Goal: Task Accomplishment & Management: Manage account settings

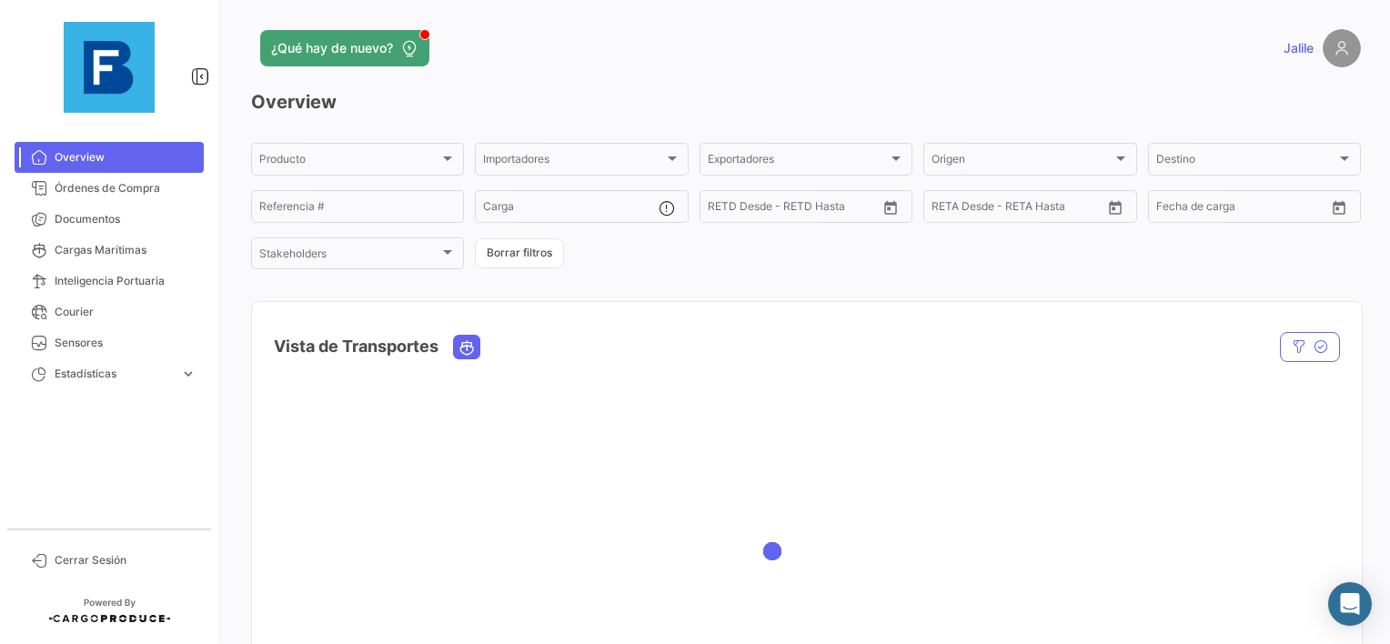
click at [81, 135] on mat-nav-list "Overview Órdenes de Compra Documentos Cargas Marítimas Inteligencia Portuaria C…" at bounding box center [109, 328] width 218 height 387
click at [83, 232] on link "Documentos" at bounding box center [109, 219] width 189 height 31
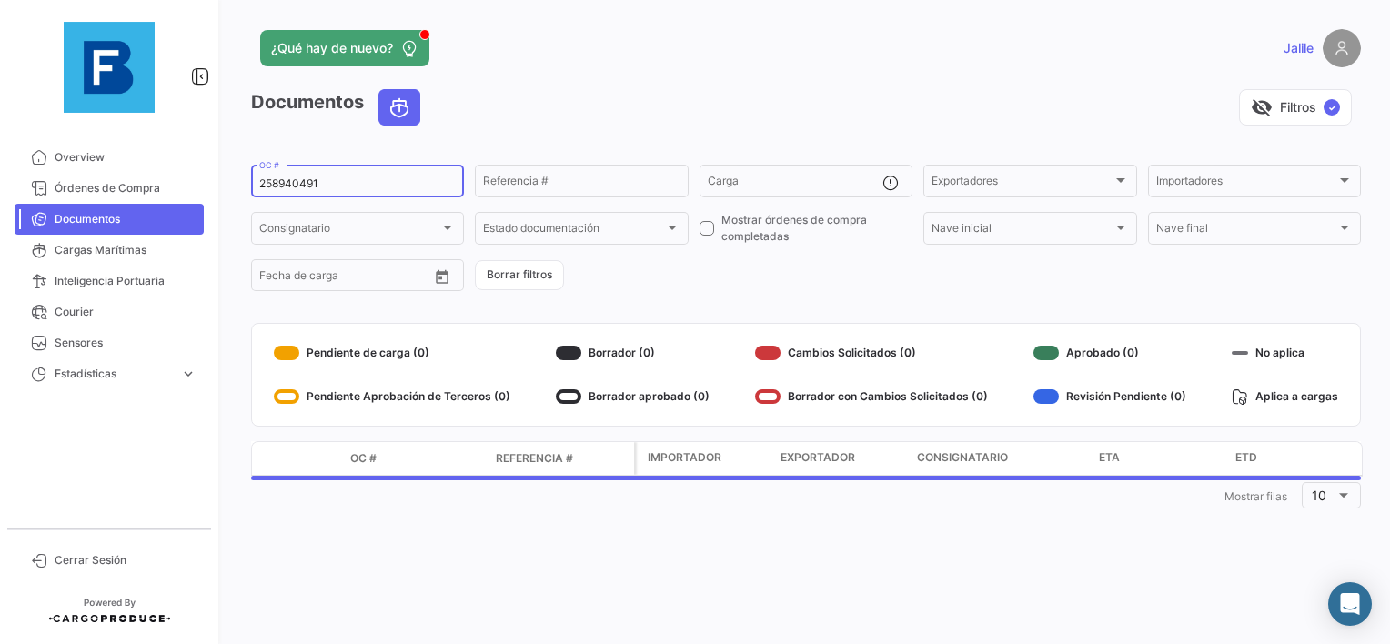
click at [289, 187] on input "258940491" at bounding box center [357, 183] width 197 height 13
paste input "7292003"
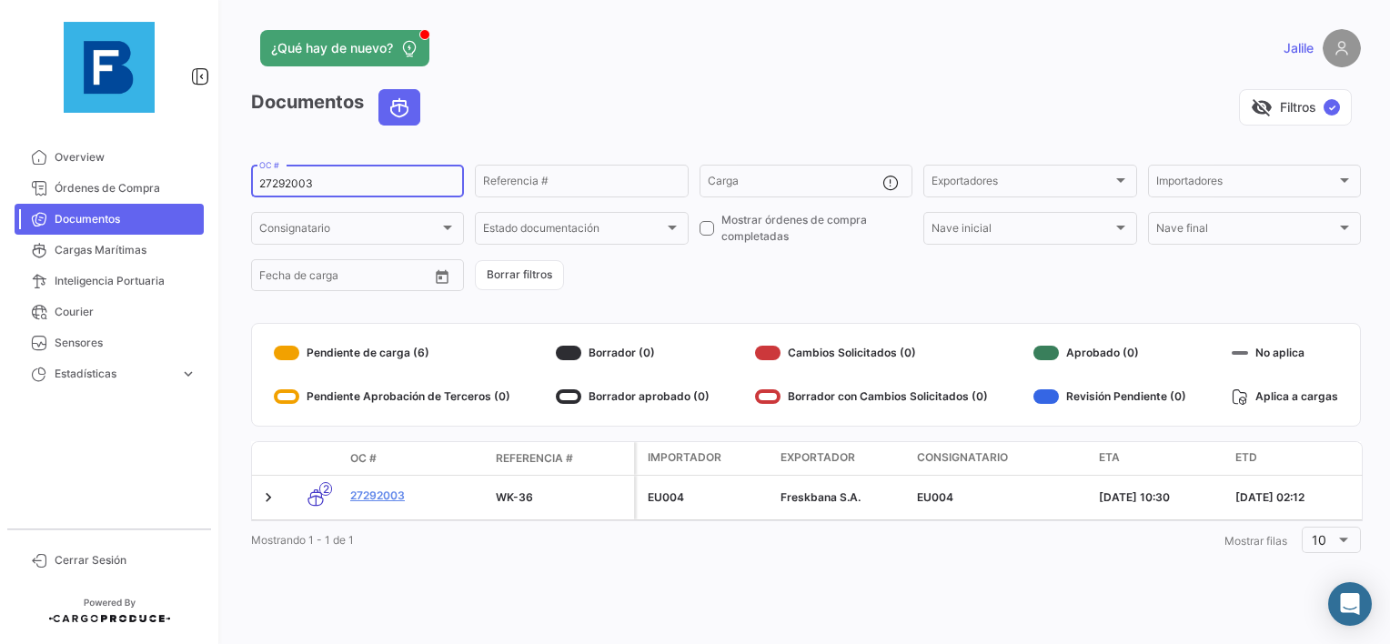
type input "27292003"
click at [438, 593] on div "¿Qué hay de nuevo? Jalile Documentos visibility_off Filtros ✓ 27292003 OC # Ref…" at bounding box center [806, 322] width 1168 height 644
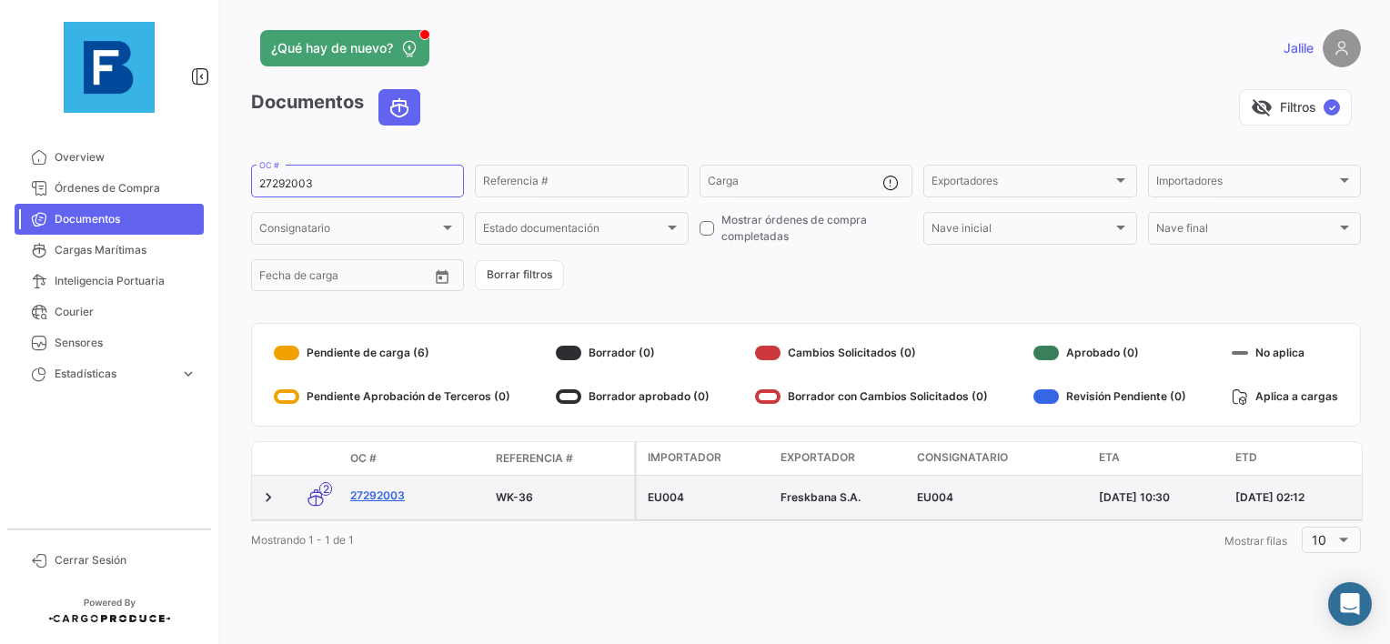
click at [394, 502] on link "27292003" at bounding box center [415, 496] width 131 height 16
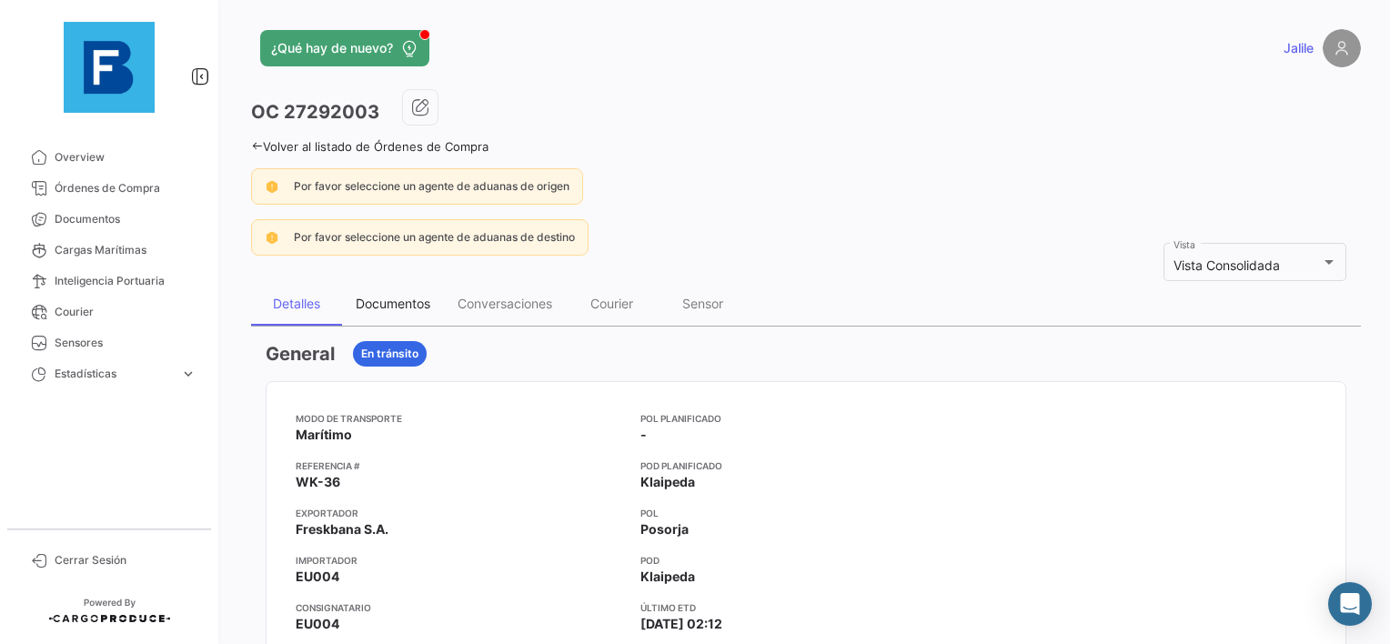
click at [372, 287] on div "Documentos" at bounding box center [393, 304] width 102 height 44
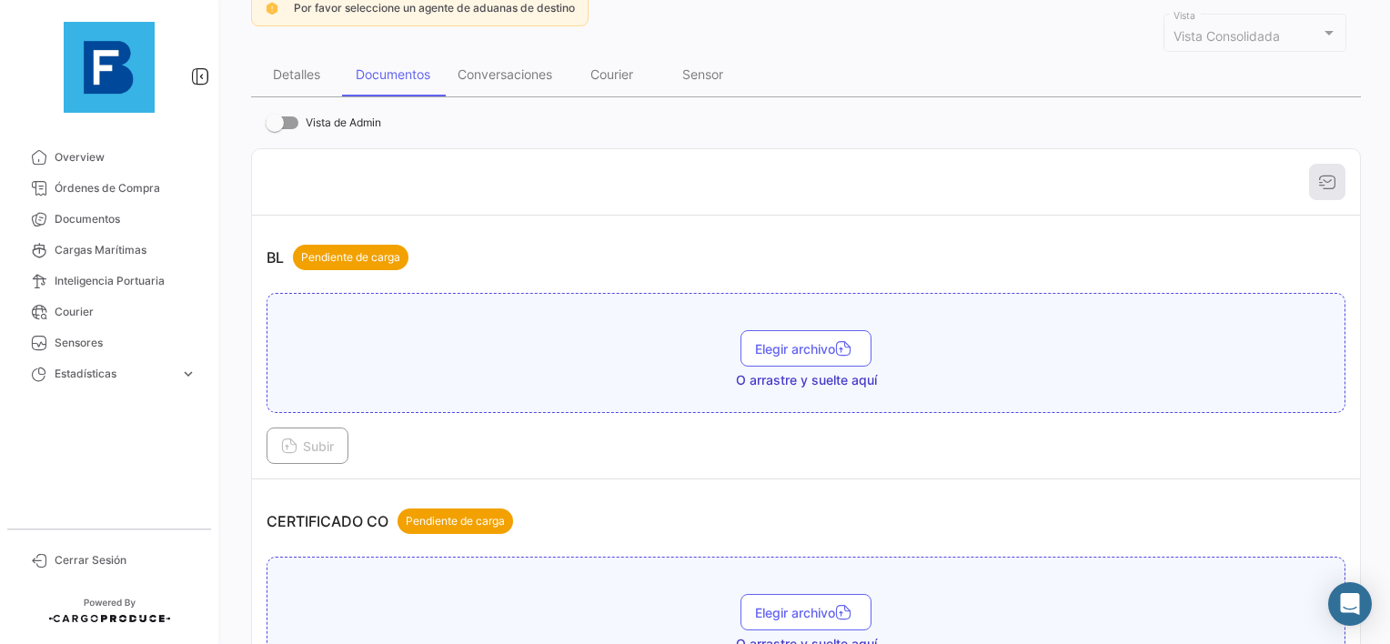
scroll to position [273, 0]
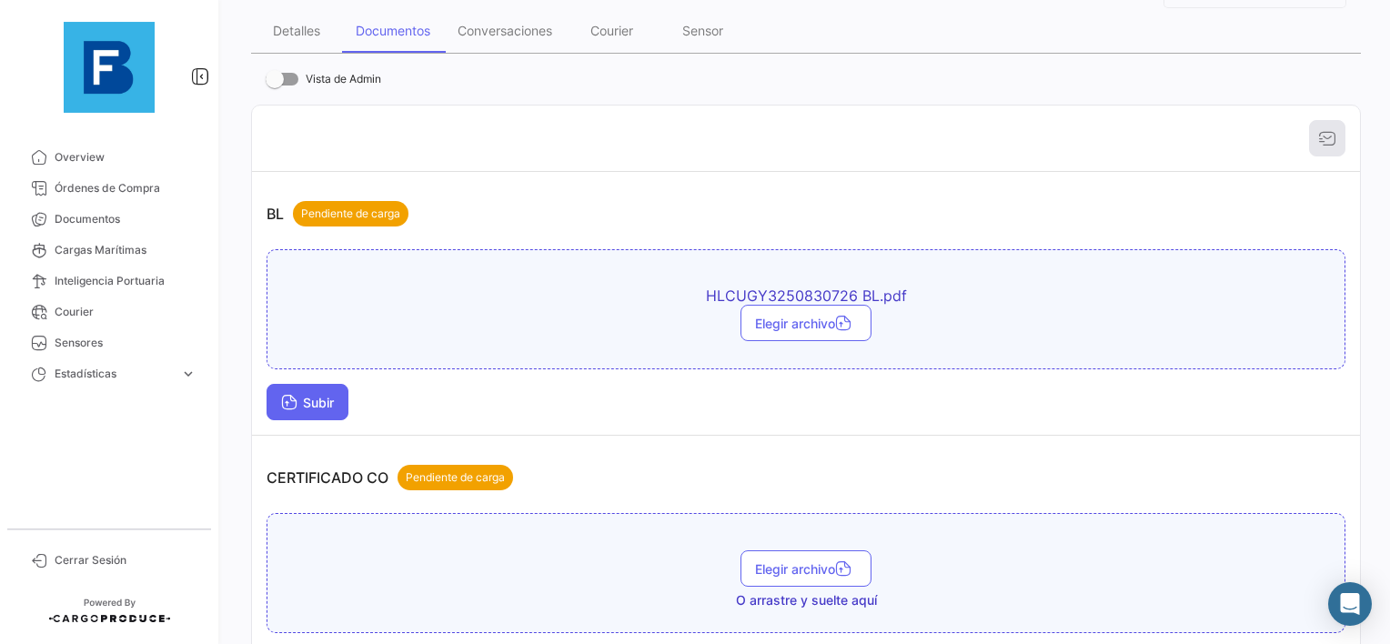
click at [304, 399] on span "Subir" at bounding box center [307, 402] width 53 height 15
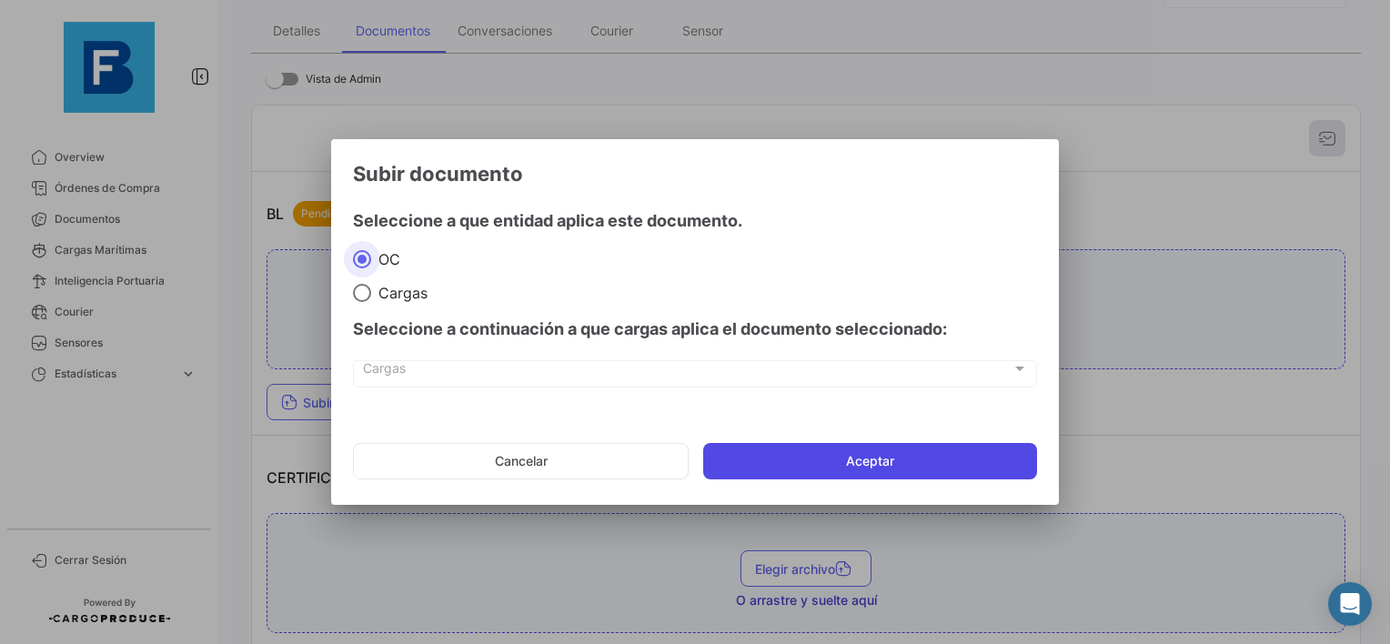
click at [788, 465] on button "Aceptar" at bounding box center [870, 461] width 334 height 36
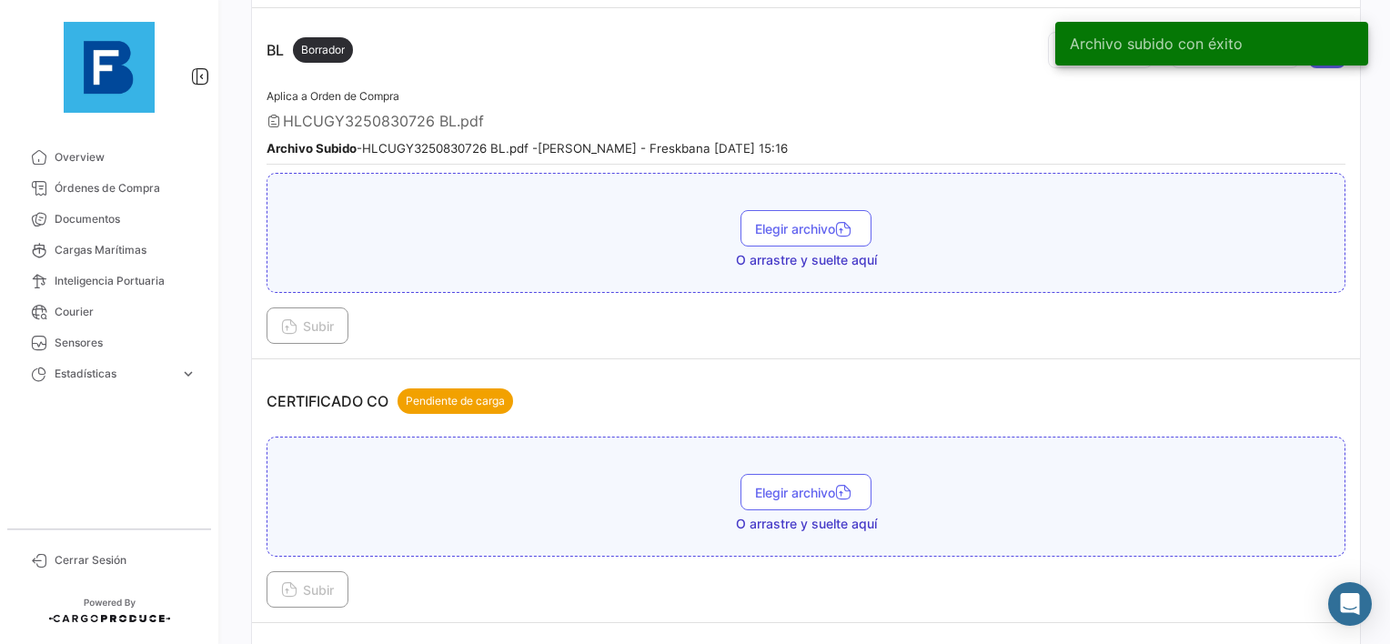
scroll to position [546, 0]
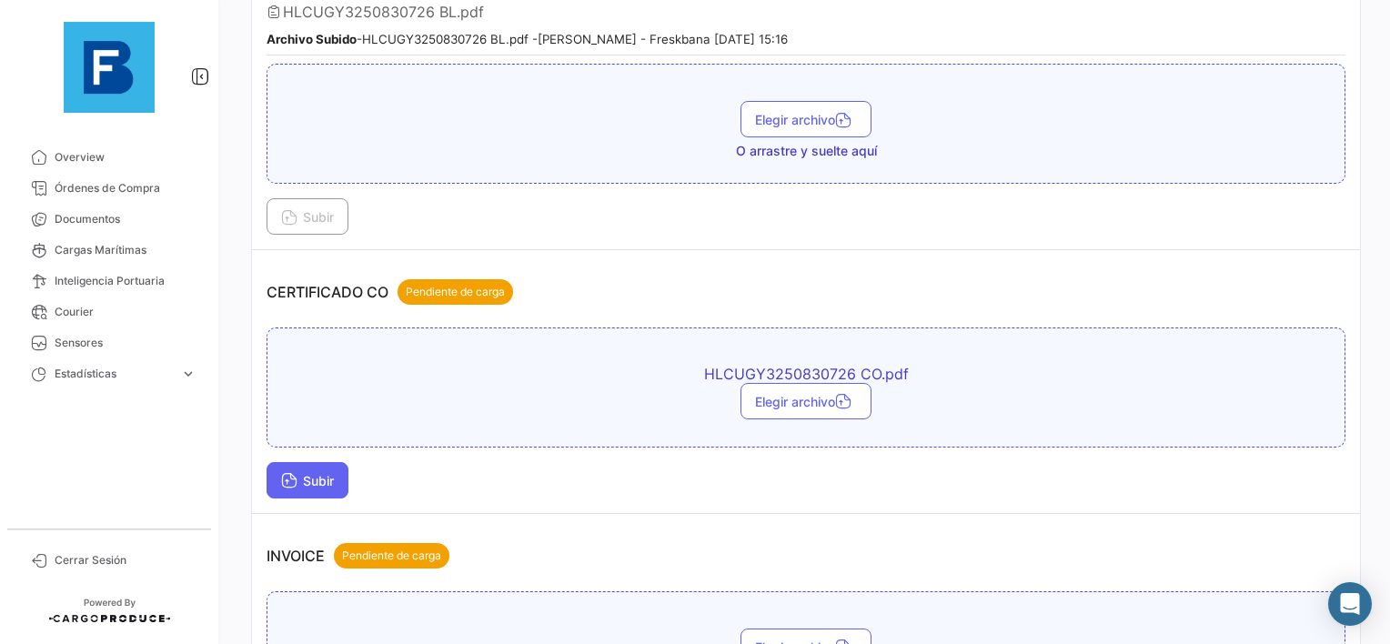
click at [286, 477] on icon at bounding box center [289, 482] width 16 height 16
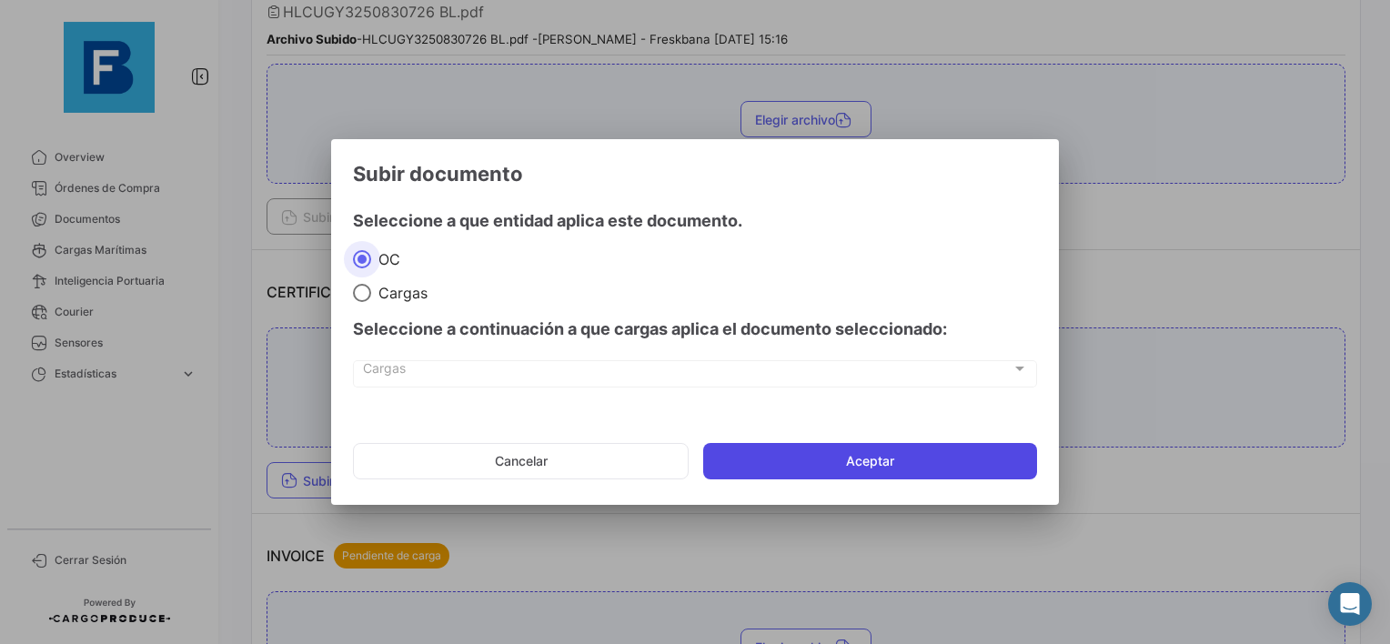
click at [897, 462] on button "Aceptar" at bounding box center [870, 461] width 334 height 36
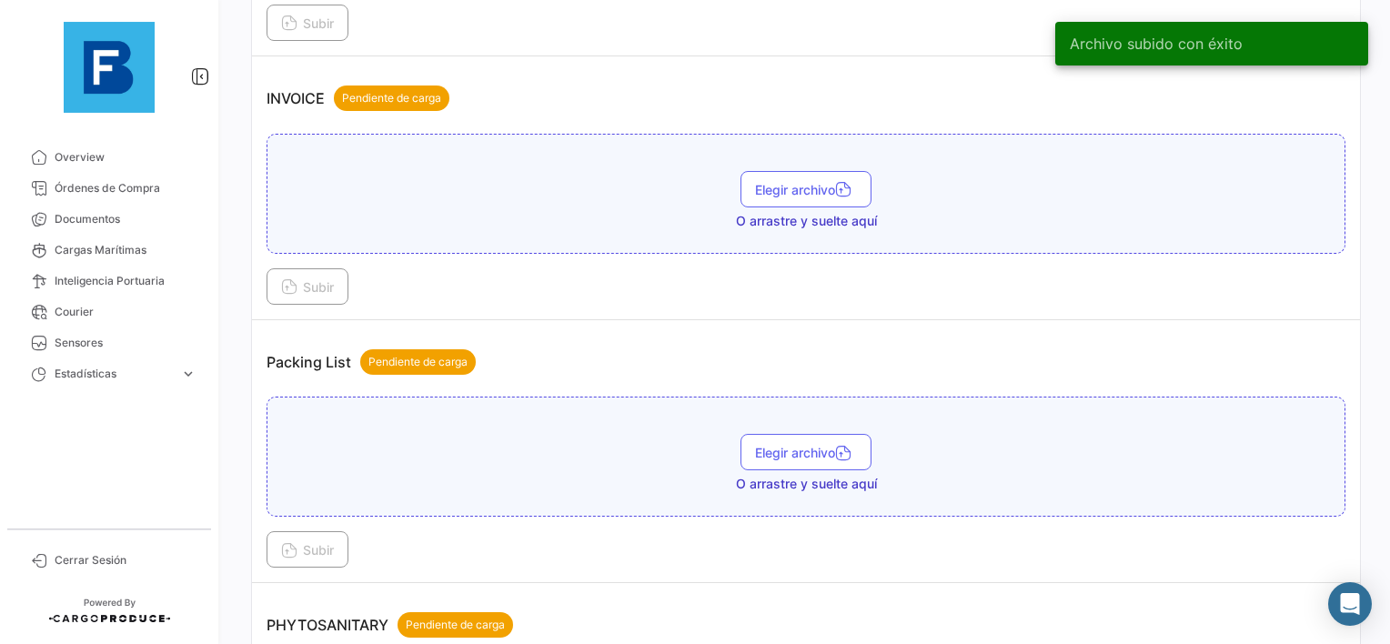
scroll to position [1183, 0]
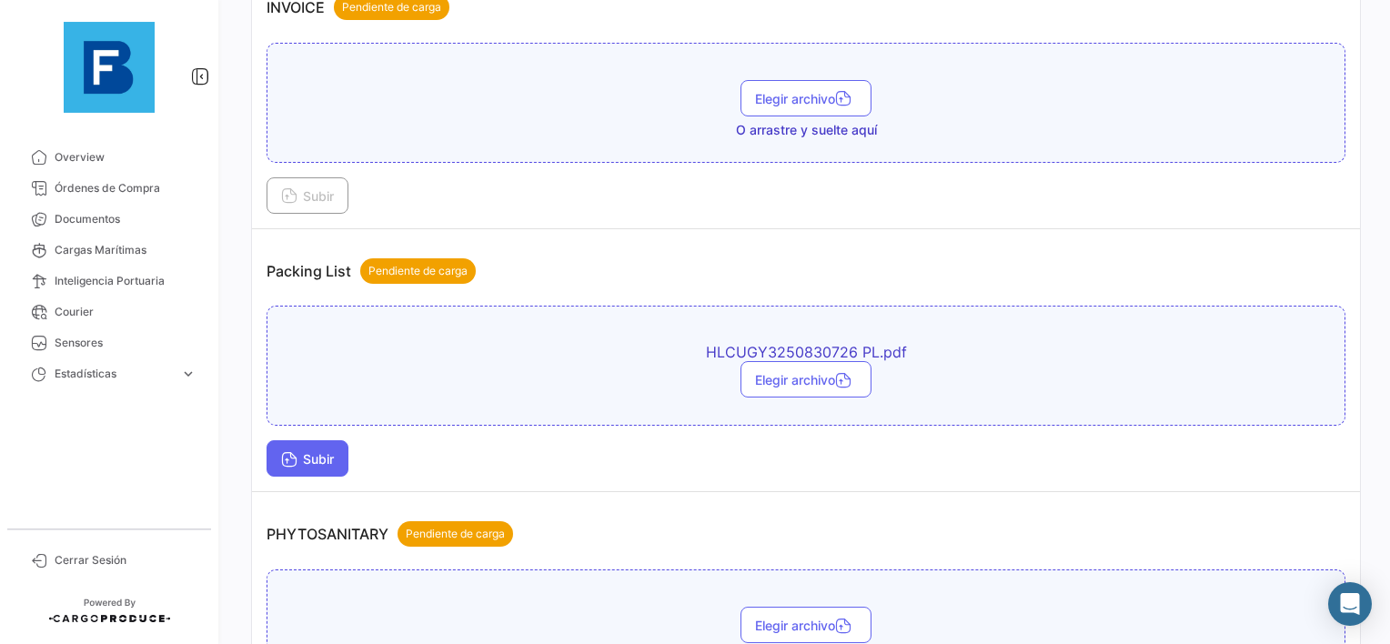
click at [309, 451] on span "Subir" at bounding box center [307, 458] width 53 height 15
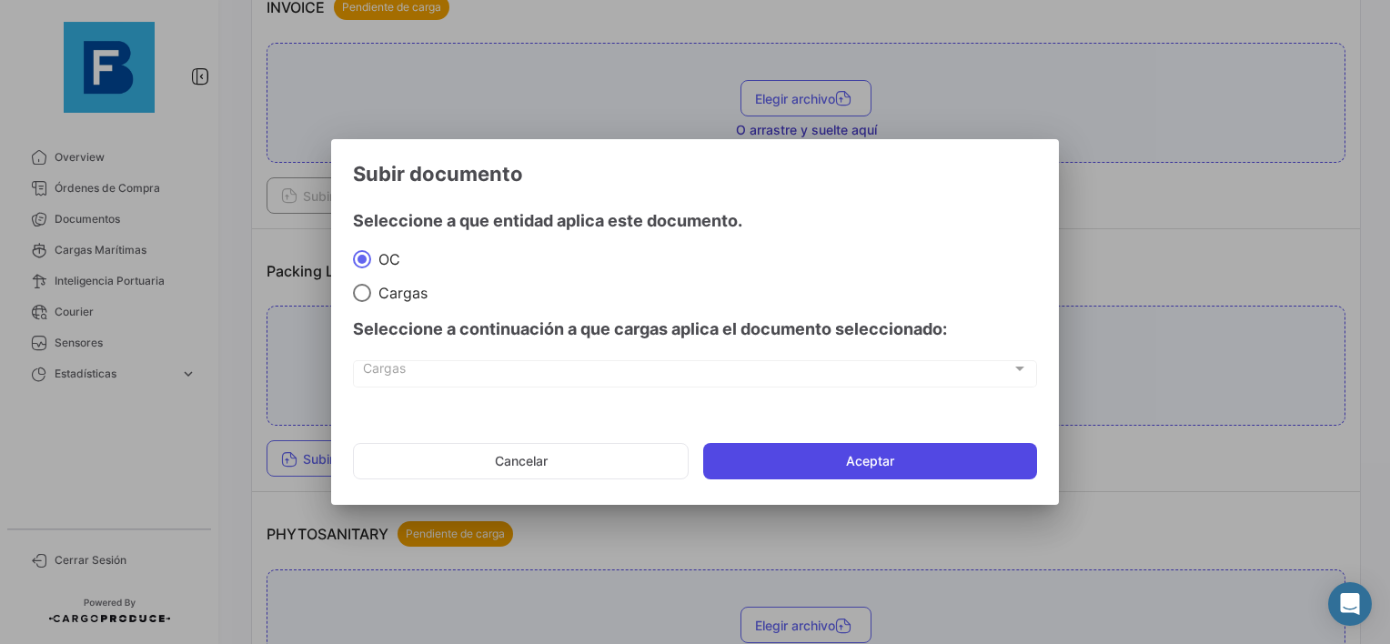
click at [845, 458] on button "Aceptar" at bounding box center [870, 461] width 334 height 36
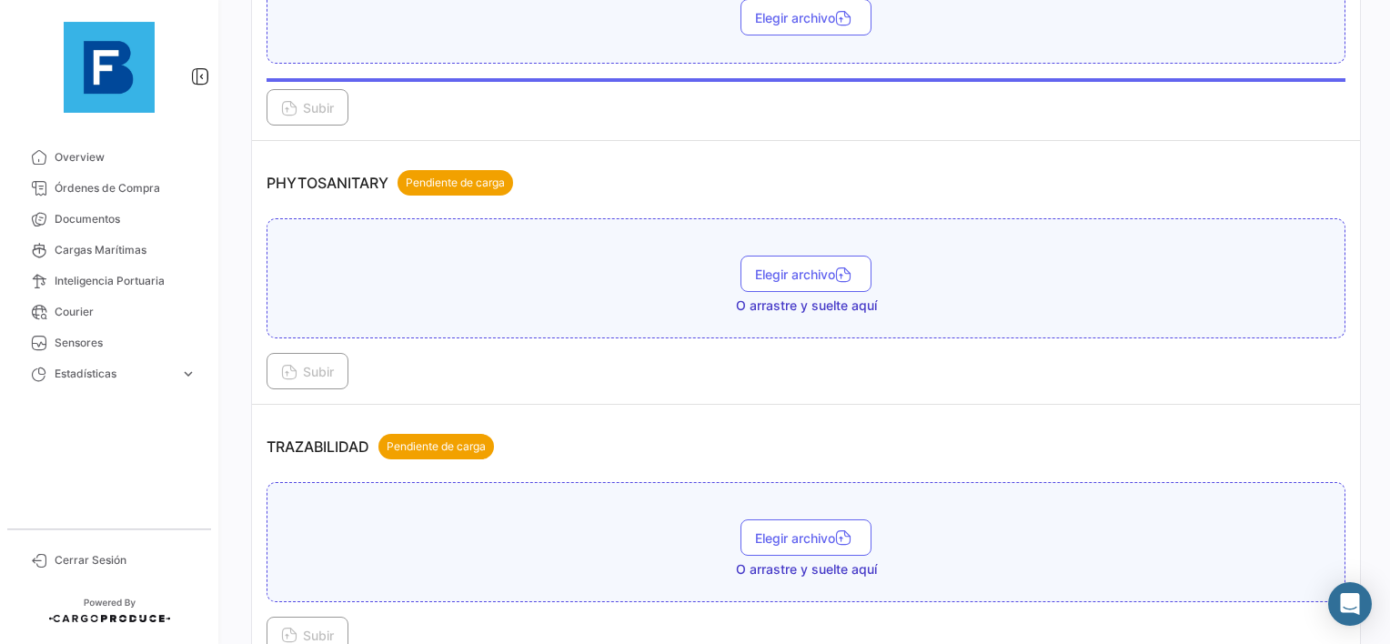
scroll to position [1547, 0]
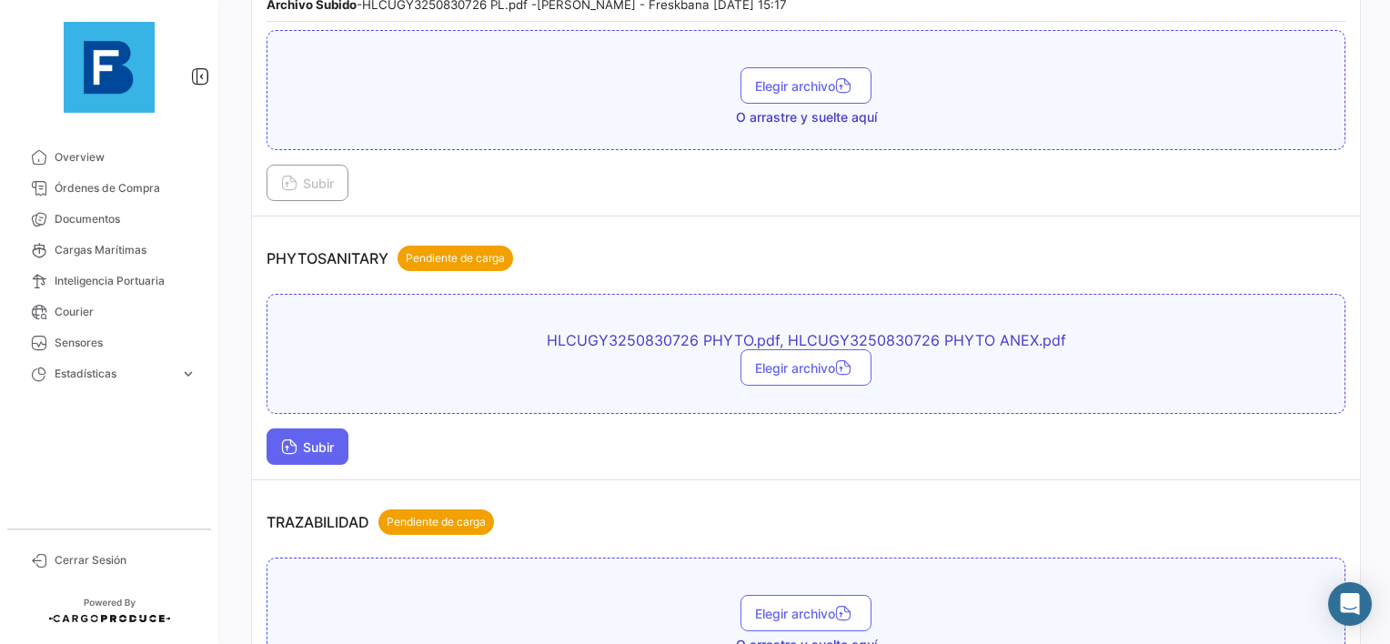
click at [312, 439] on span "Subir" at bounding box center [307, 446] width 53 height 15
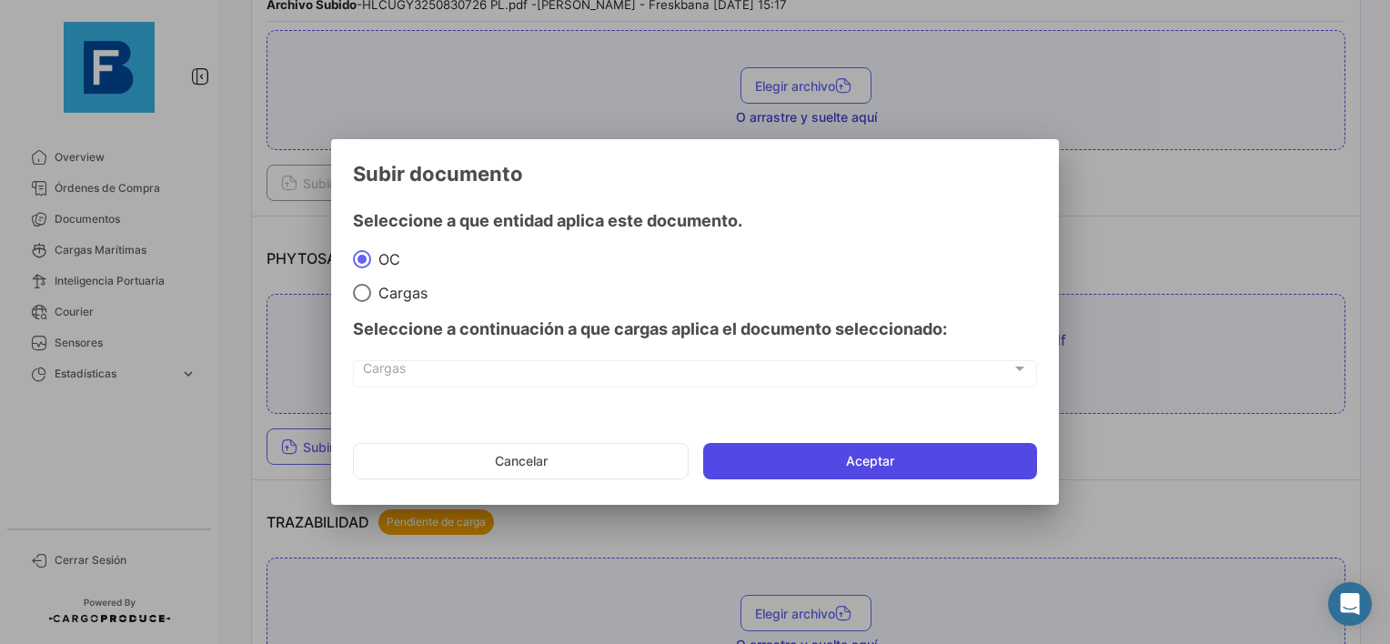
click at [826, 468] on button "Aceptar" at bounding box center [870, 461] width 334 height 36
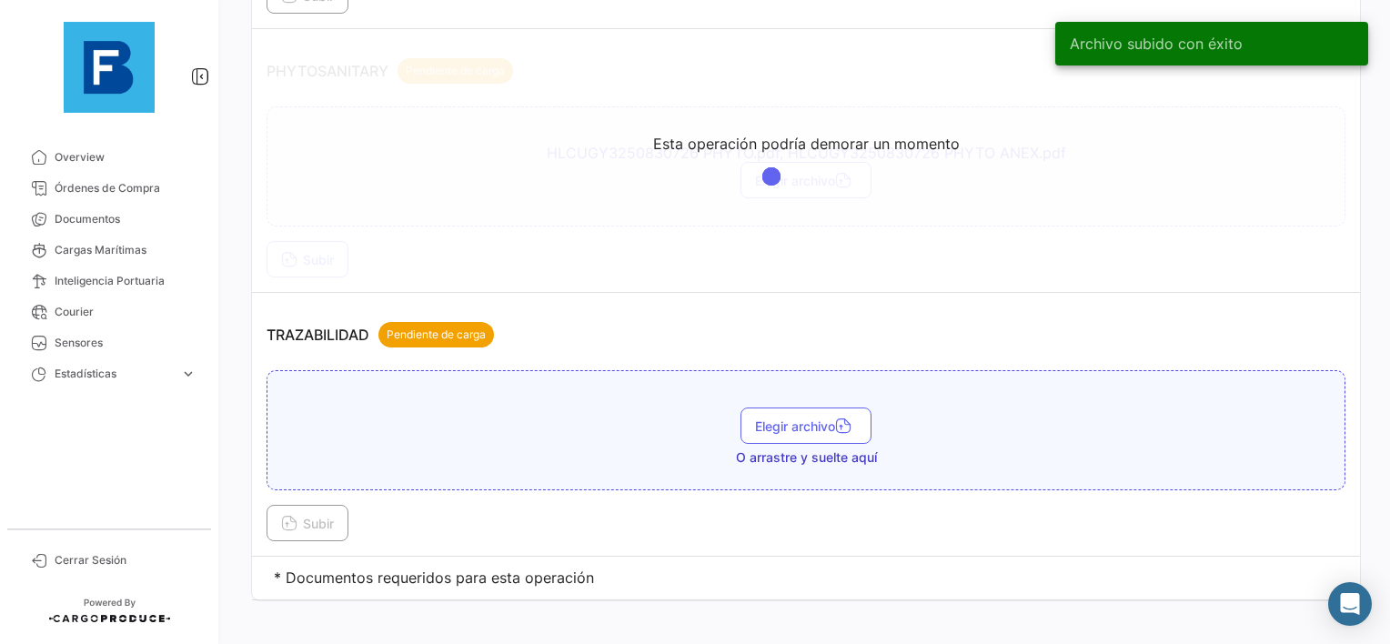
scroll to position [1745, 0]
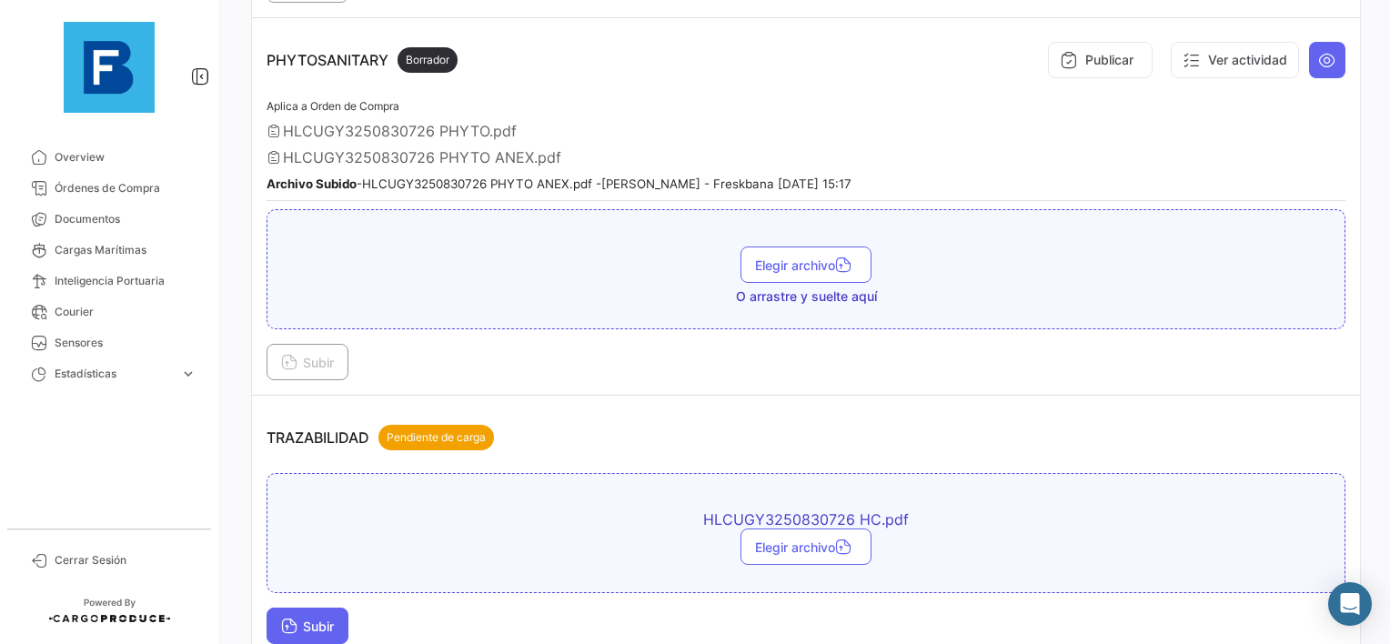
click at [317, 619] on span "Subir" at bounding box center [307, 626] width 53 height 15
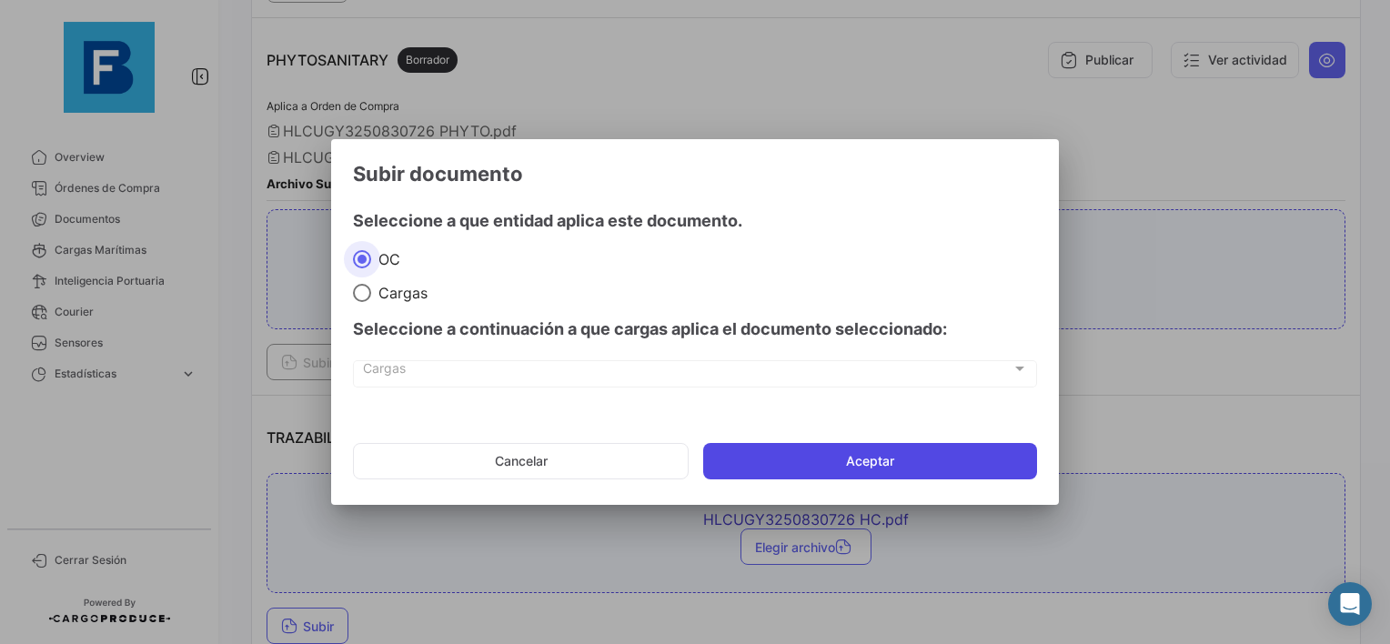
click at [864, 445] on mat-dialog-actions "Cancelar Aceptar" at bounding box center [695, 461] width 684 height 62
drag, startPoint x: 864, startPoint y: 445, endPoint x: 852, endPoint y: 462, distance: 21.5
click at [852, 462] on button "Aceptar" at bounding box center [870, 461] width 334 height 36
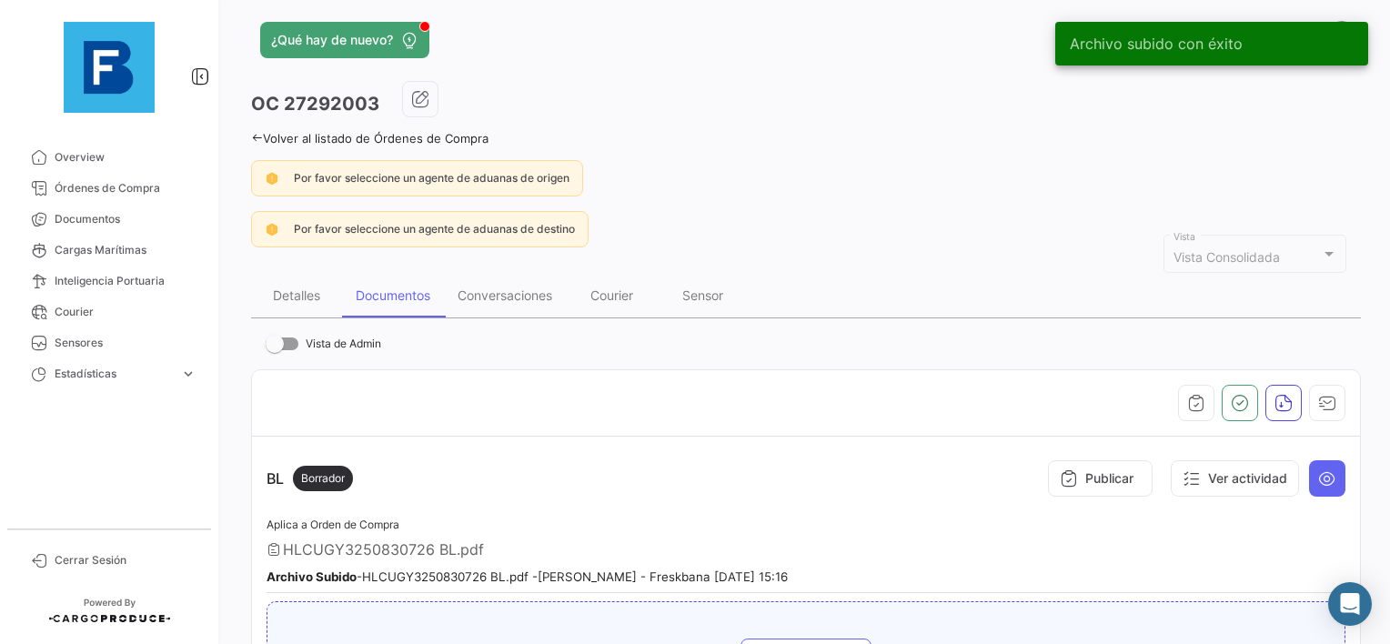
scroll to position [0, 0]
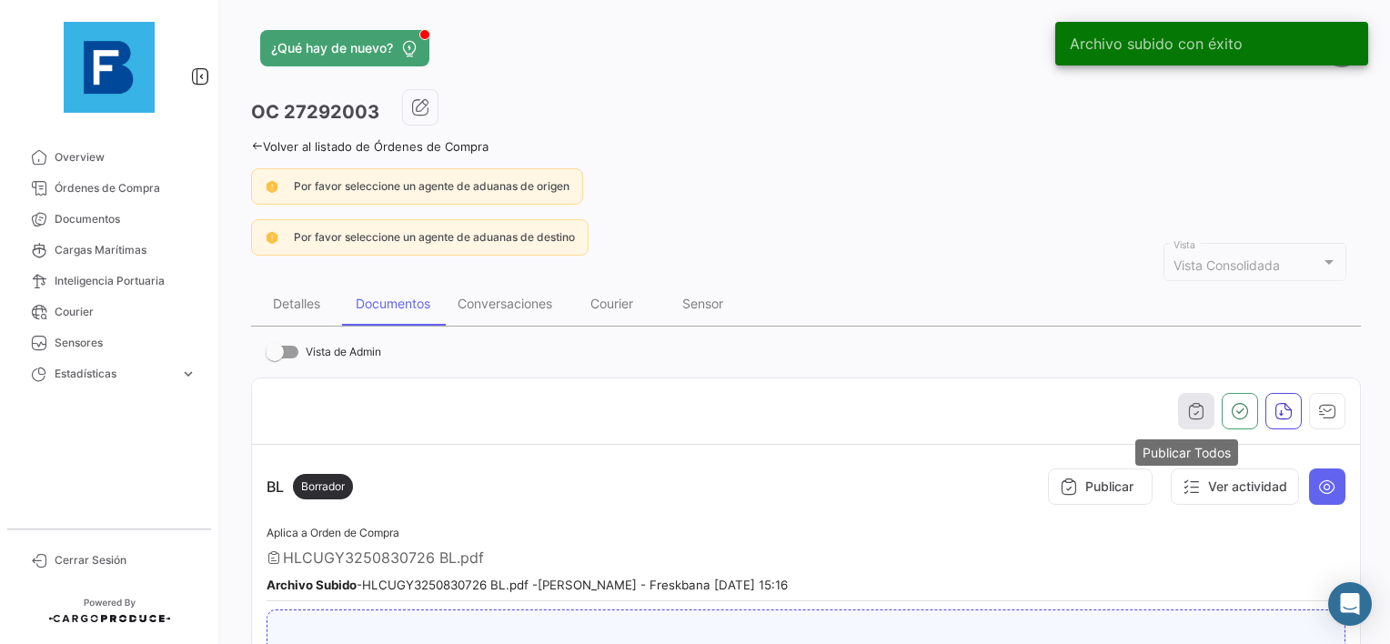
click at [1187, 403] on icon "button" at bounding box center [1196, 411] width 18 height 18
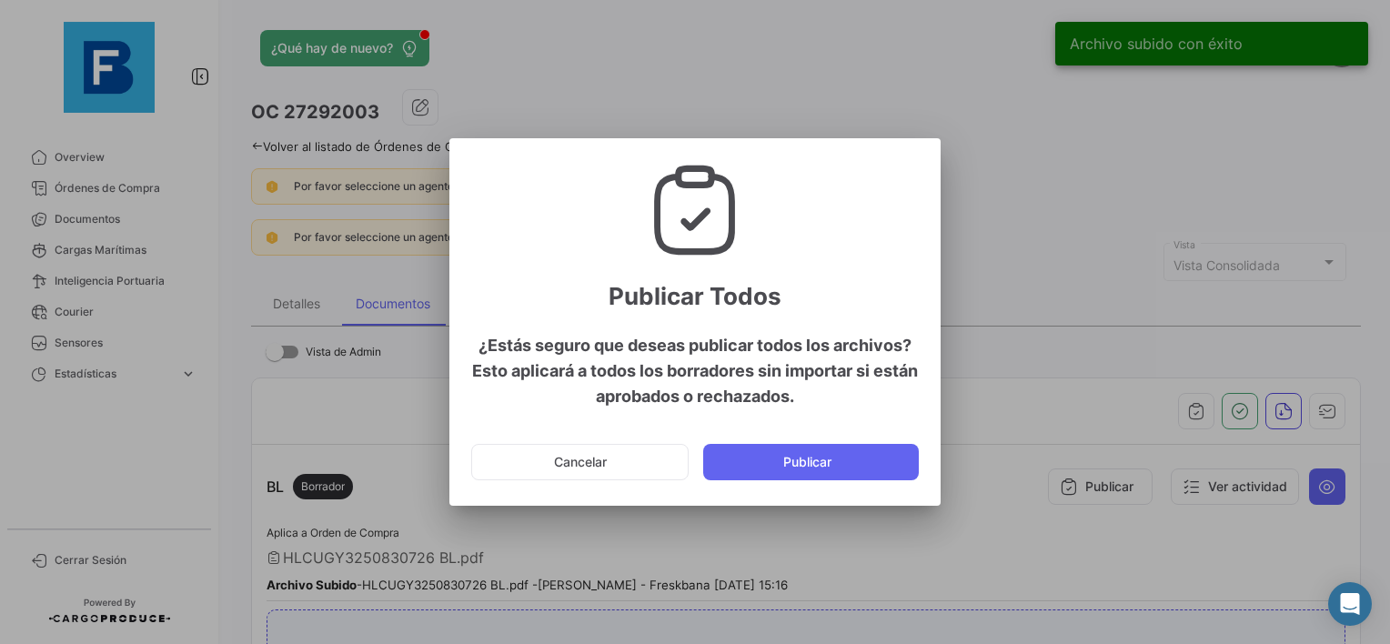
click at [789, 469] on button "Publicar" at bounding box center [811, 462] width 216 height 36
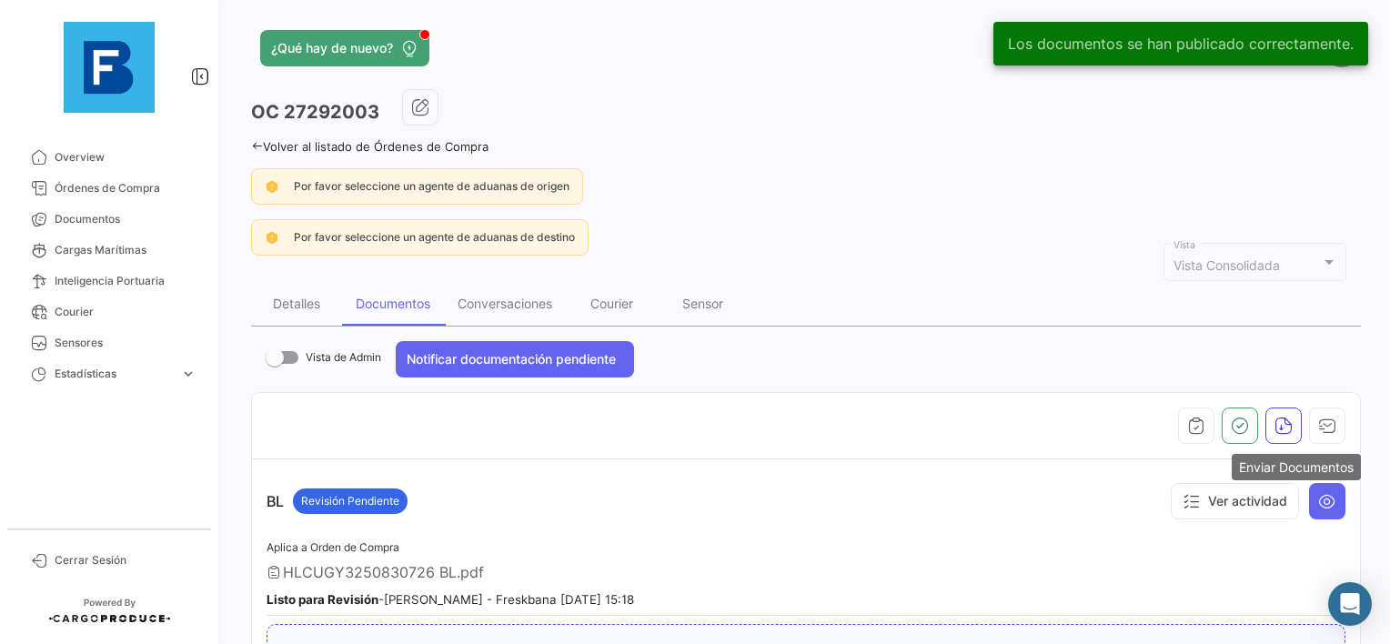
click at [1322, 419] on icon "button" at bounding box center [1327, 426] width 18 height 18
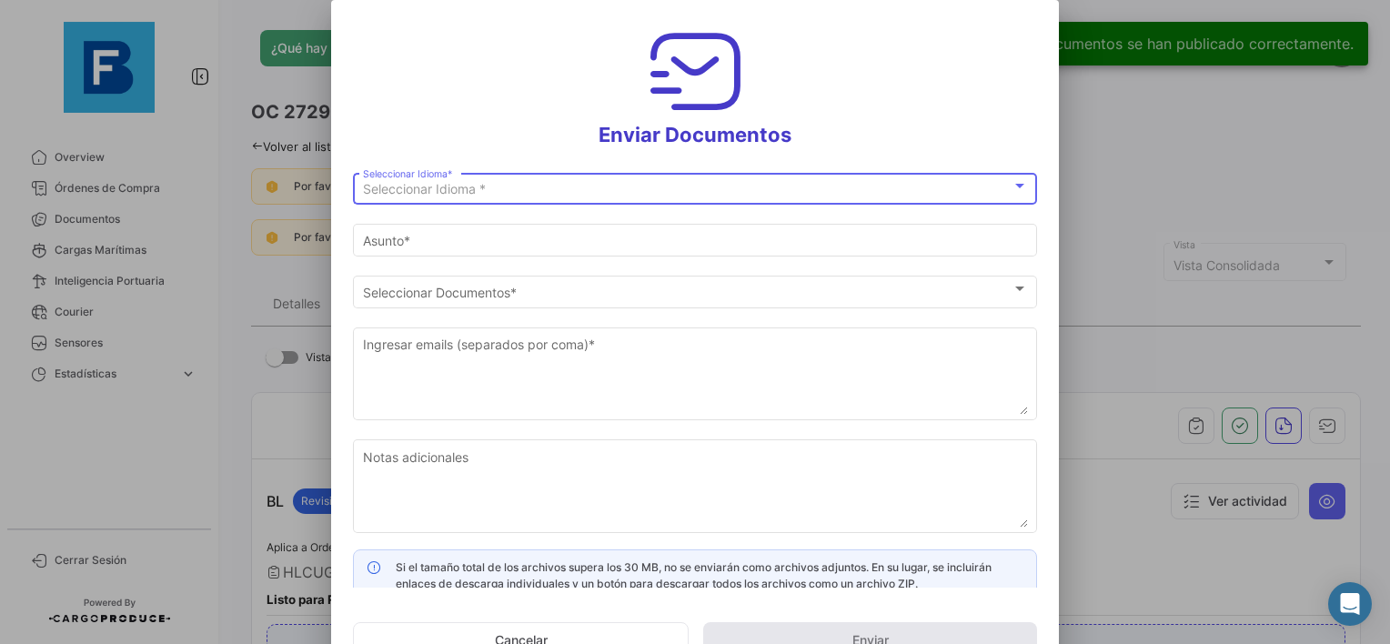
click at [624, 182] on div "Seleccionar Idioma *" at bounding box center [687, 189] width 649 height 15
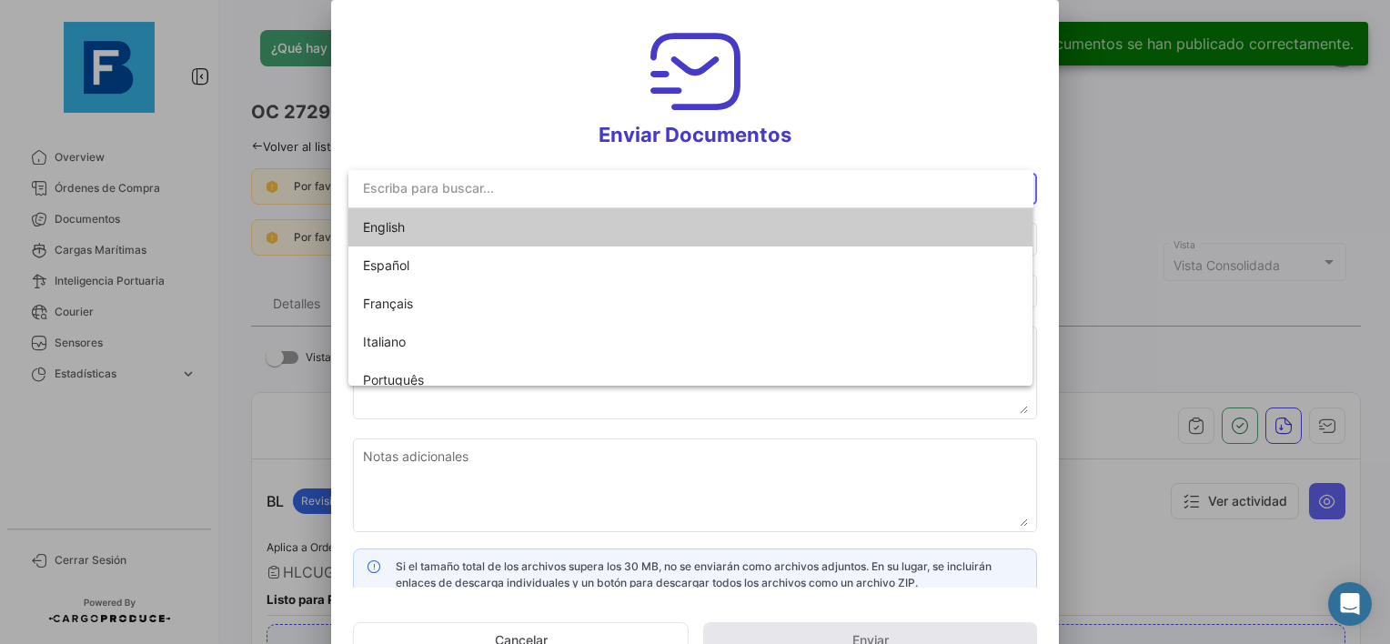
click at [512, 230] on span "English" at bounding box center [490, 227] width 255 height 38
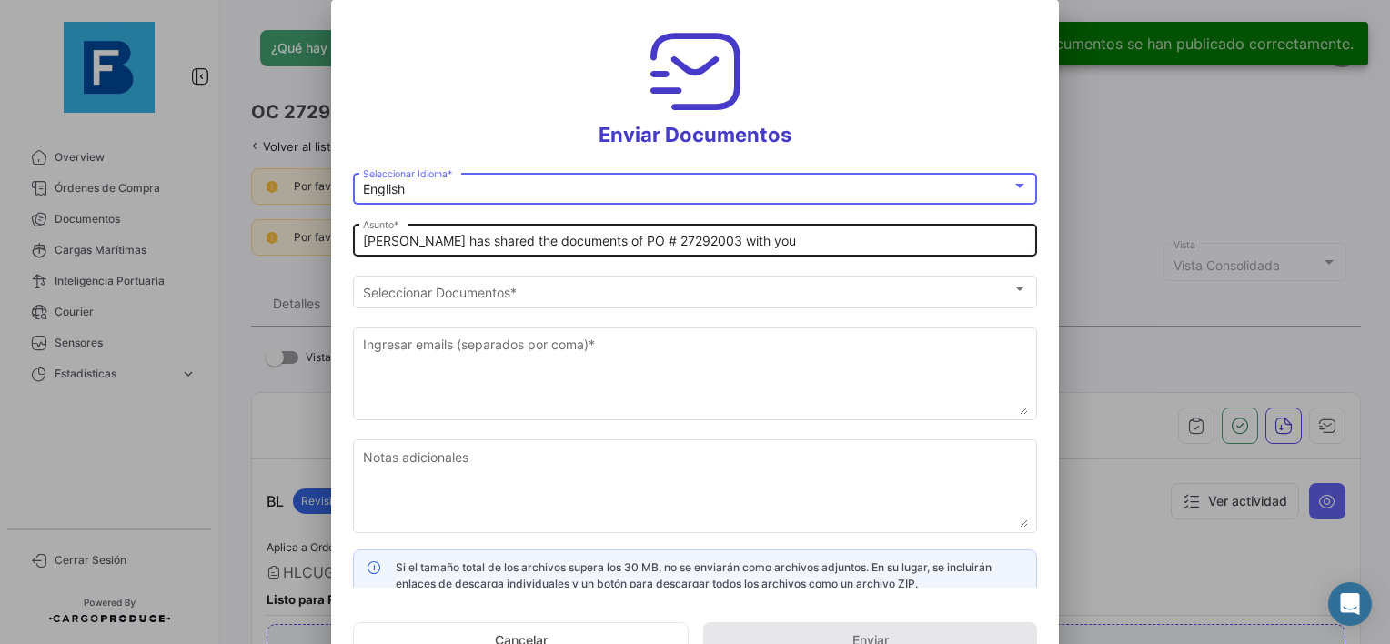
click at [359, 247] on div "[PERSON_NAME] has shared the documents of PO # 27292003 with you [PERSON_NAME] *" at bounding box center [695, 238] width 684 height 35
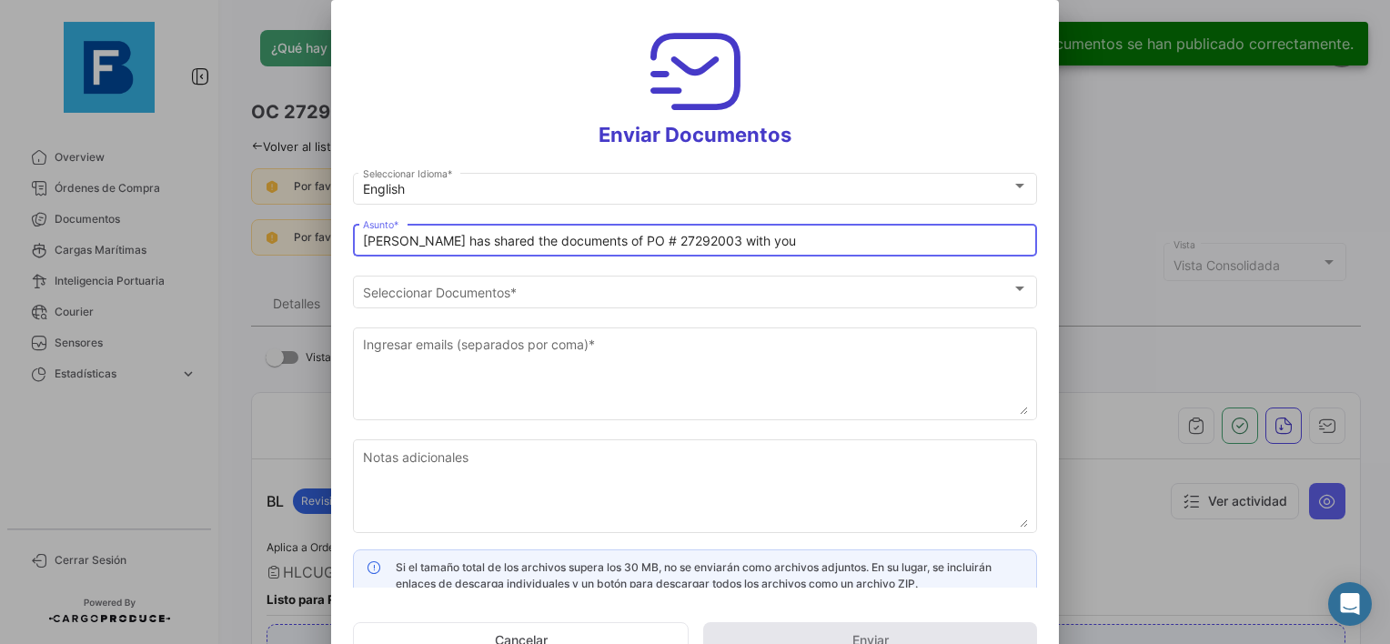
click at [364, 243] on input "[PERSON_NAME] has shared the documents of PO # 27292003 with you" at bounding box center [695, 241] width 665 height 15
paste input "UAB AUGMA_FRESKBANA_DOCUMENTS WK XX"
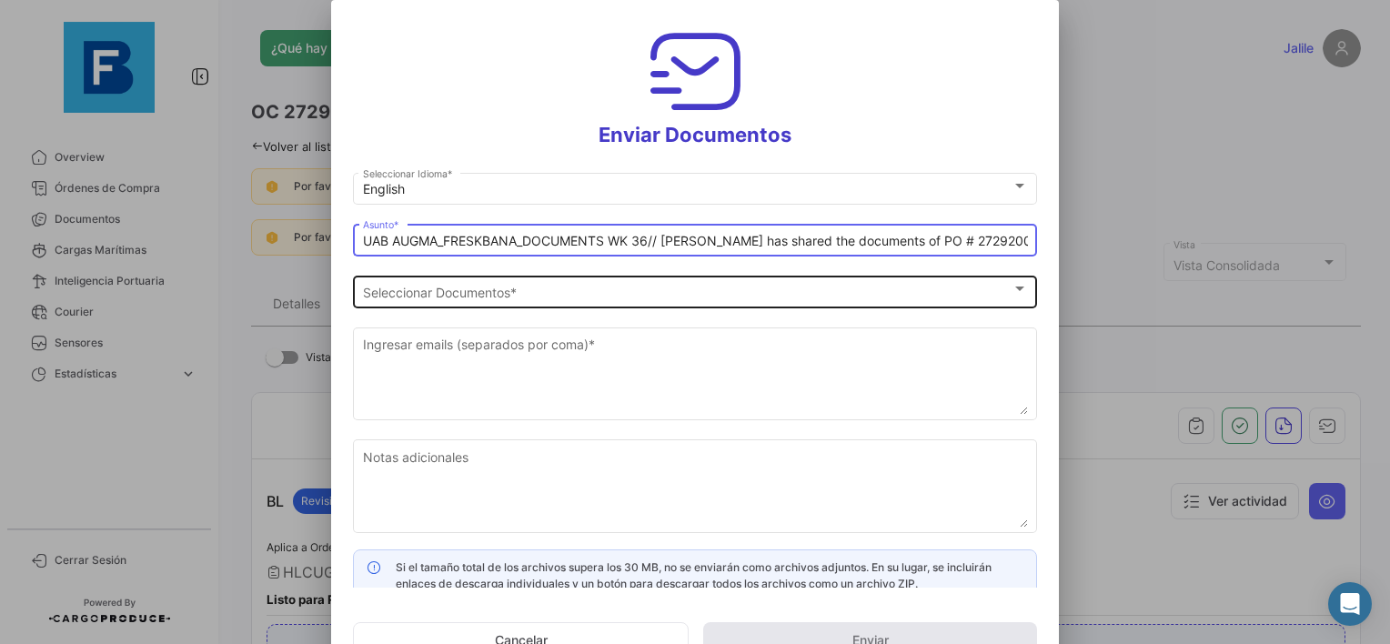
type input "UAB AUGMA_FRESKBANA_DOCUMENTS WK 36// [PERSON_NAME] has shared the documents of…"
click at [459, 285] on span "Seleccionar Documentos" at bounding box center [687, 292] width 649 height 15
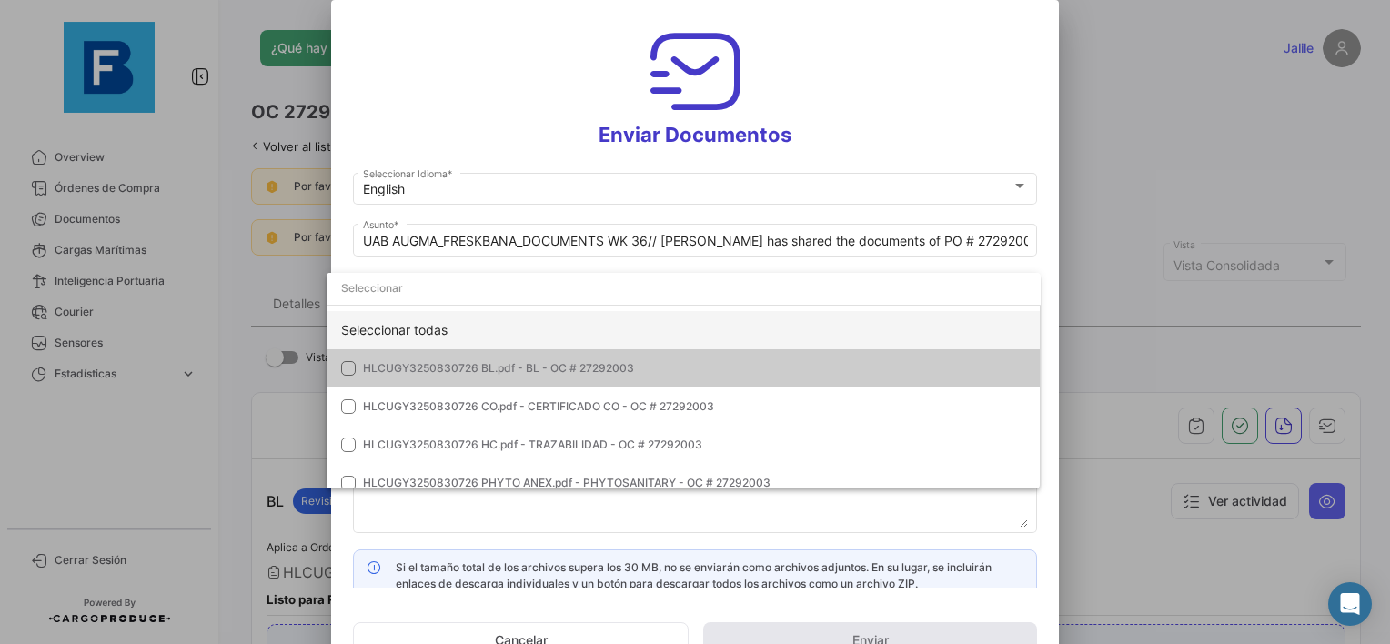
click at [429, 330] on div "Seleccionar todas" at bounding box center [684, 330] width 714 height 38
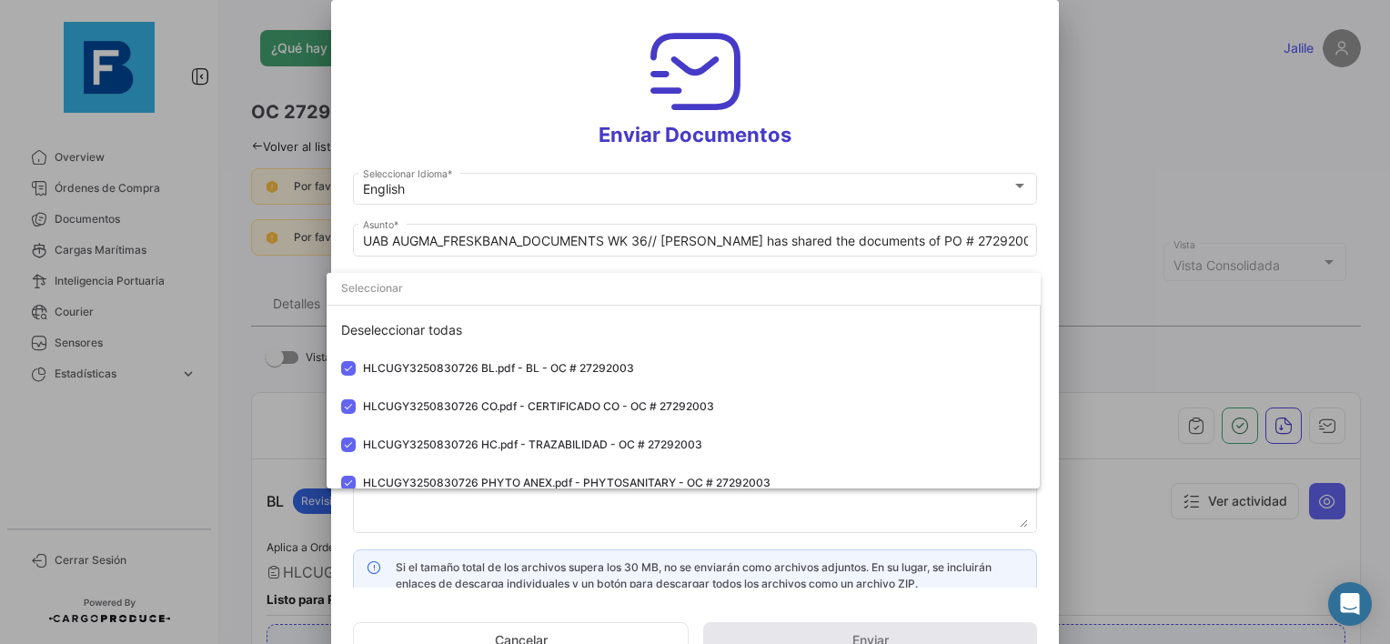
click at [448, 513] on div at bounding box center [695, 322] width 1390 height 644
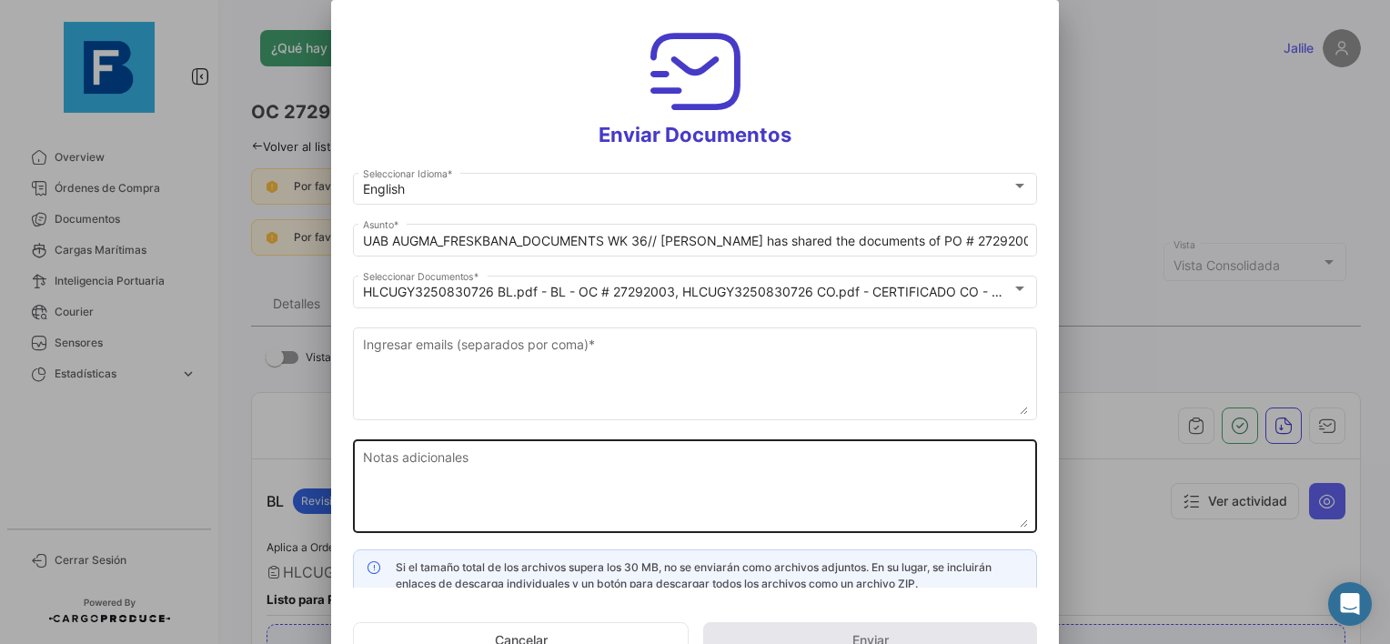
click at [449, 504] on textarea "Notas adicionales" at bounding box center [695, 488] width 665 height 80
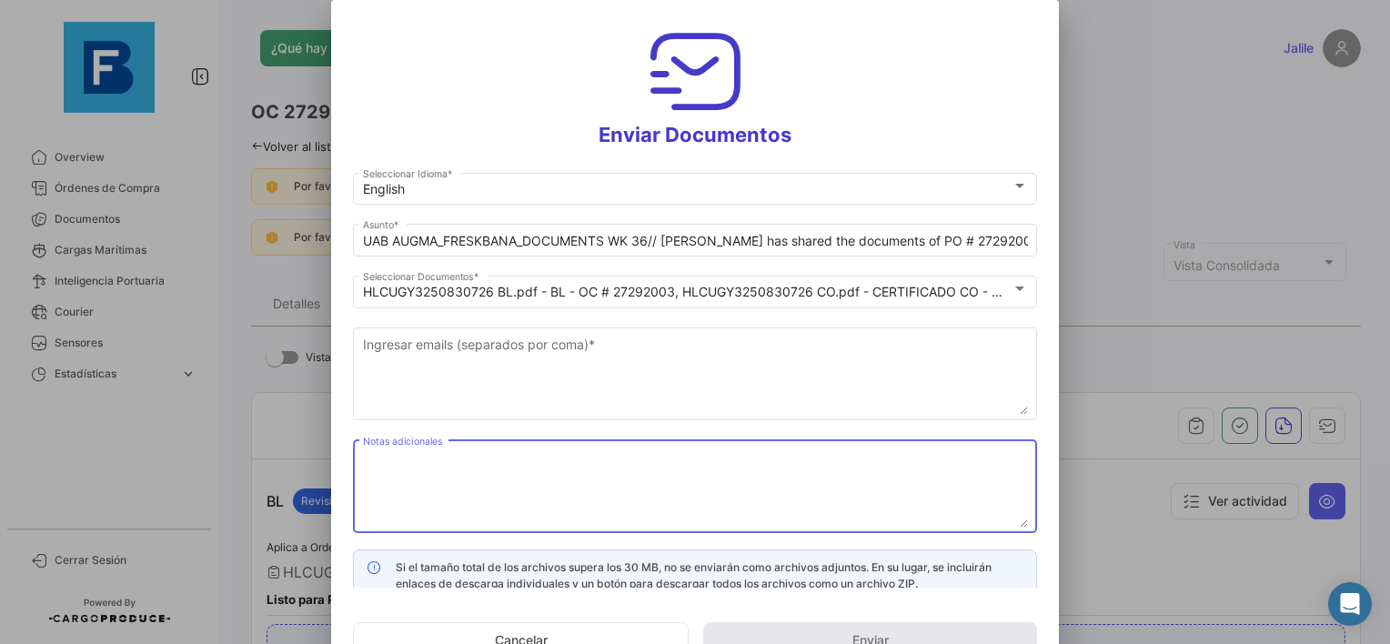
paste textarea "UAB AUGMA_FRESKBANA_DOCUMENTS WK XX"
type textarea "UAB AUGMA_FRESKBANA_DOCUMENTS WK 36"
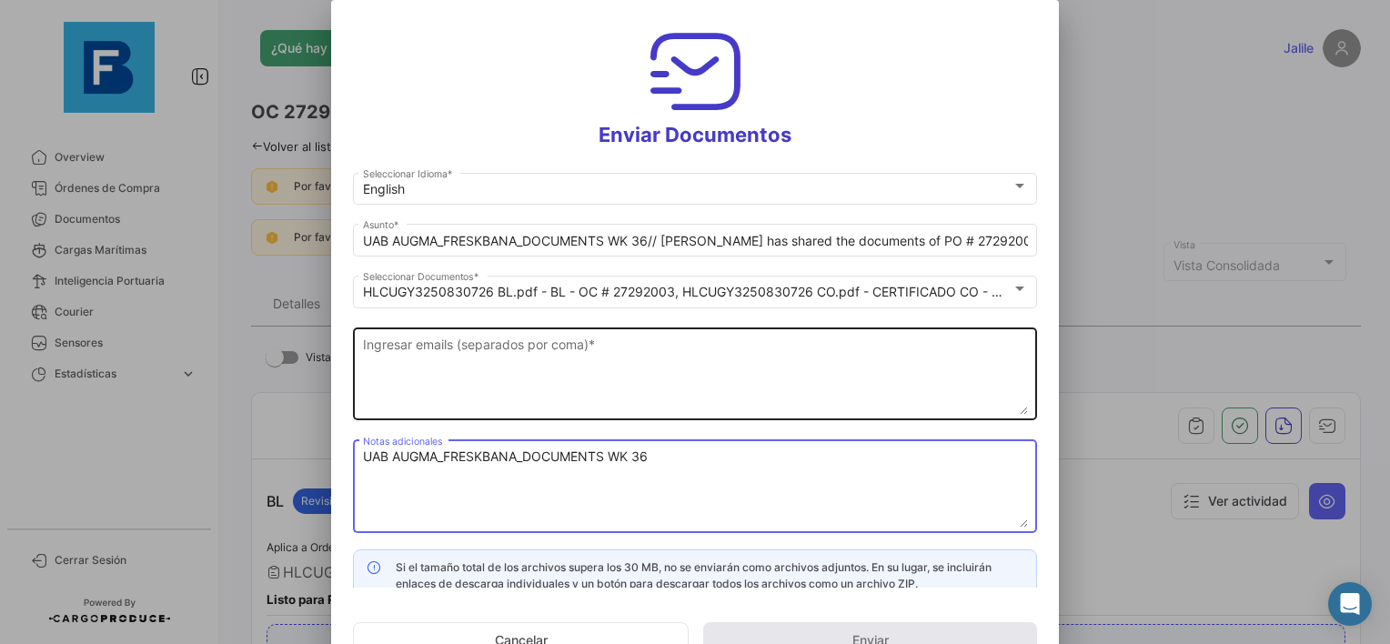
click at [459, 356] on textarea "Ingresar emails (separados por coma) *" at bounding box center [695, 375] width 665 height 80
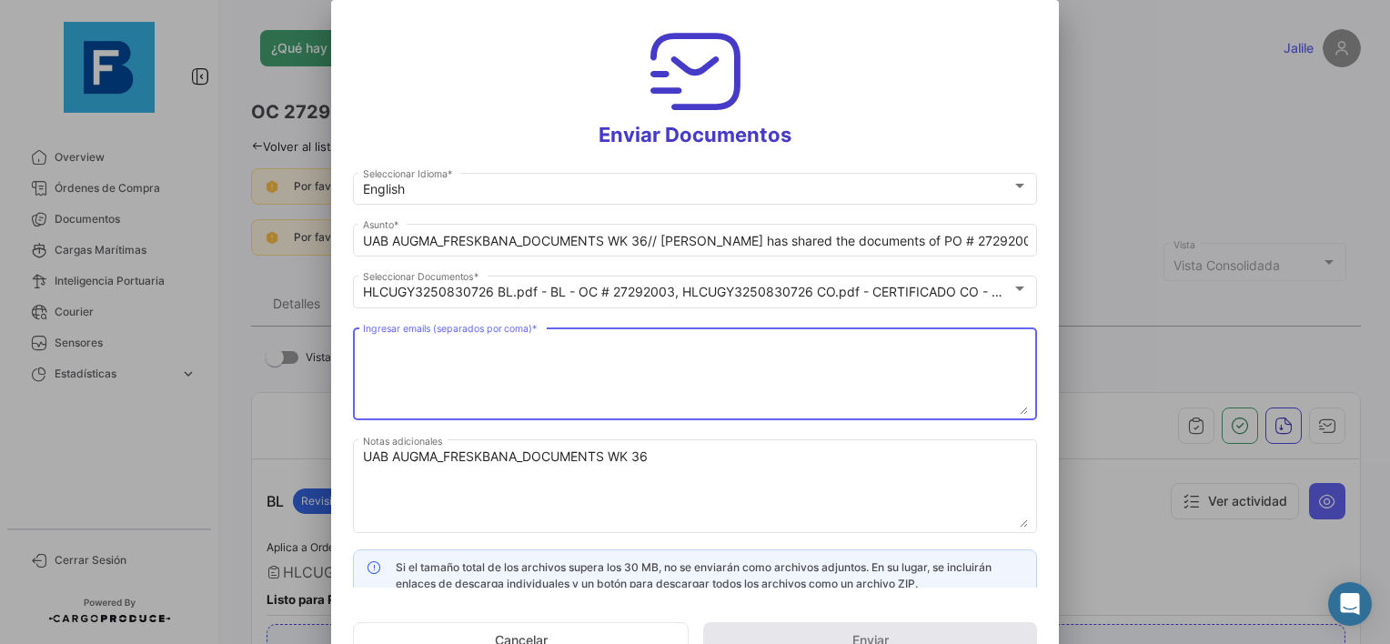
paste textarea "[EMAIL_ADDRESS][DOMAIN_NAME],[DOMAIN_NAME][EMAIL_ADDRESS][DOMAIN_NAME],[DOMAIN_…"
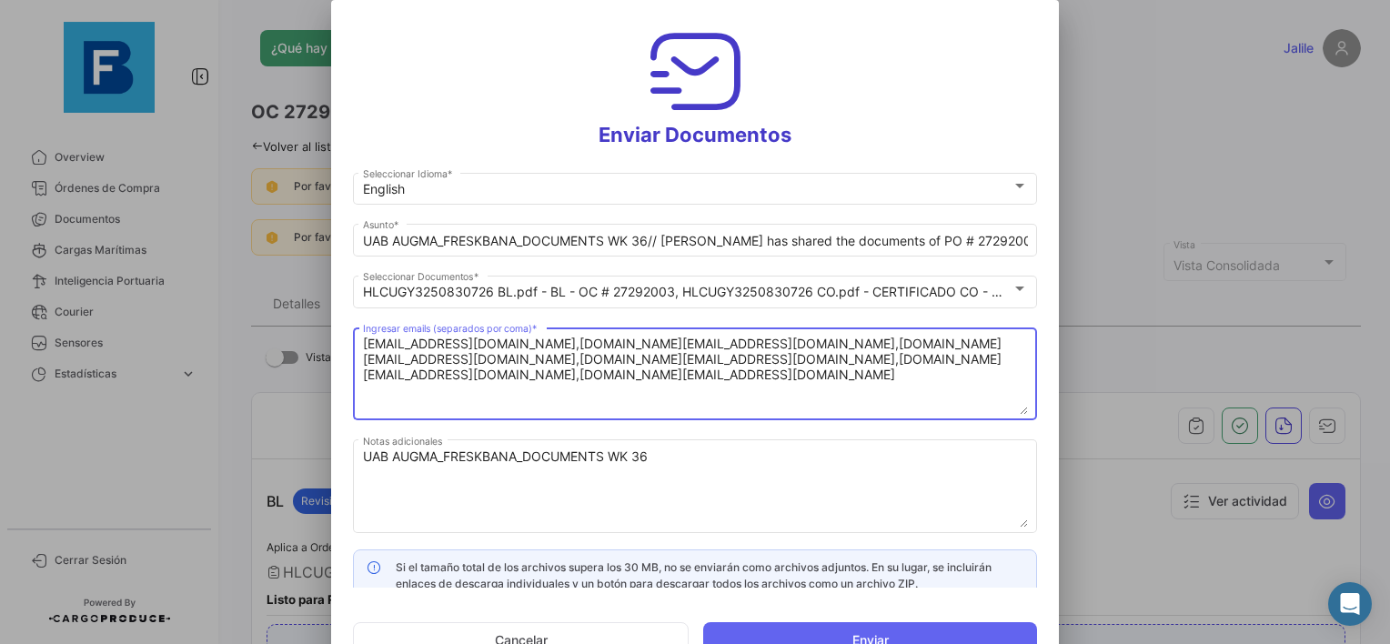
scroll to position [14, 0]
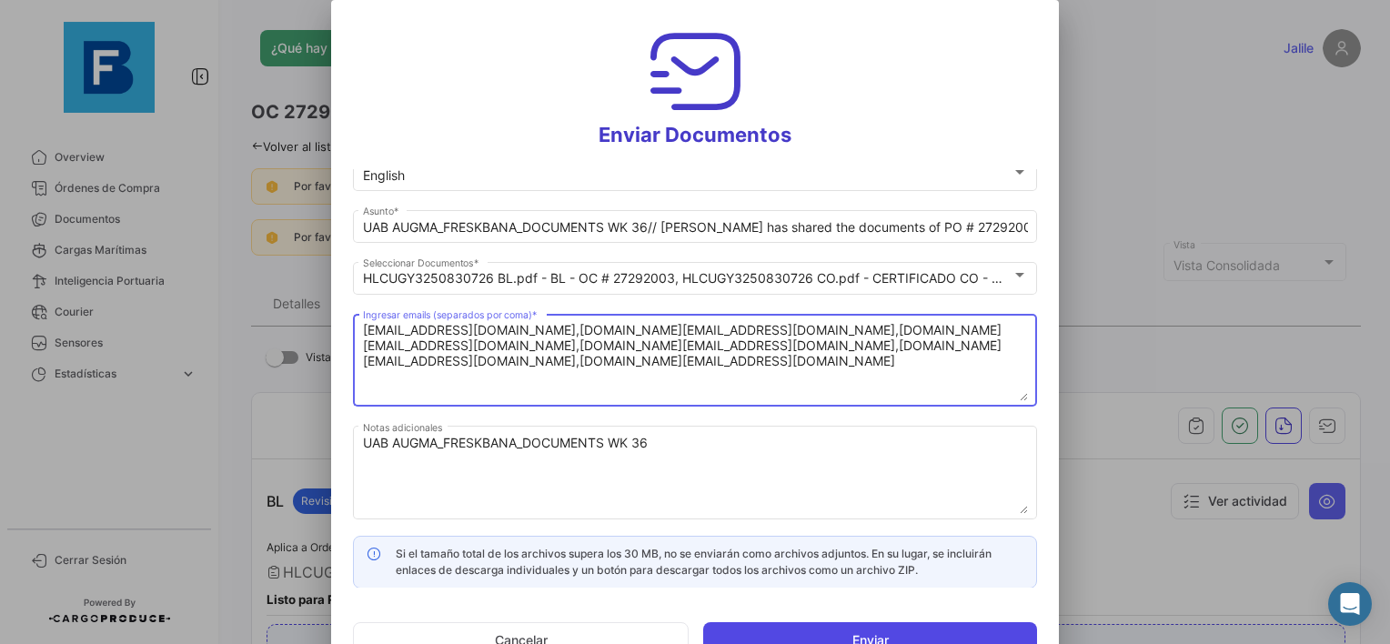
type textarea "[EMAIL_ADDRESS][DOMAIN_NAME],[DOMAIN_NAME][EMAIL_ADDRESS][DOMAIN_NAME],[DOMAIN_…"
click at [808, 633] on button "Enviar" at bounding box center [870, 640] width 334 height 36
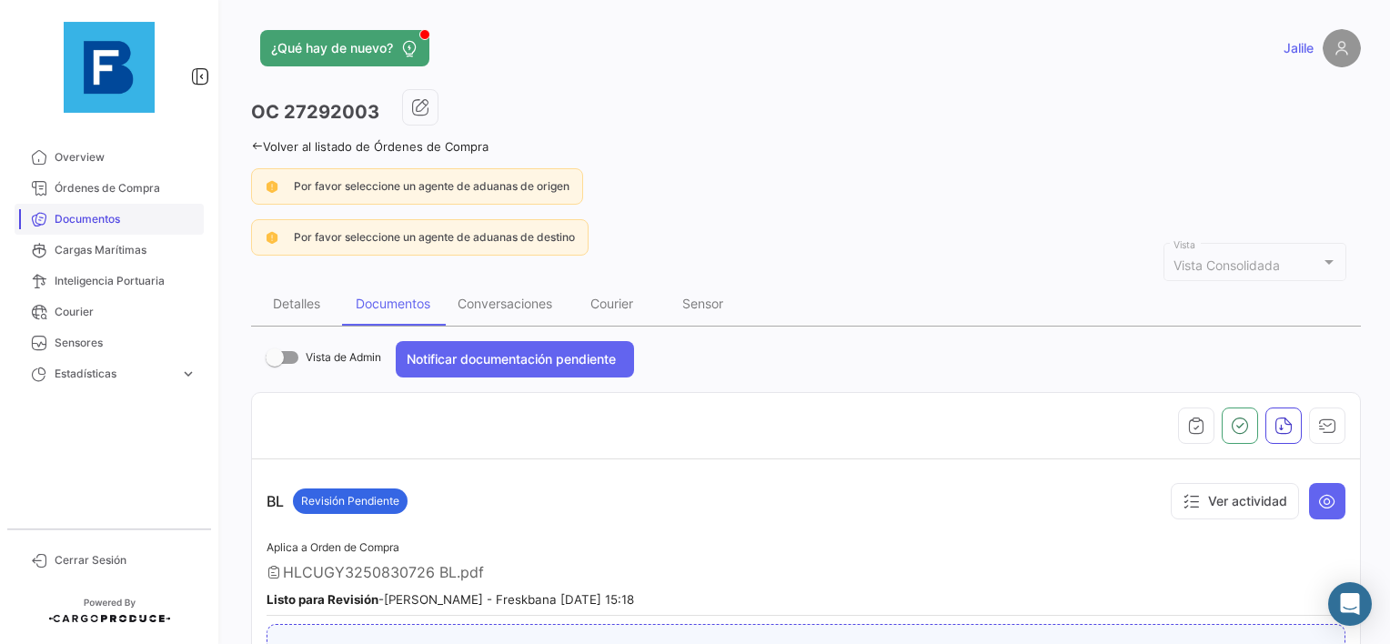
click at [102, 223] on span "Documentos" at bounding box center [126, 219] width 142 height 16
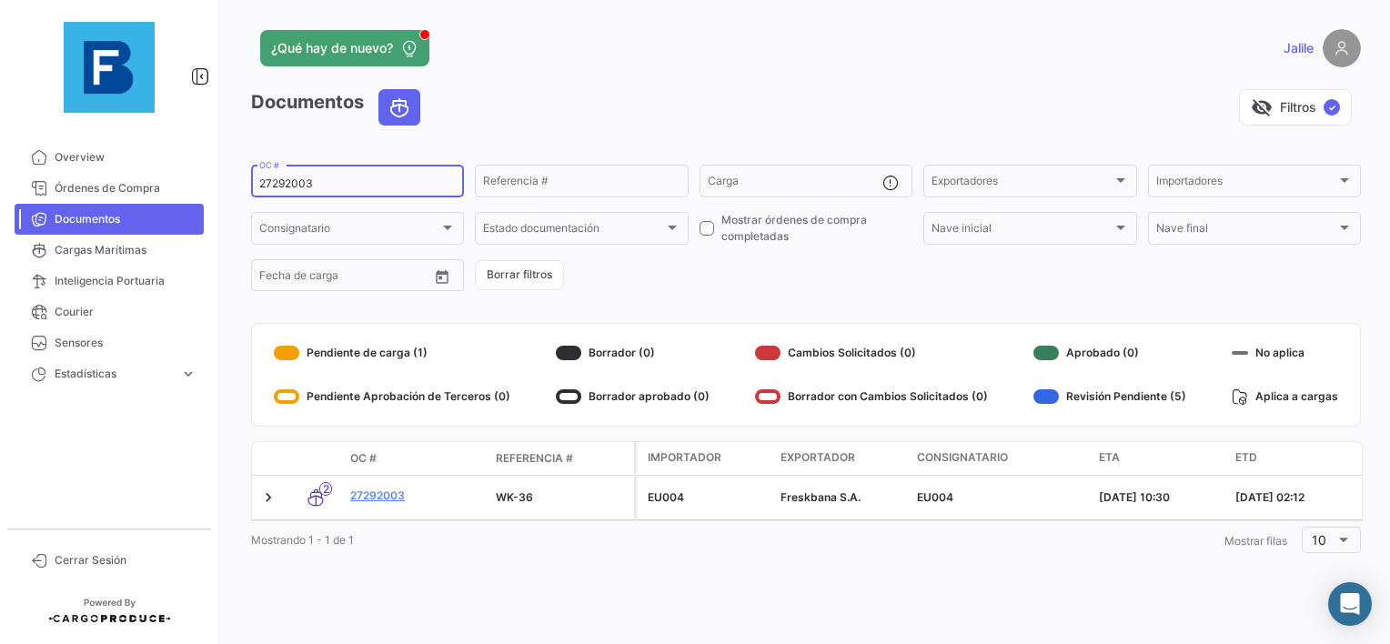
click at [281, 178] on input "27292003" at bounding box center [357, 183] width 197 height 13
paste input "58937805"
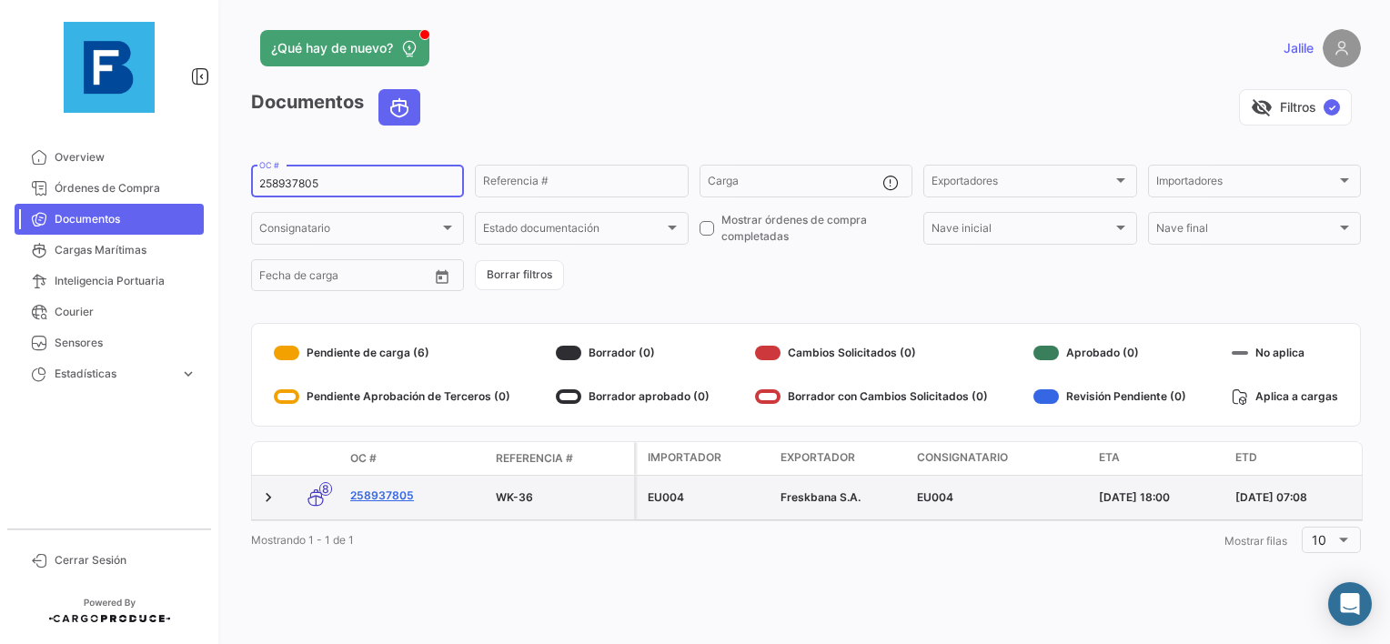
type input "258937805"
click at [389, 499] on link "258937805" at bounding box center [415, 496] width 131 height 16
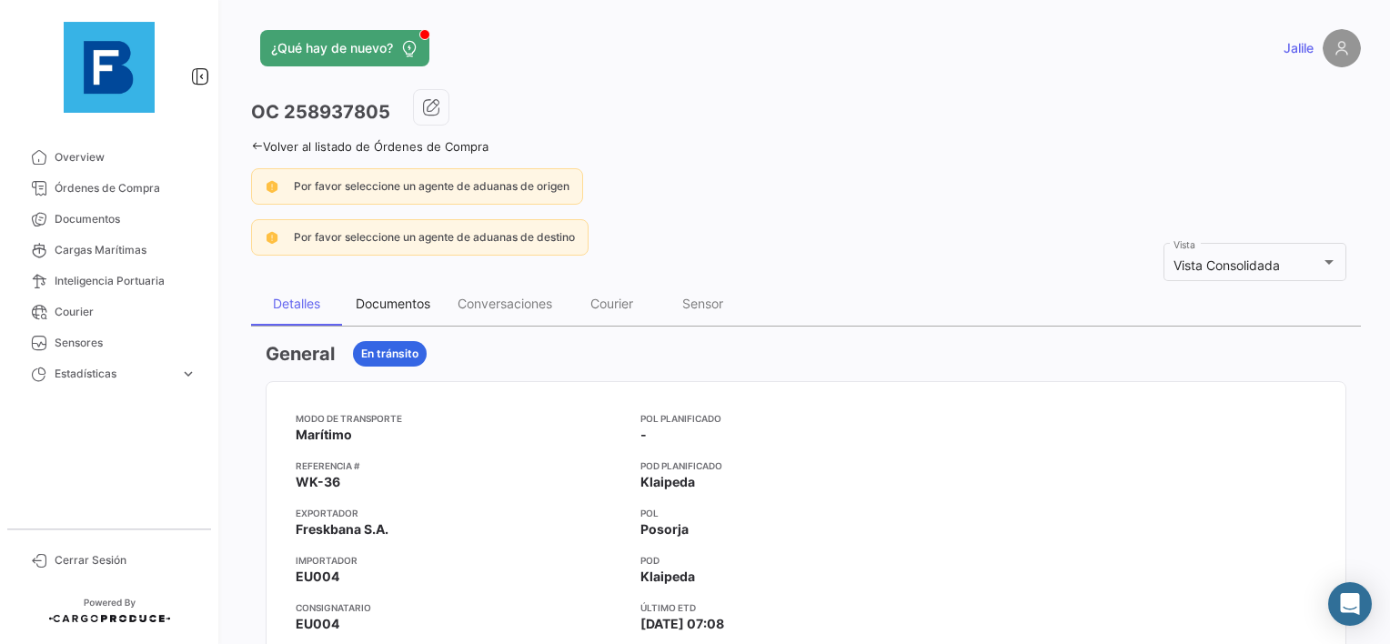
click at [374, 300] on div "Documentos" at bounding box center [393, 303] width 75 height 15
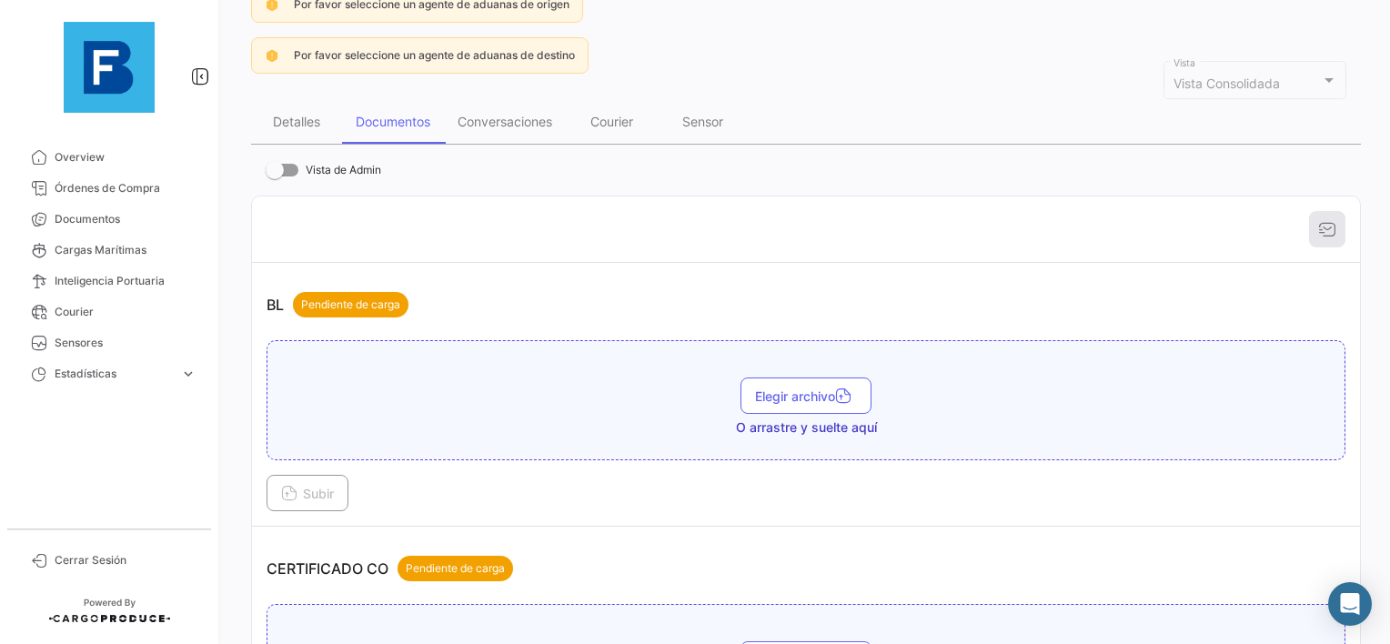
scroll to position [273, 0]
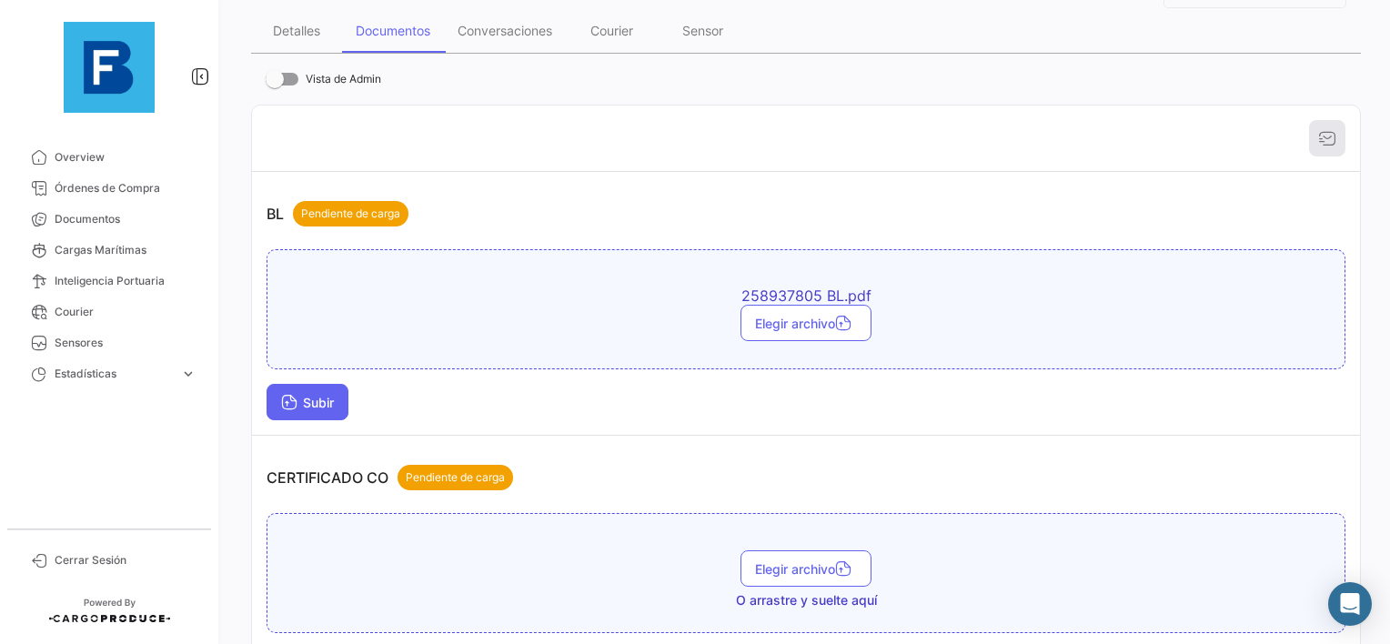
click at [331, 409] on button "Subir" at bounding box center [308, 402] width 82 height 36
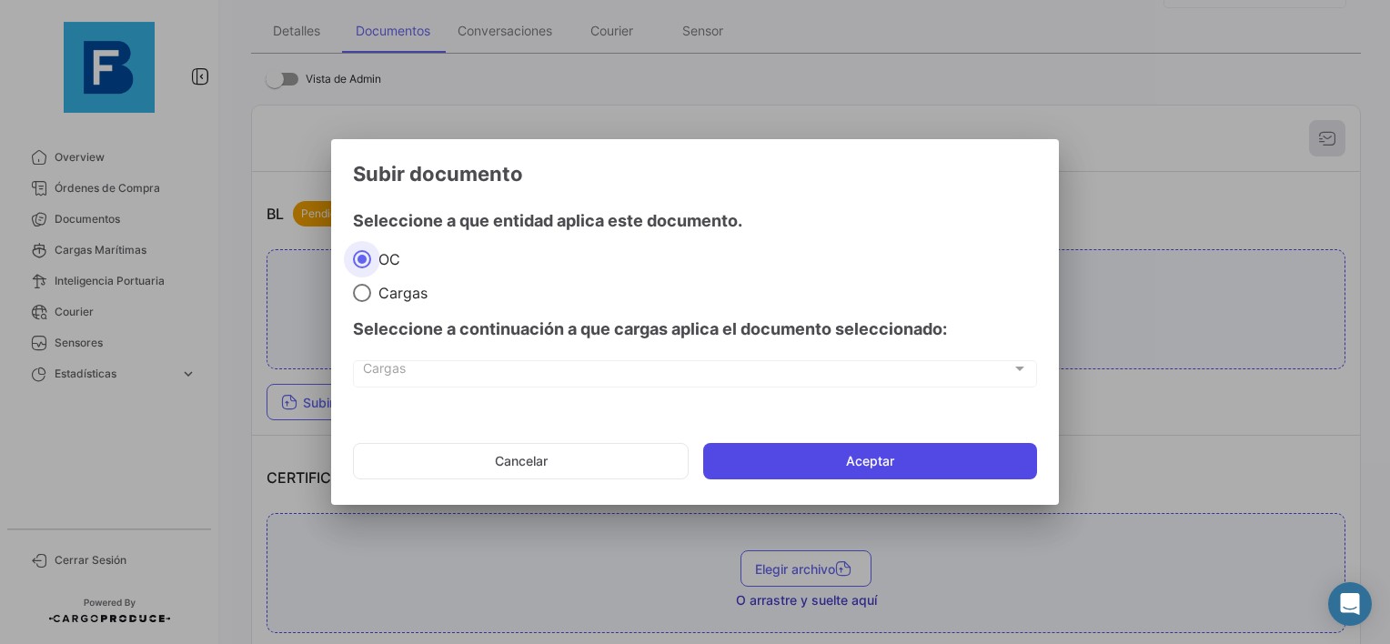
click at [866, 466] on button "Aceptar" at bounding box center [870, 461] width 334 height 36
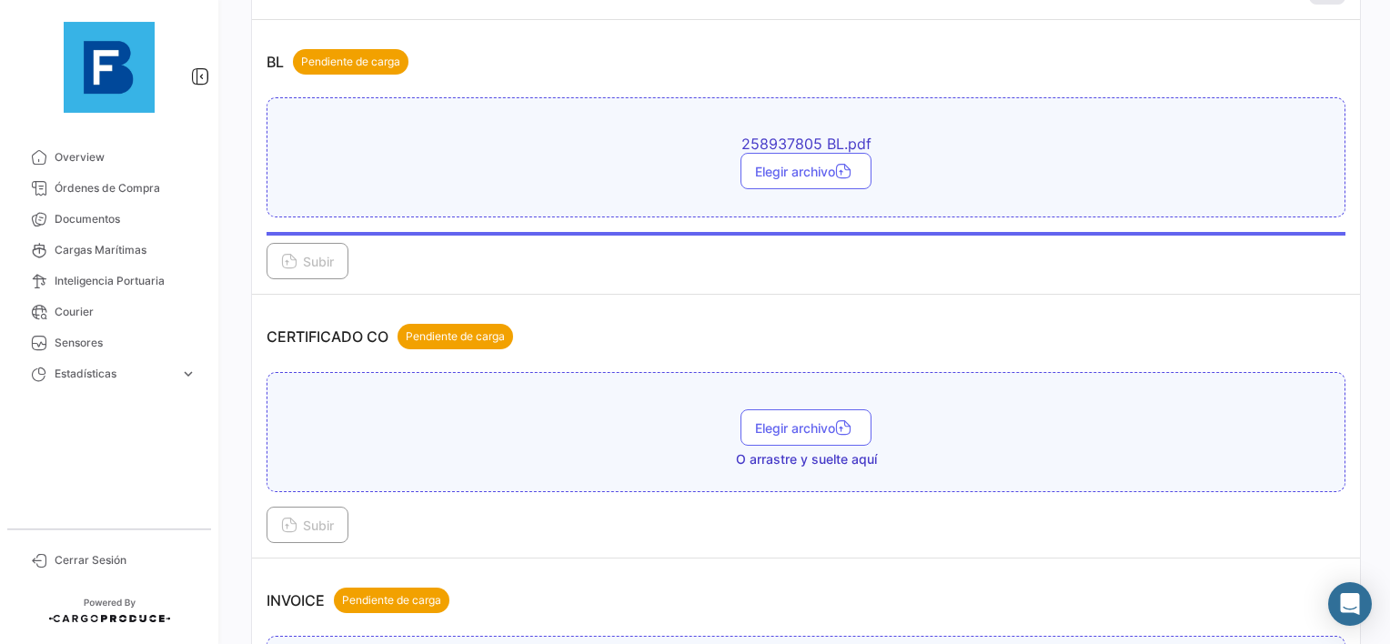
scroll to position [455, 0]
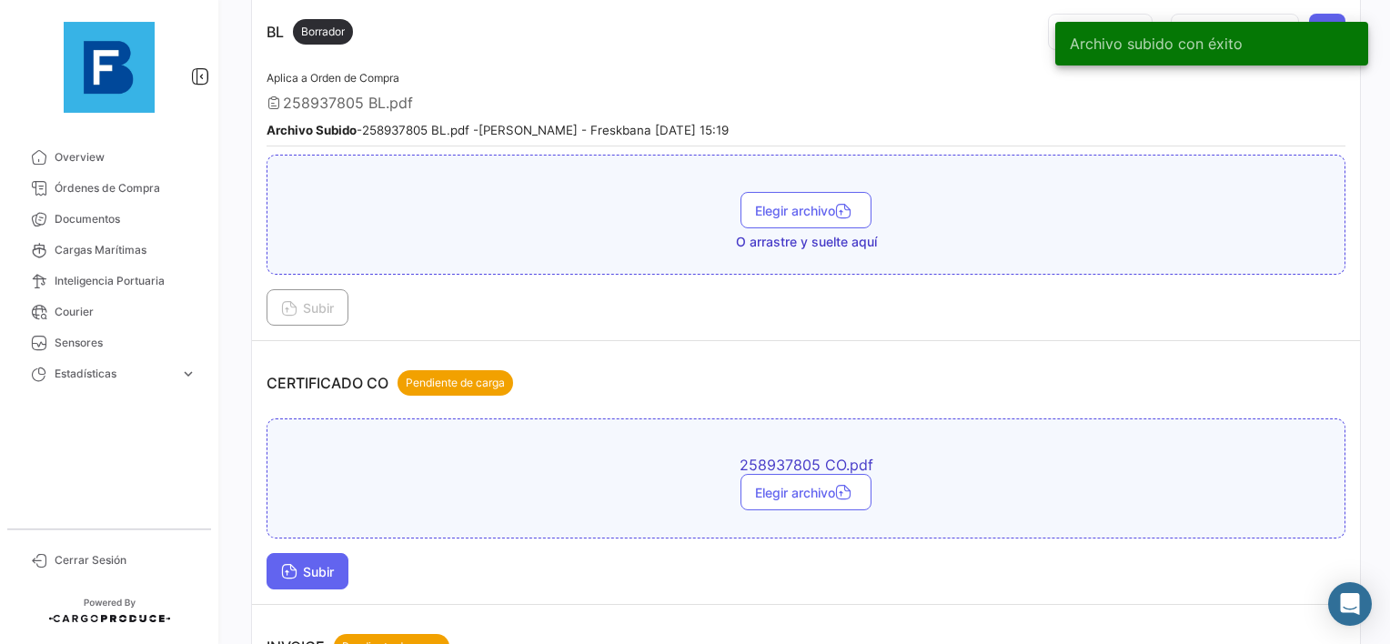
click at [269, 564] on button "Subir" at bounding box center [308, 571] width 82 height 36
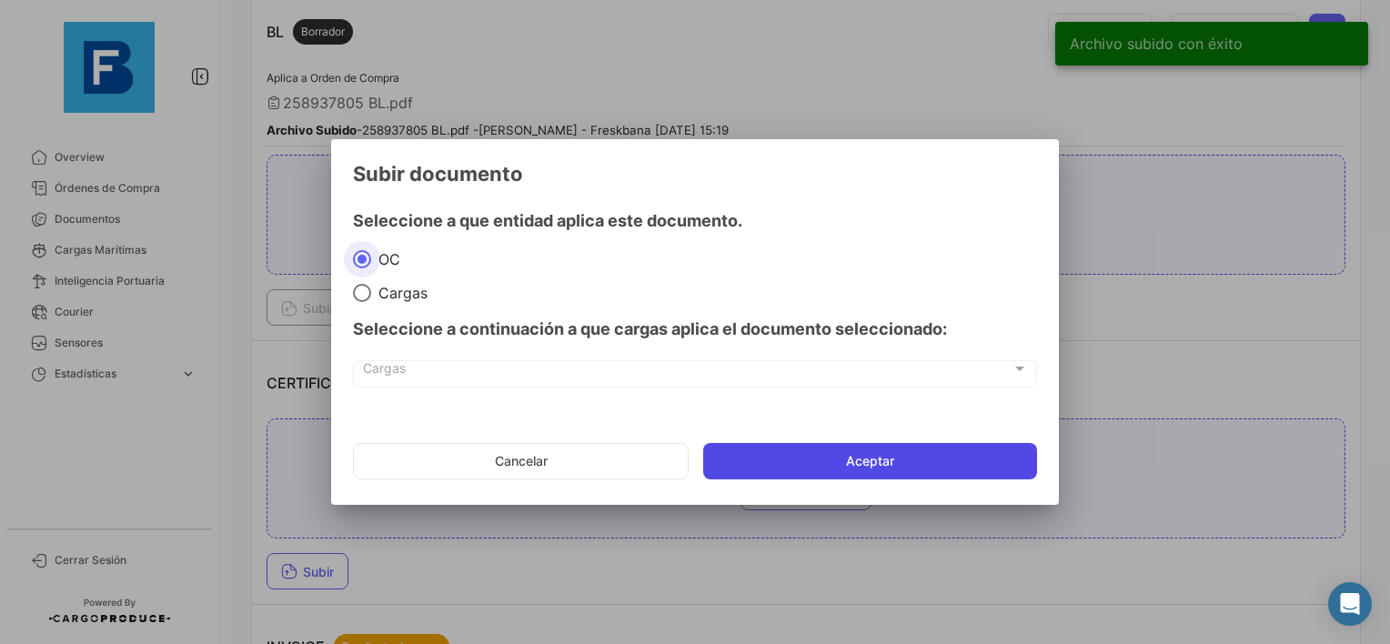
click at [820, 450] on button "Aceptar" at bounding box center [870, 461] width 334 height 36
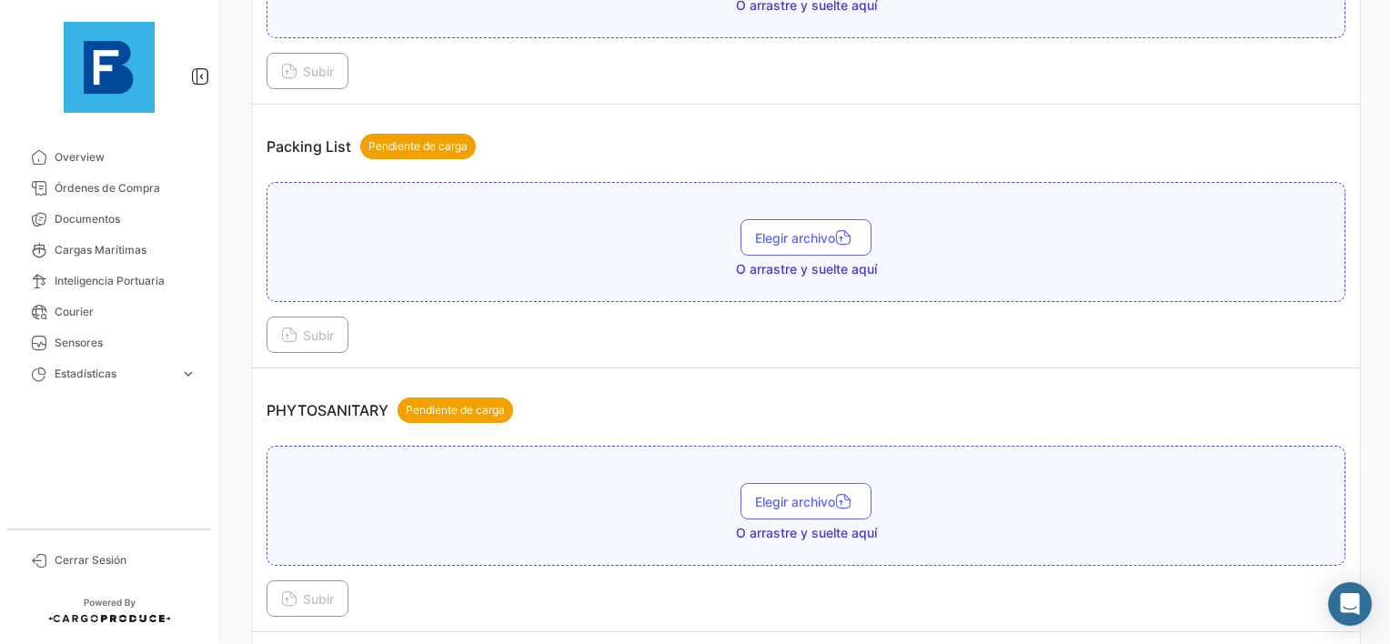
scroll to position [1274, 0]
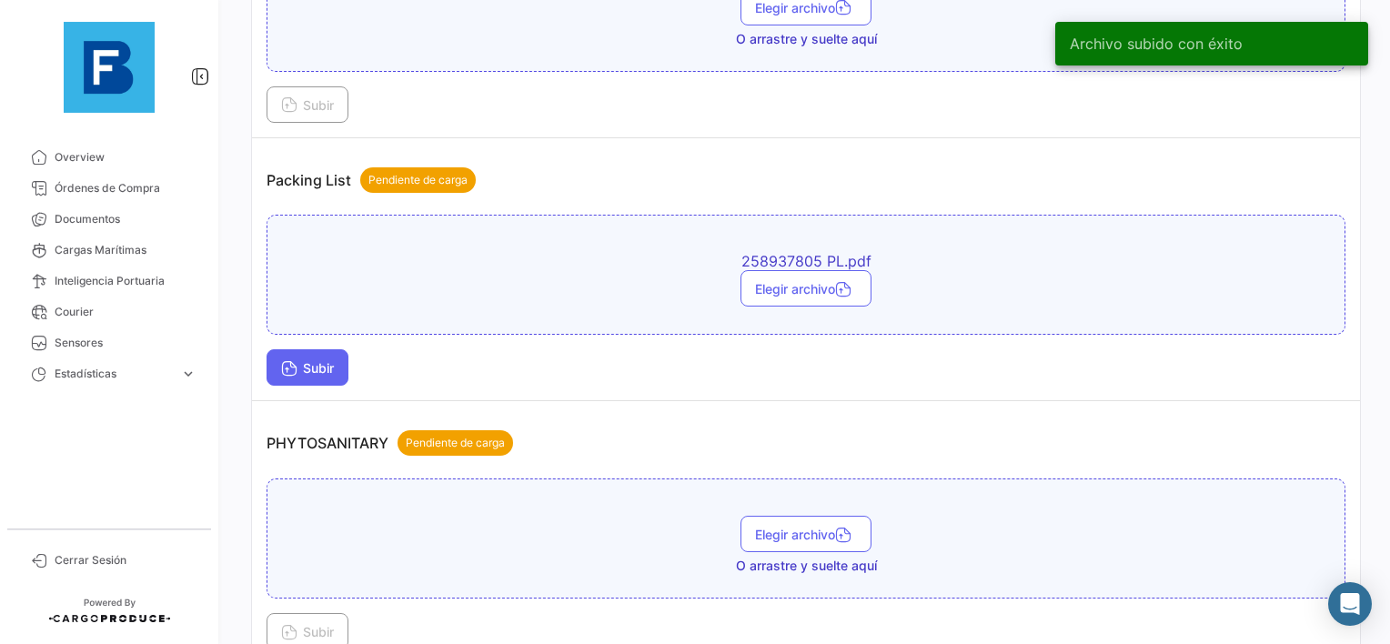
click at [295, 372] on button "Subir" at bounding box center [308, 367] width 82 height 36
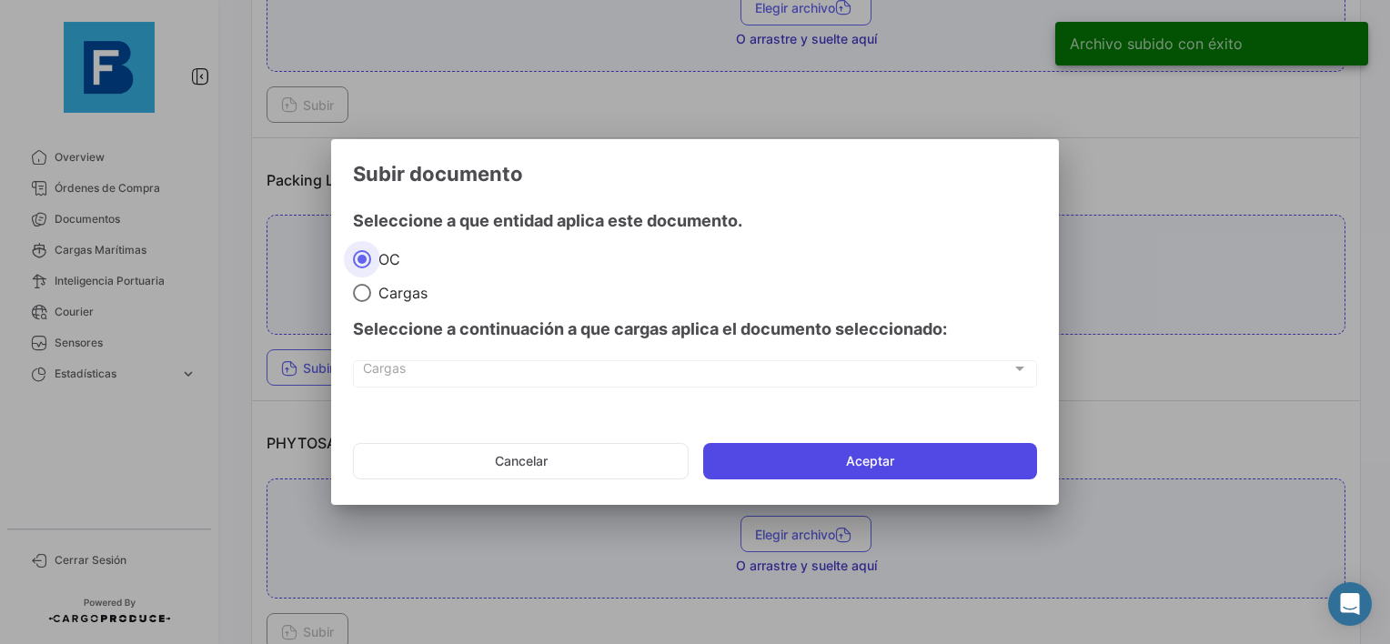
click at [837, 455] on mat-dialog-actions "Cancelar Aceptar" at bounding box center [695, 461] width 684 height 62
click at [816, 468] on button "Aceptar" at bounding box center [870, 461] width 334 height 36
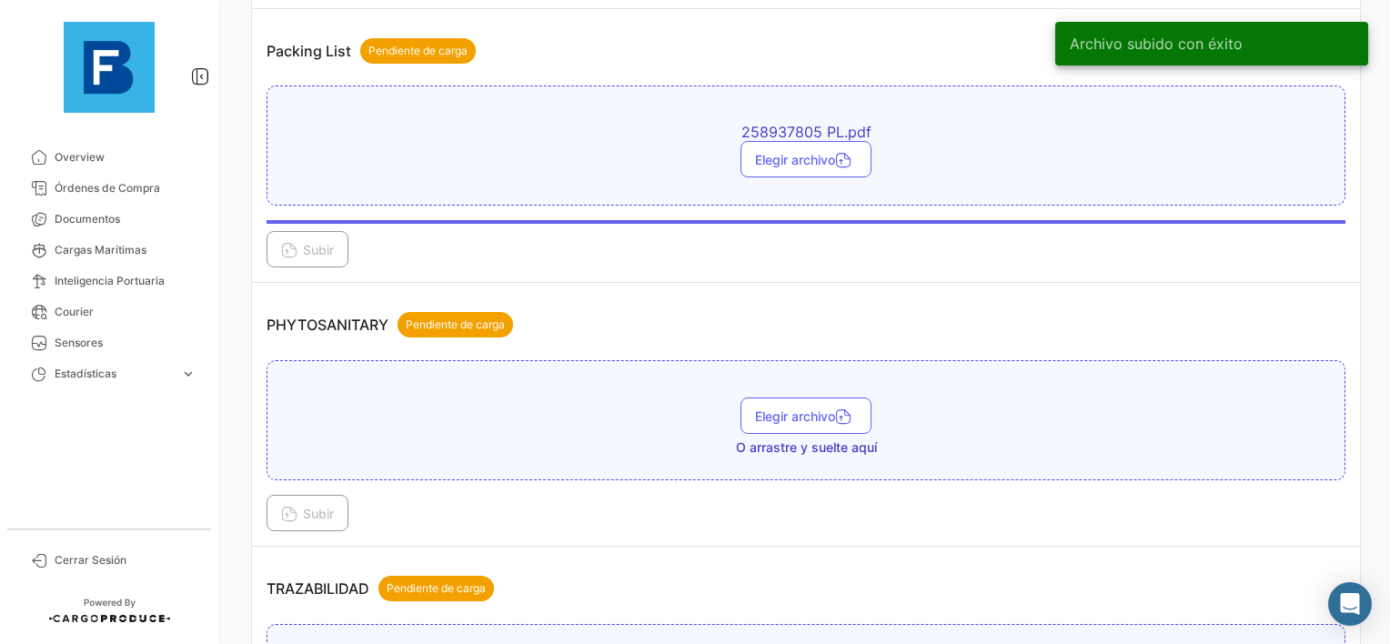
scroll to position [1547, 0]
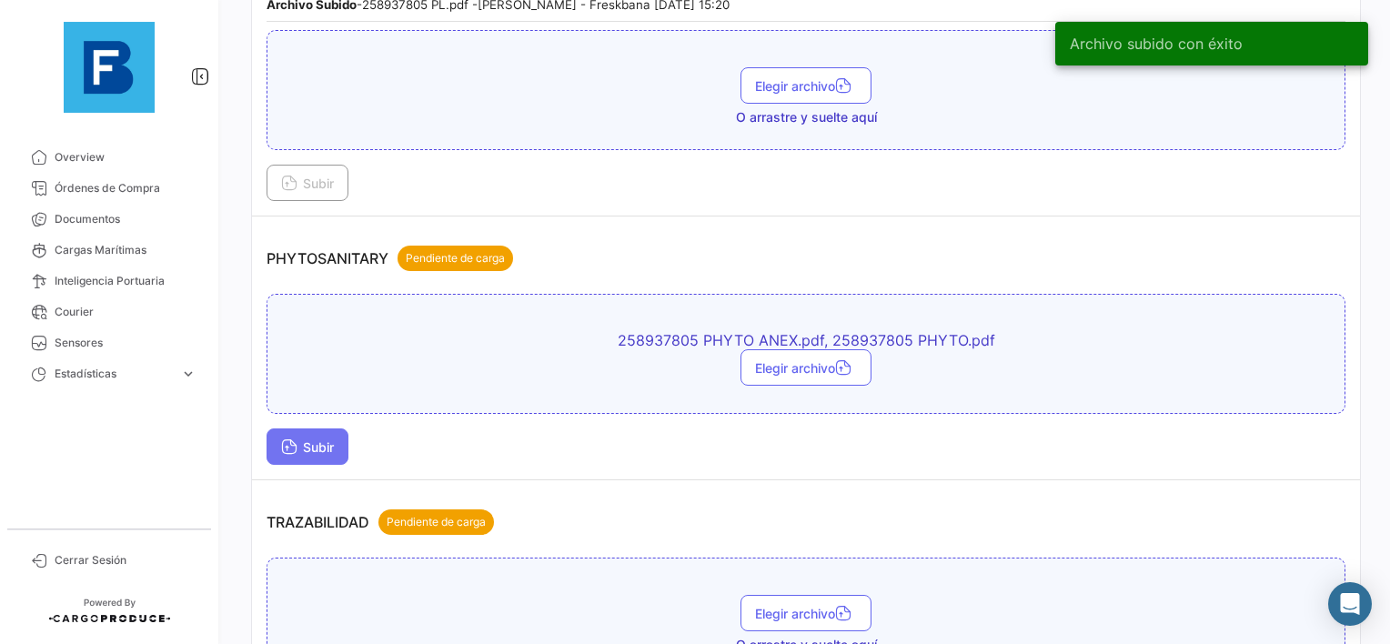
click at [298, 439] on span "Subir" at bounding box center [307, 446] width 53 height 15
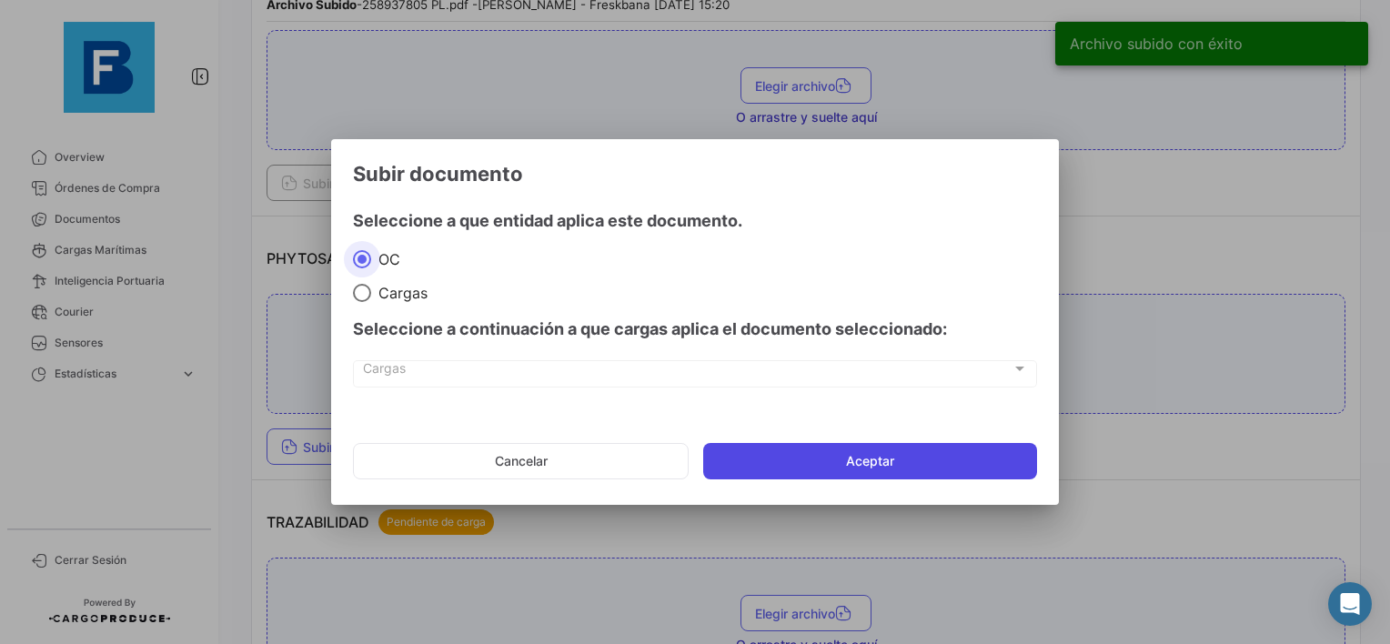
click at [815, 475] on button "Aceptar" at bounding box center [870, 461] width 334 height 36
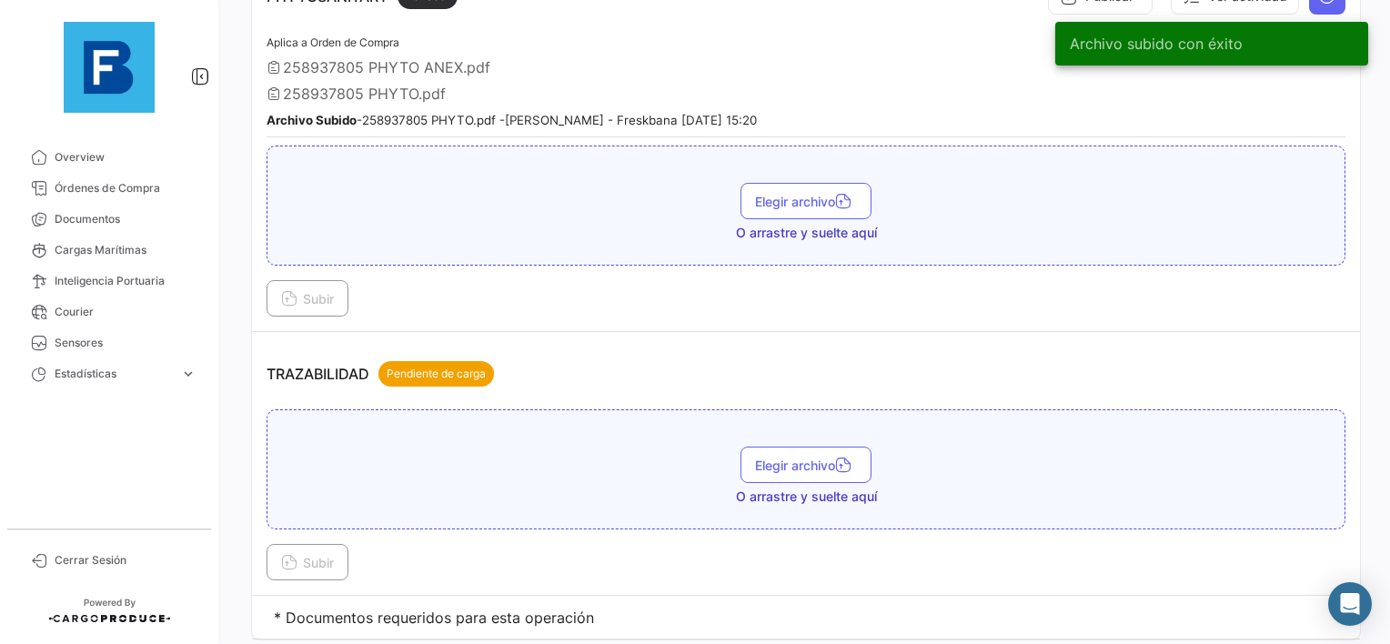
scroll to position [1836, 0]
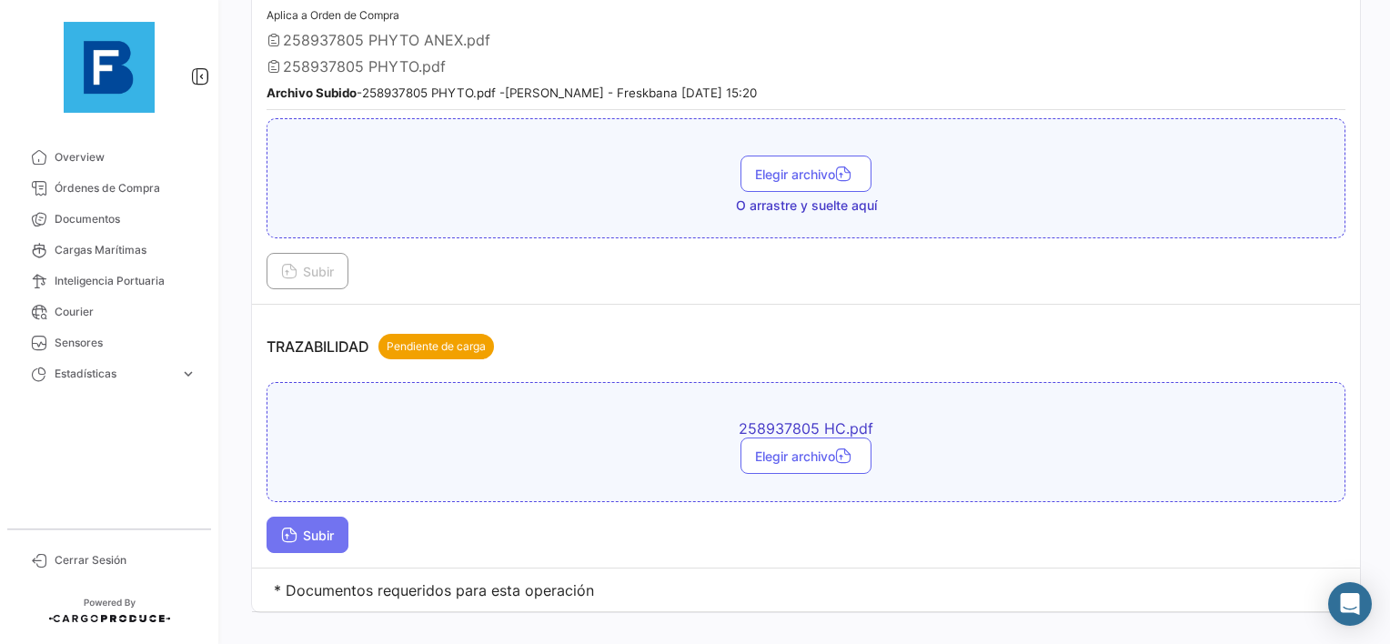
click at [302, 528] on span "Subir" at bounding box center [307, 535] width 53 height 15
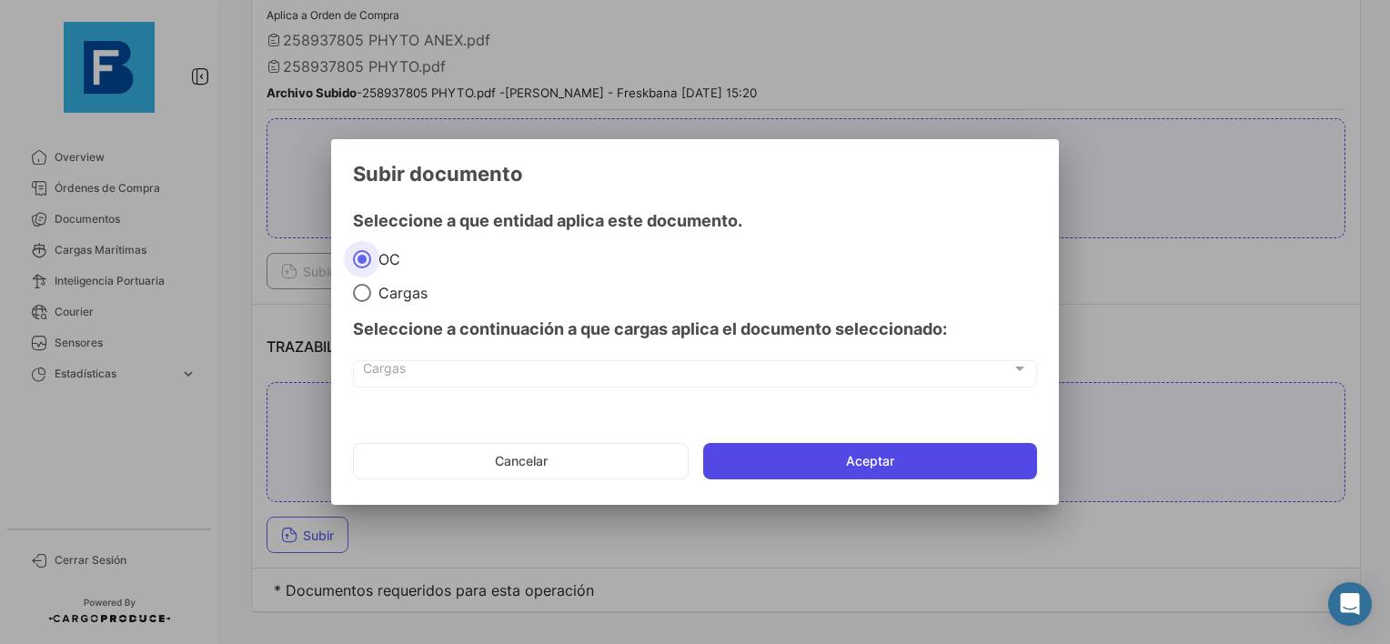
click at [825, 462] on button "Aceptar" at bounding box center [870, 461] width 334 height 36
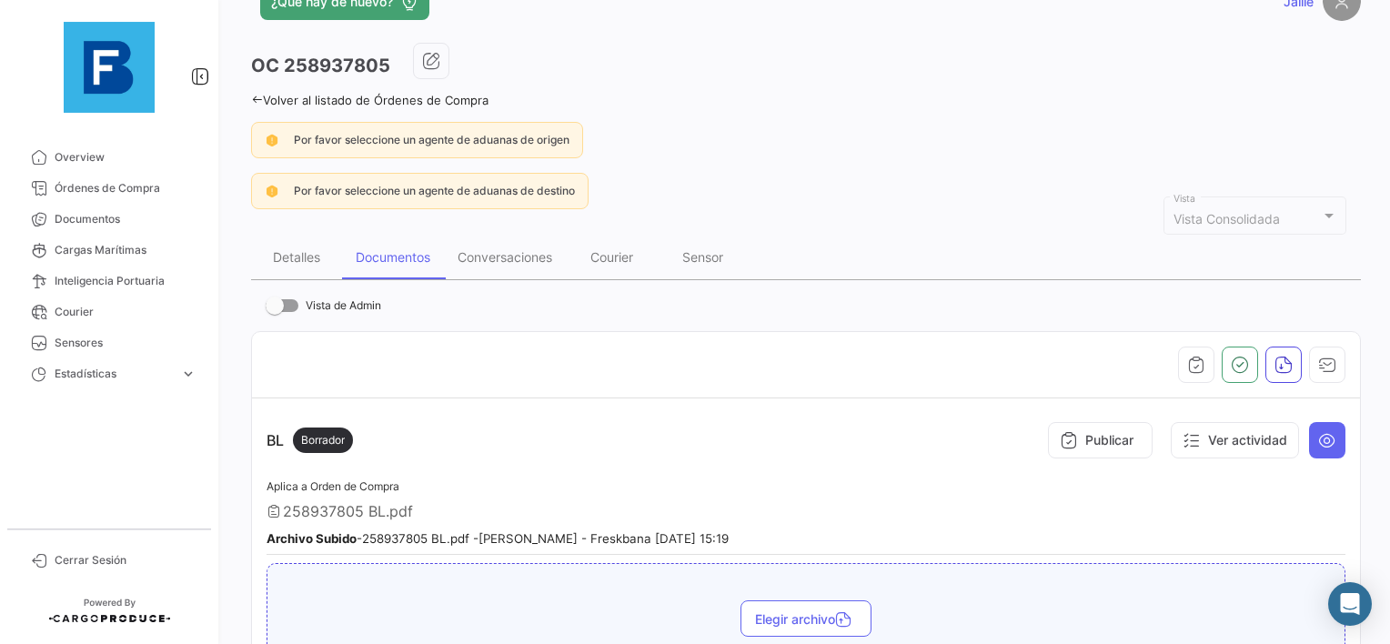
scroll to position [20, 0]
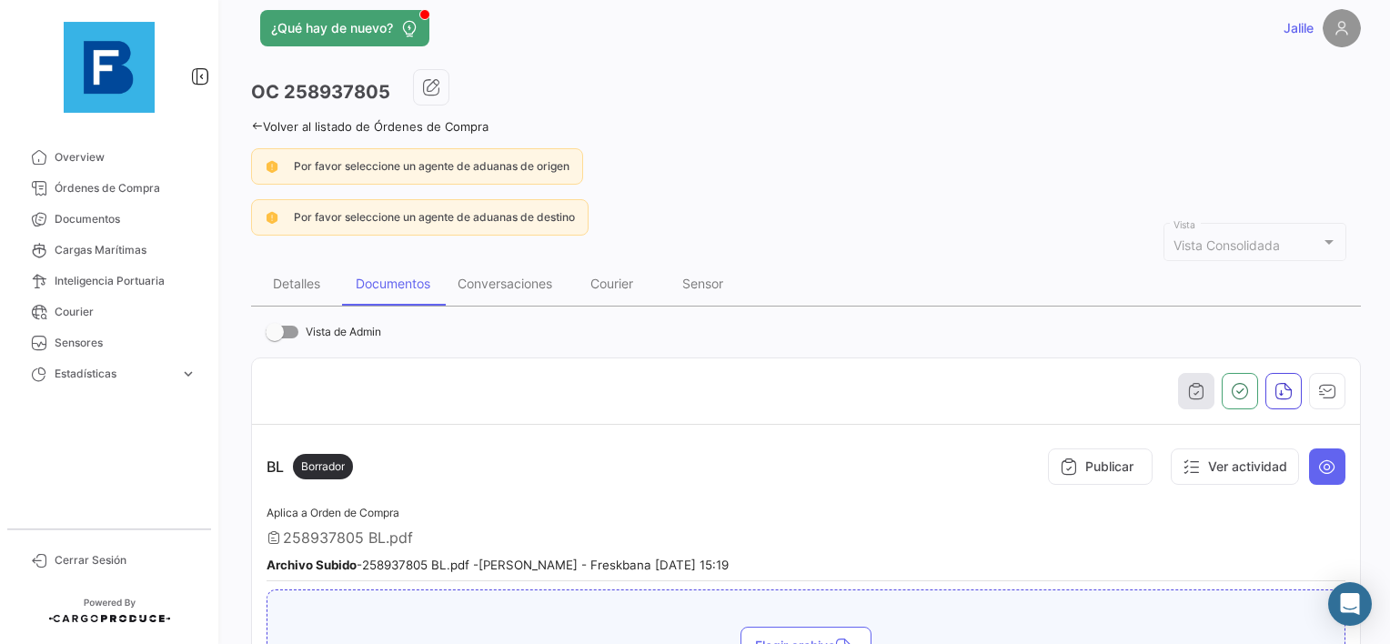
click at [1178, 396] on button "button" at bounding box center [1196, 391] width 36 height 36
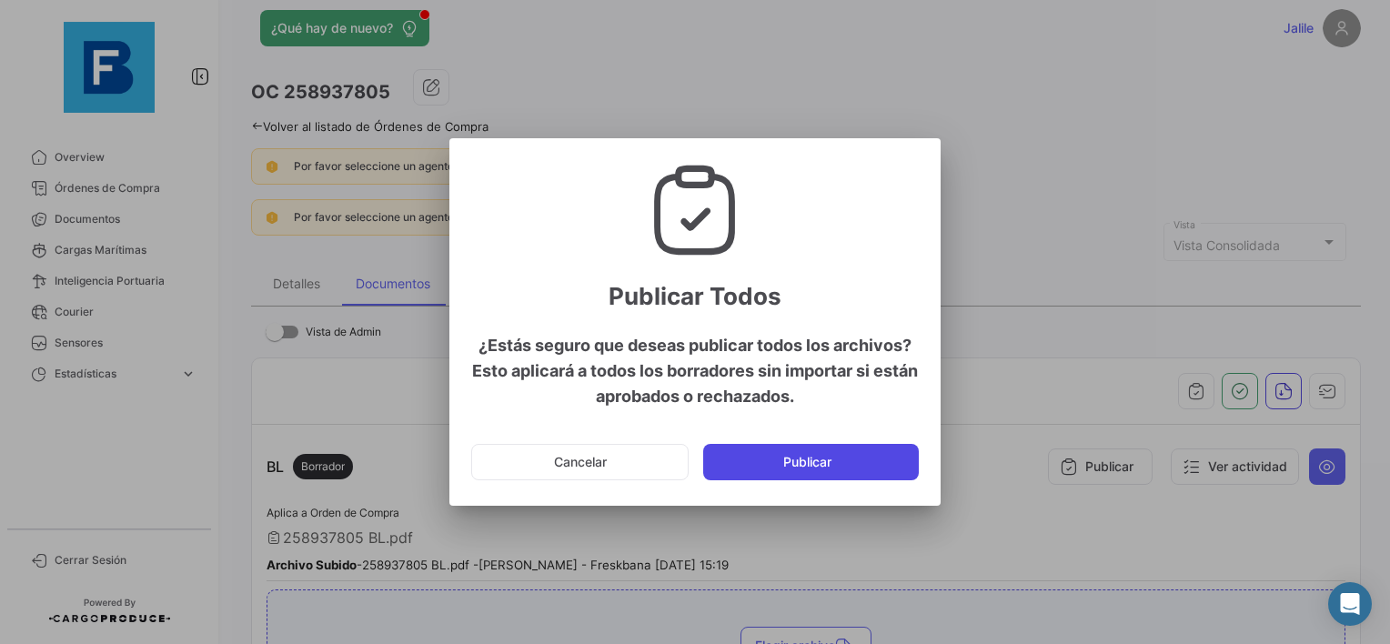
click at [803, 469] on button "Publicar" at bounding box center [811, 462] width 216 height 36
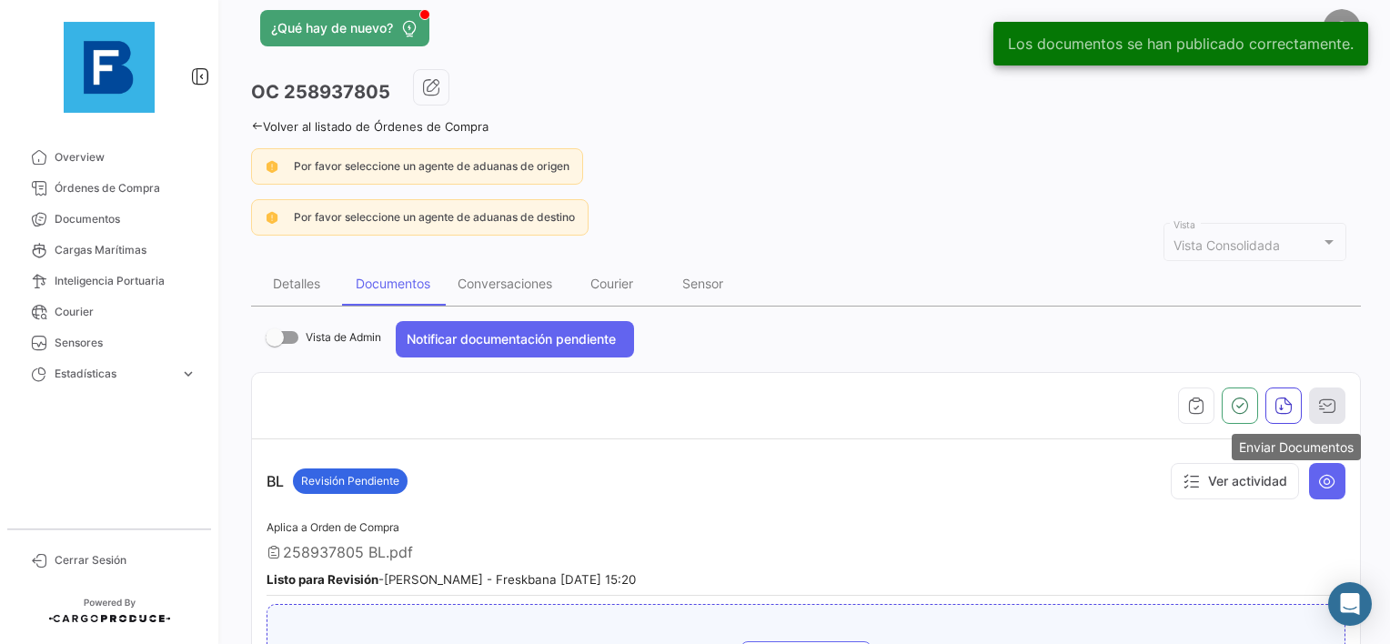
click at [1332, 418] on button "button" at bounding box center [1327, 406] width 36 height 36
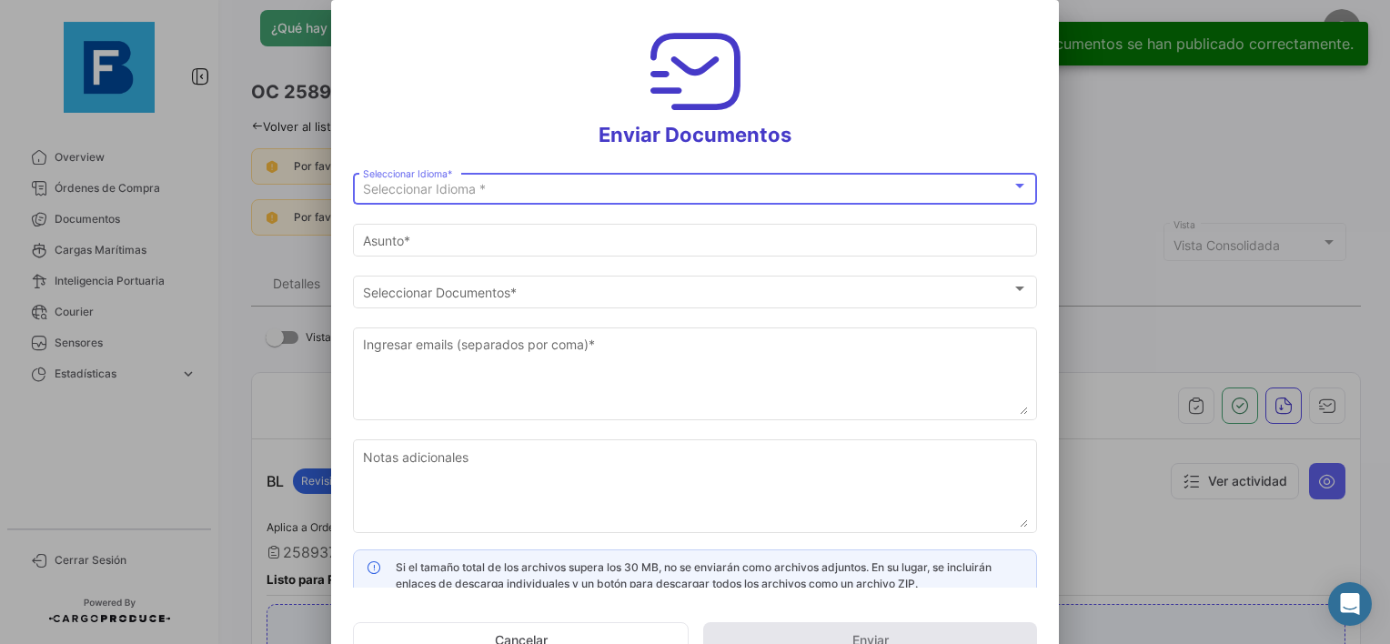
click at [597, 177] on div "Seleccionar Idioma * Seleccionar Idioma *" at bounding box center [695, 186] width 665 height 35
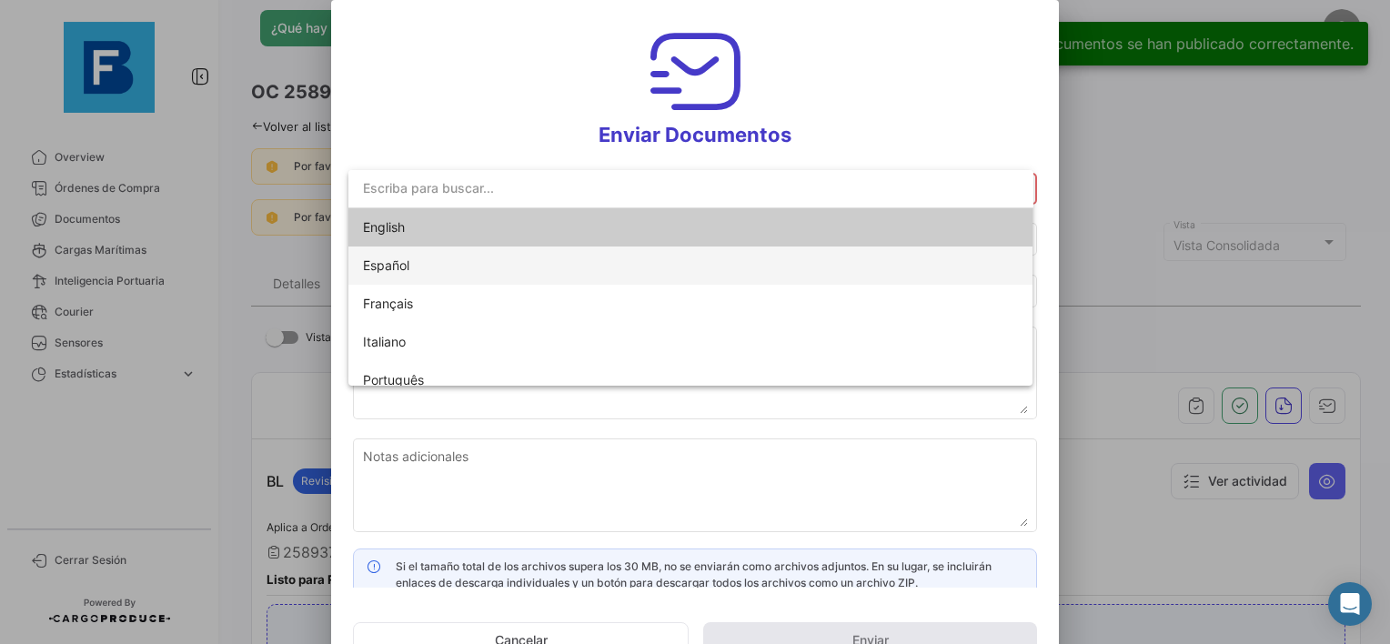
click at [464, 268] on span "Español" at bounding box center [490, 266] width 255 height 38
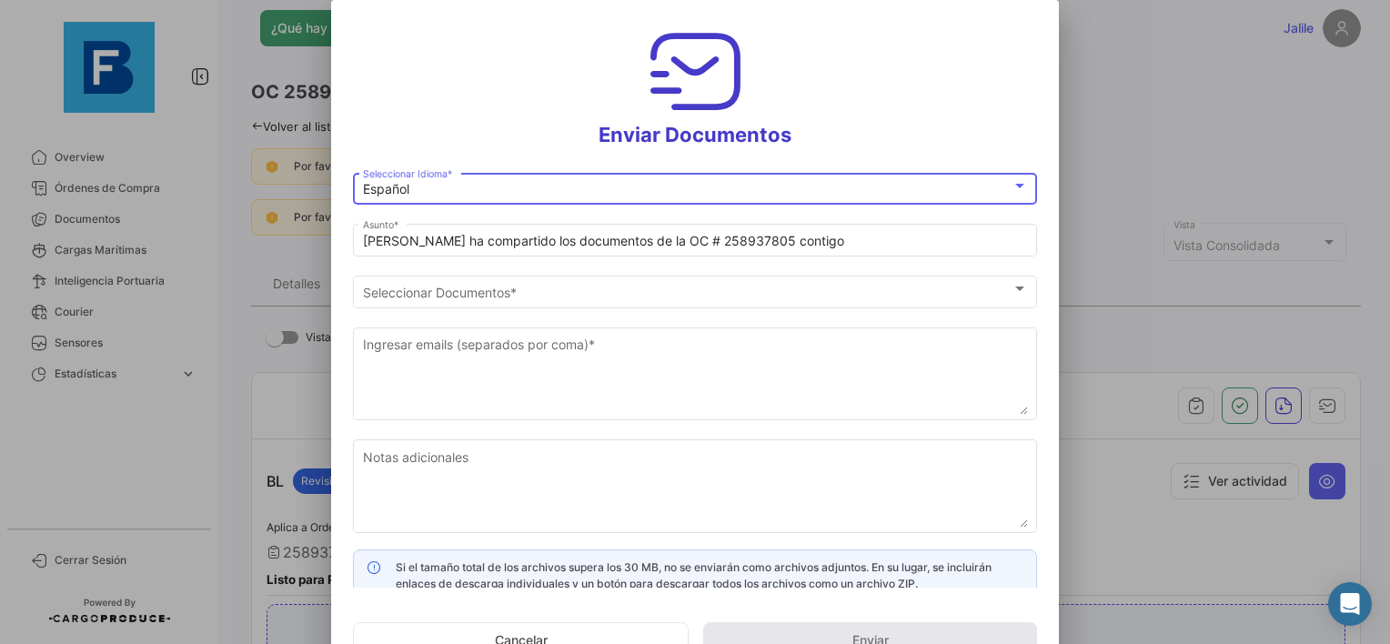
click at [415, 190] on div "Español" at bounding box center [687, 189] width 649 height 15
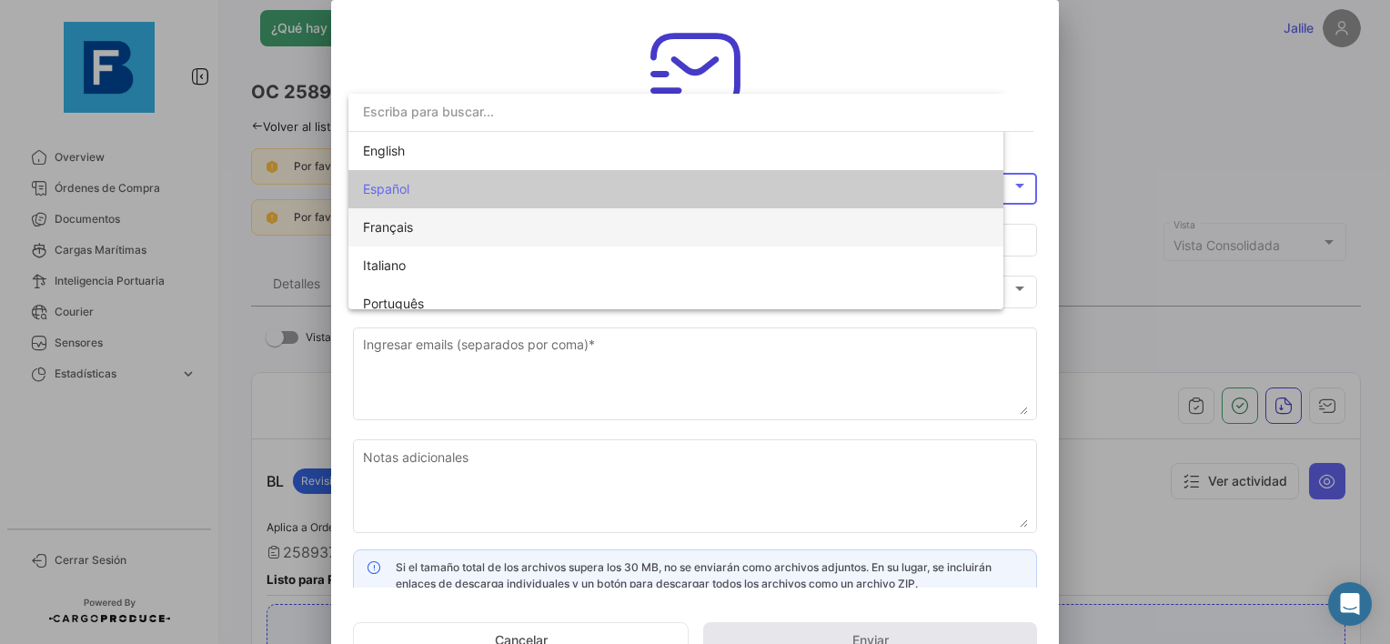
scroll to position [14, 0]
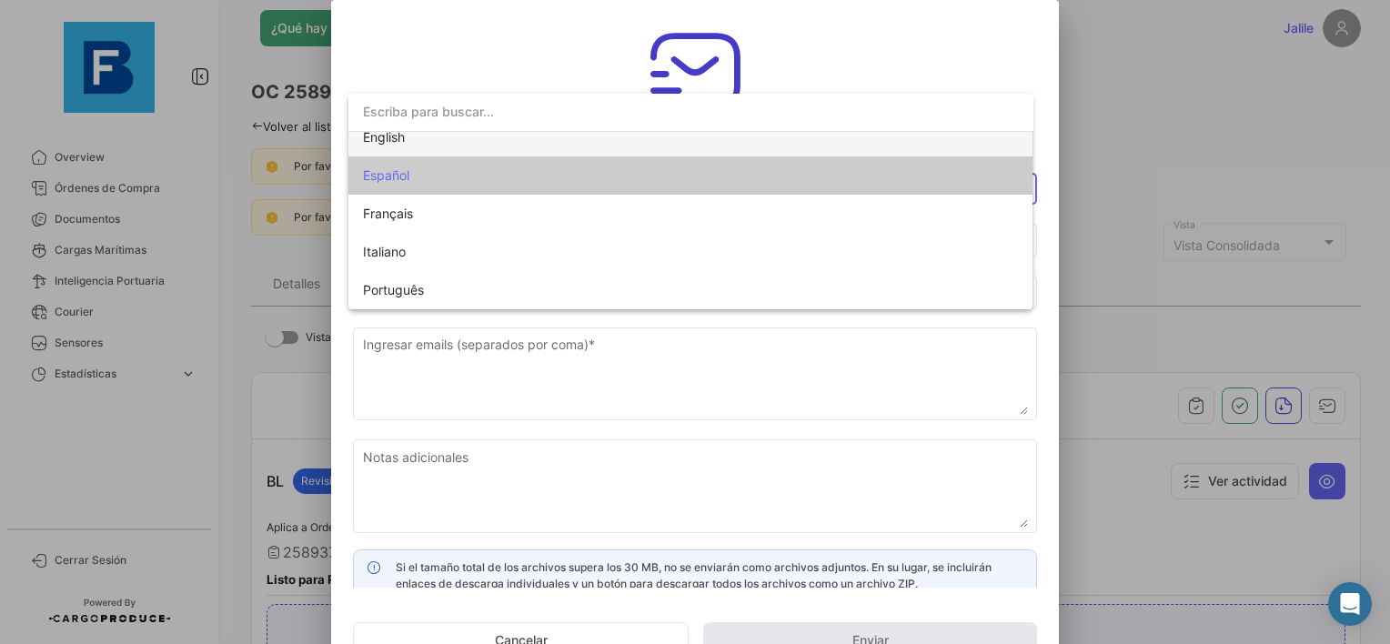
click at [429, 140] on span "English" at bounding box center [490, 137] width 255 height 38
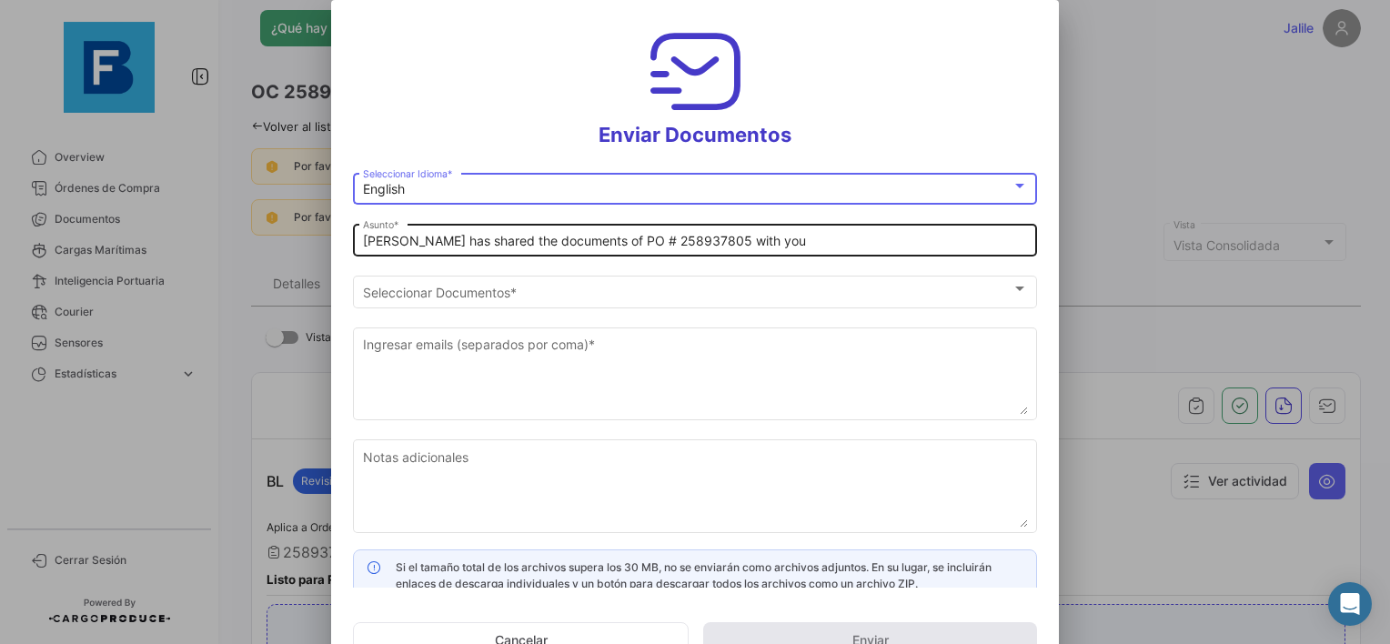
click at [358, 236] on div "[PERSON_NAME] has shared the documents of PO # 258937805 with you [PERSON_NAME]…" at bounding box center [695, 238] width 684 height 35
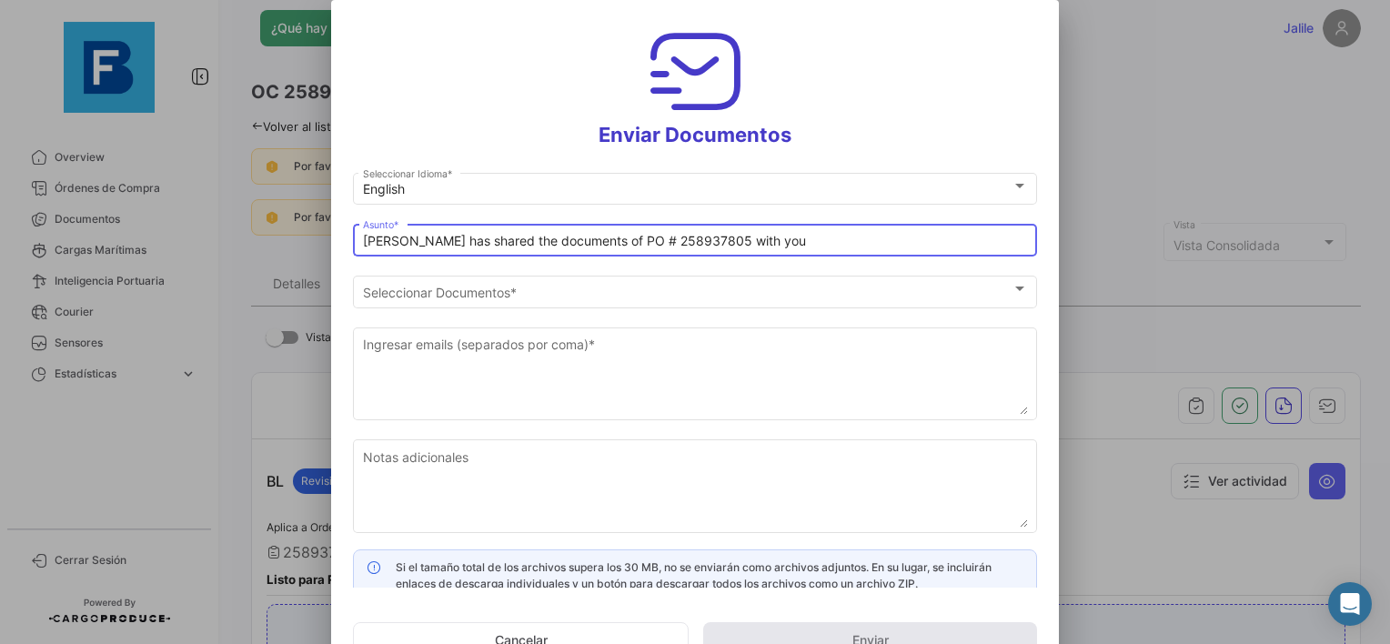
click at [365, 243] on input "[PERSON_NAME] has shared the documents of PO # 258937805 with you" at bounding box center [695, 241] width 665 height 15
paste input "UAB AUGMA_FRESKBANA_DOCUMENTS WK XX"
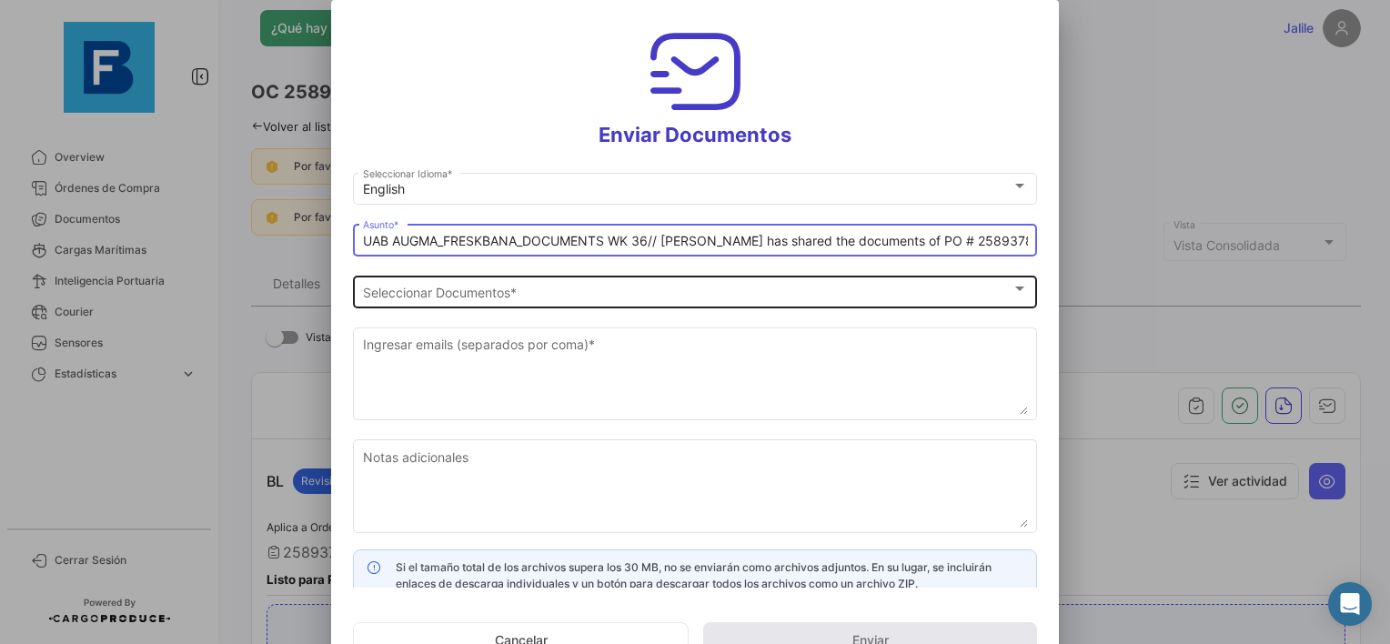
type input "UAB AUGMA_FRESKBANA_DOCUMENTS WK 36// [PERSON_NAME] has shared the documents of…"
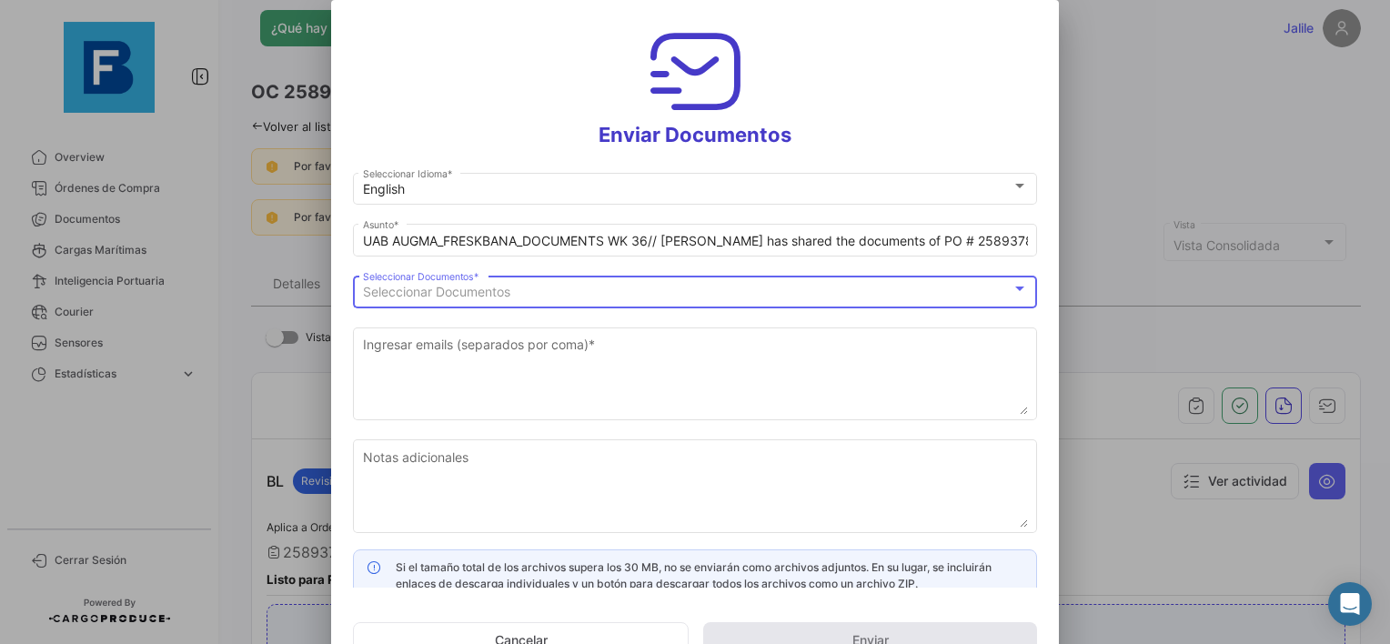
click at [503, 294] on span "Seleccionar Documentos" at bounding box center [436, 291] width 147 height 15
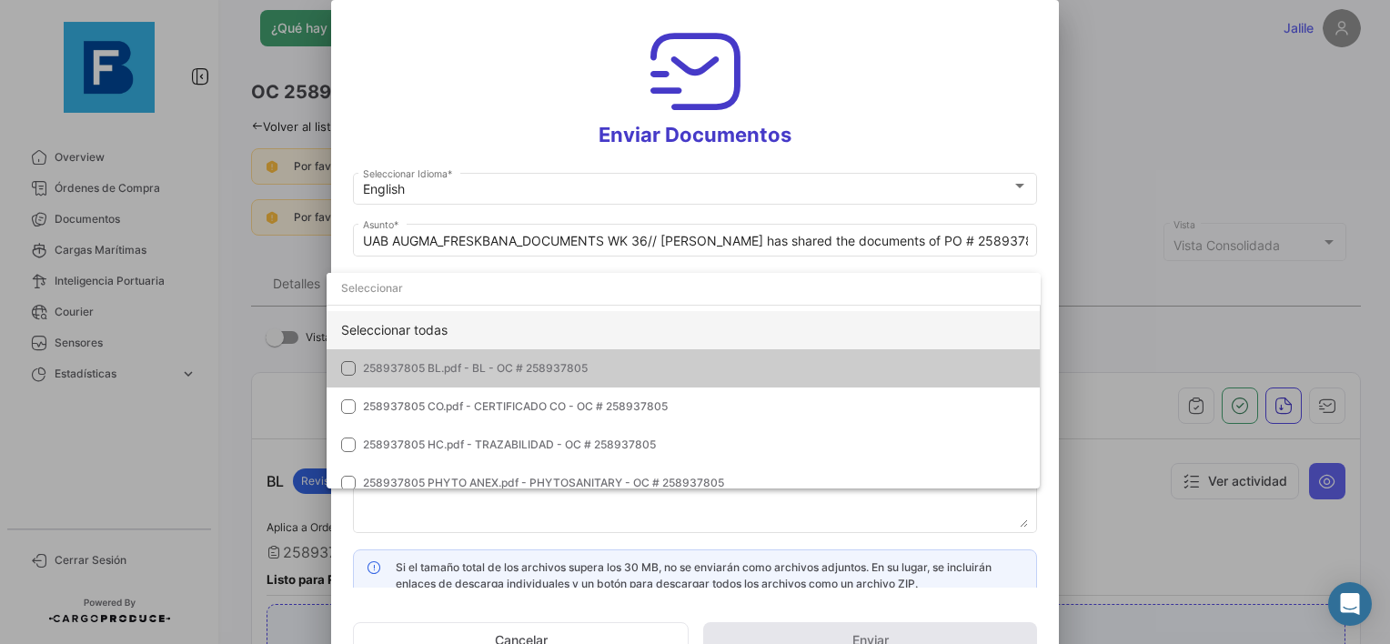
click at [430, 335] on div "Seleccionar todas" at bounding box center [684, 330] width 714 height 38
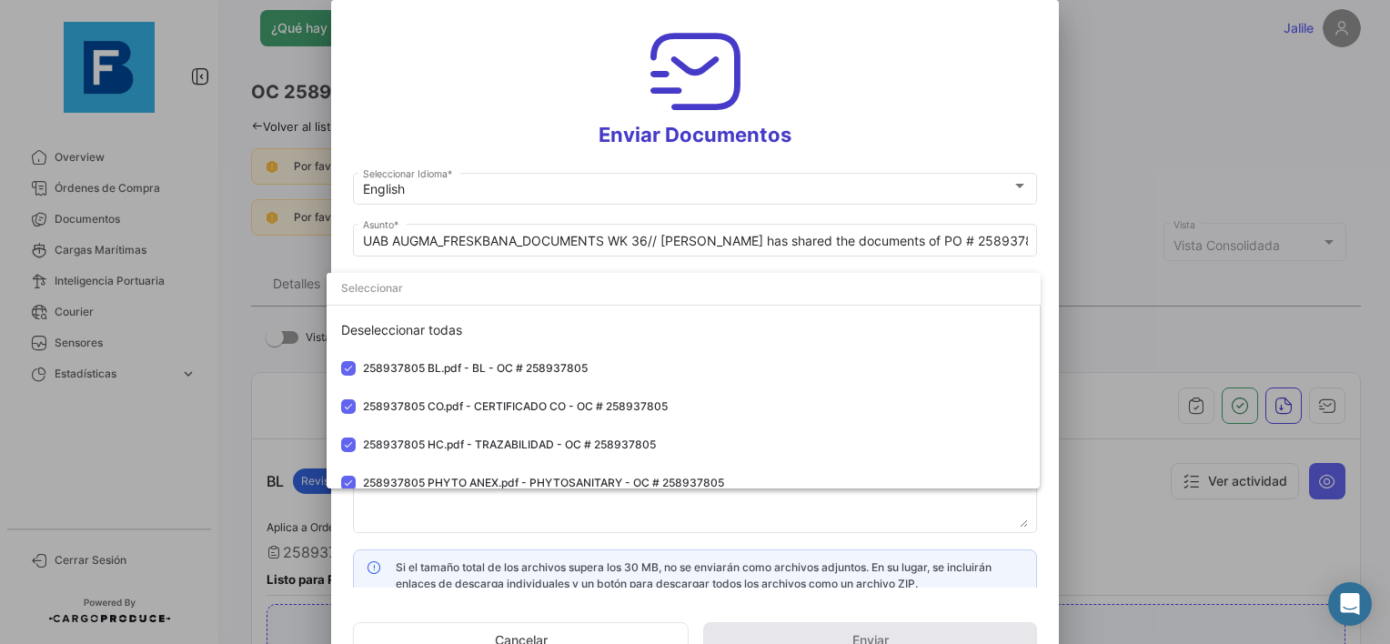
click at [437, 524] on div at bounding box center [695, 322] width 1390 height 644
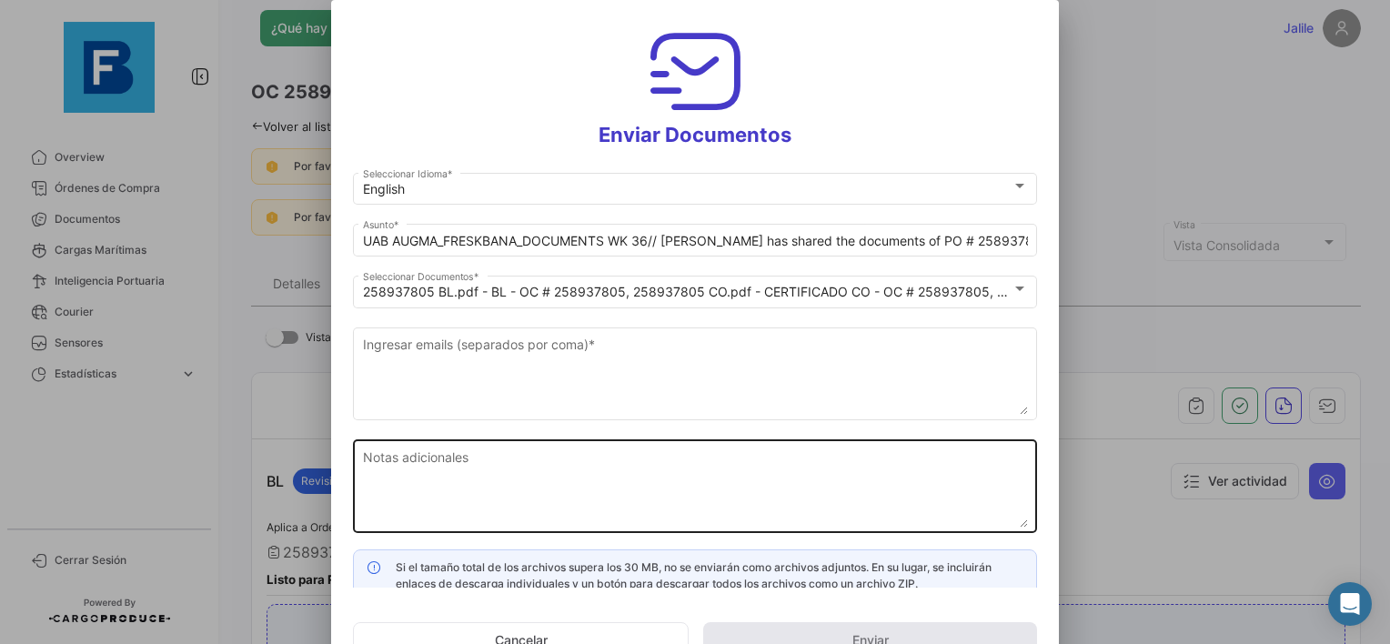
click at [436, 494] on textarea "Notas adicionales" at bounding box center [695, 488] width 665 height 80
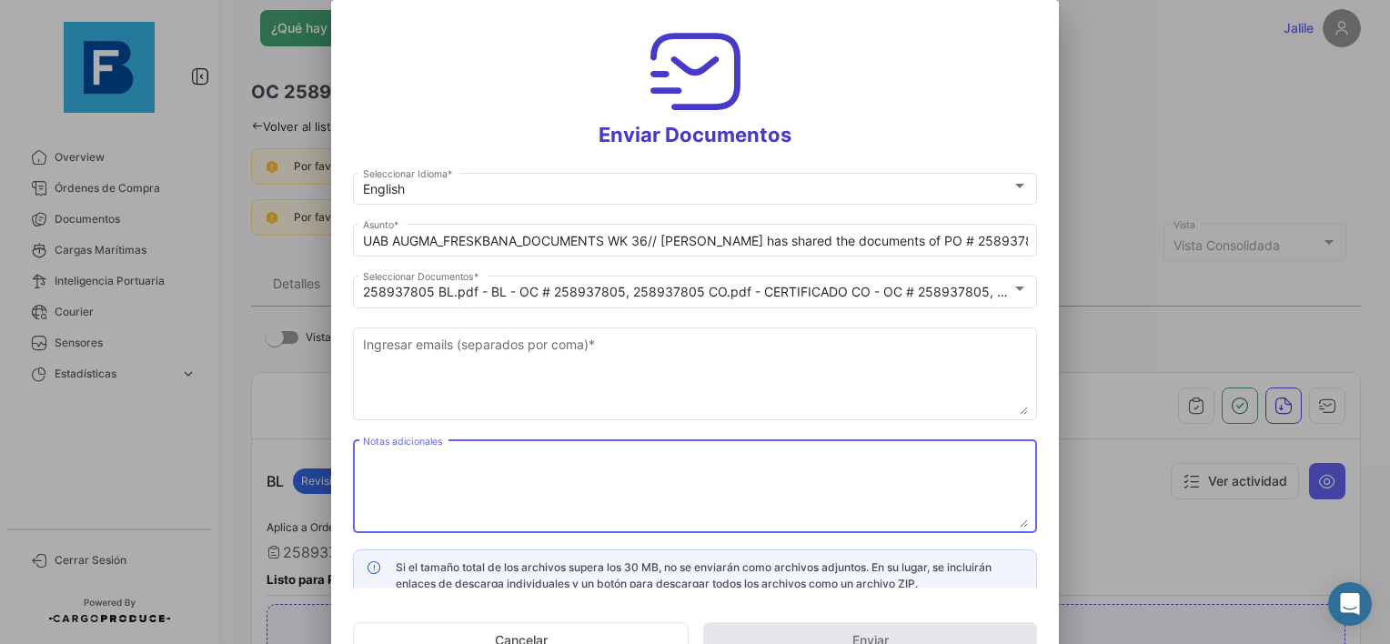
paste textarea "UAB AUGMA_FRESKBANA_DOCUMENTS WK XX"
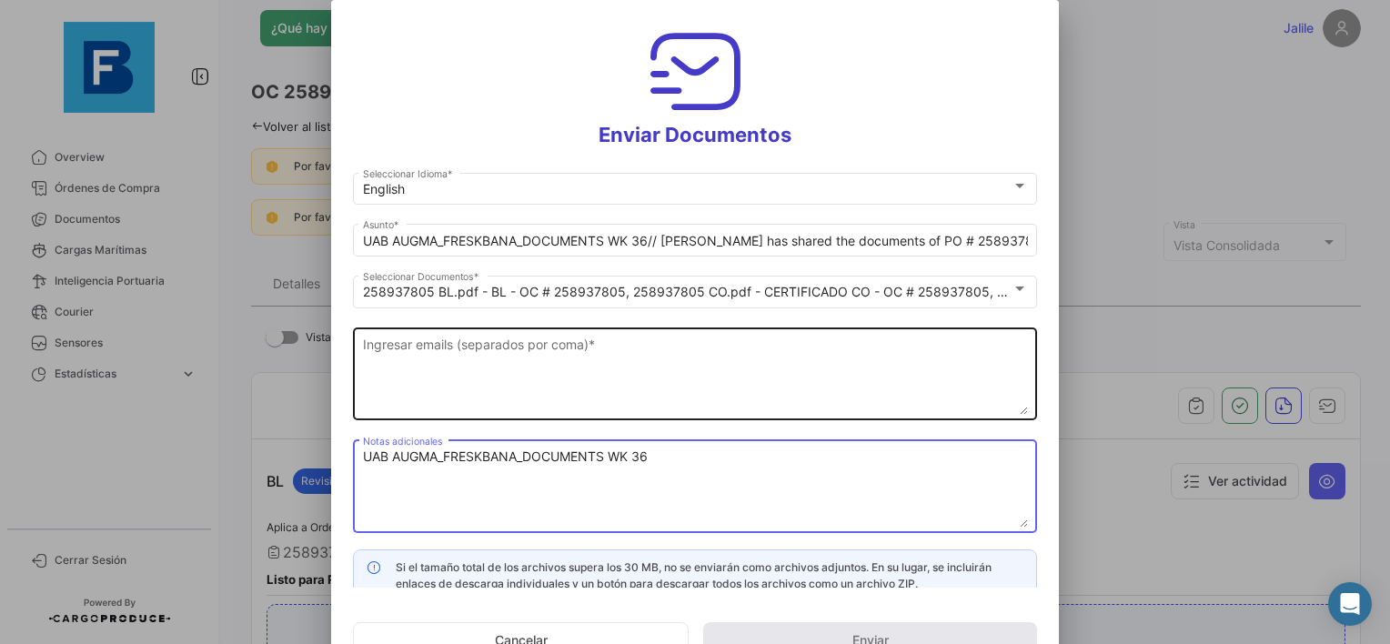
type textarea "UAB AUGMA_FRESKBANA_DOCUMENTS WK 36"
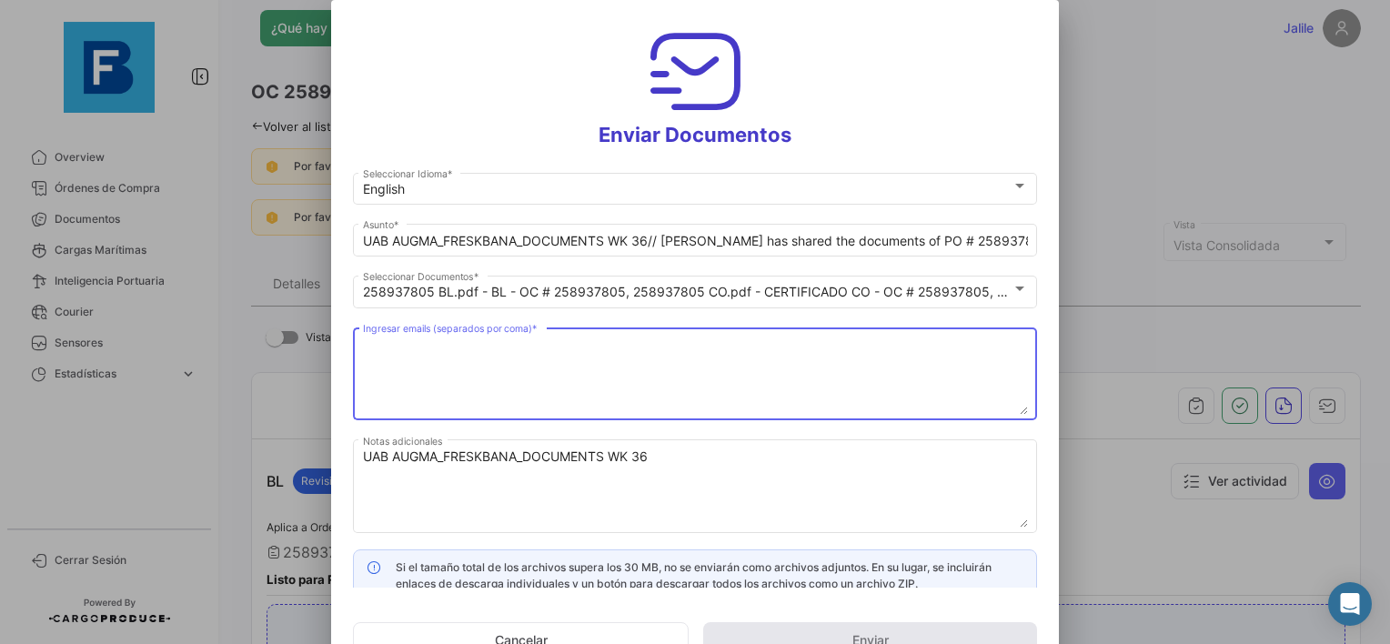
click at [488, 357] on textarea "Ingresar emails (separados por coma) *" at bounding box center [695, 375] width 665 height 80
paste textarea "[EMAIL_ADDRESS][DOMAIN_NAME],[DOMAIN_NAME][EMAIL_ADDRESS][DOMAIN_NAME],[DOMAIN_…"
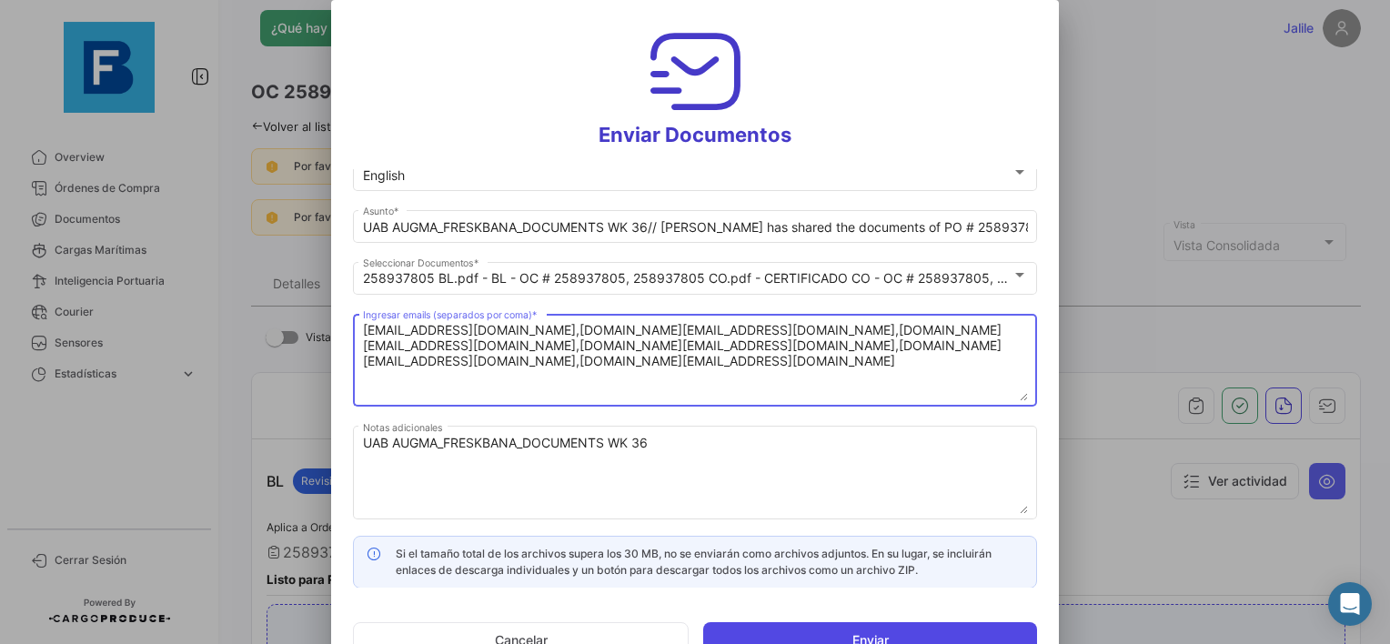
type textarea "[EMAIL_ADDRESS][DOMAIN_NAME],[DOMAIN_NAME][EMAIL_ADDRESS][DOMAIN_NAME],[DOMAIN_…"
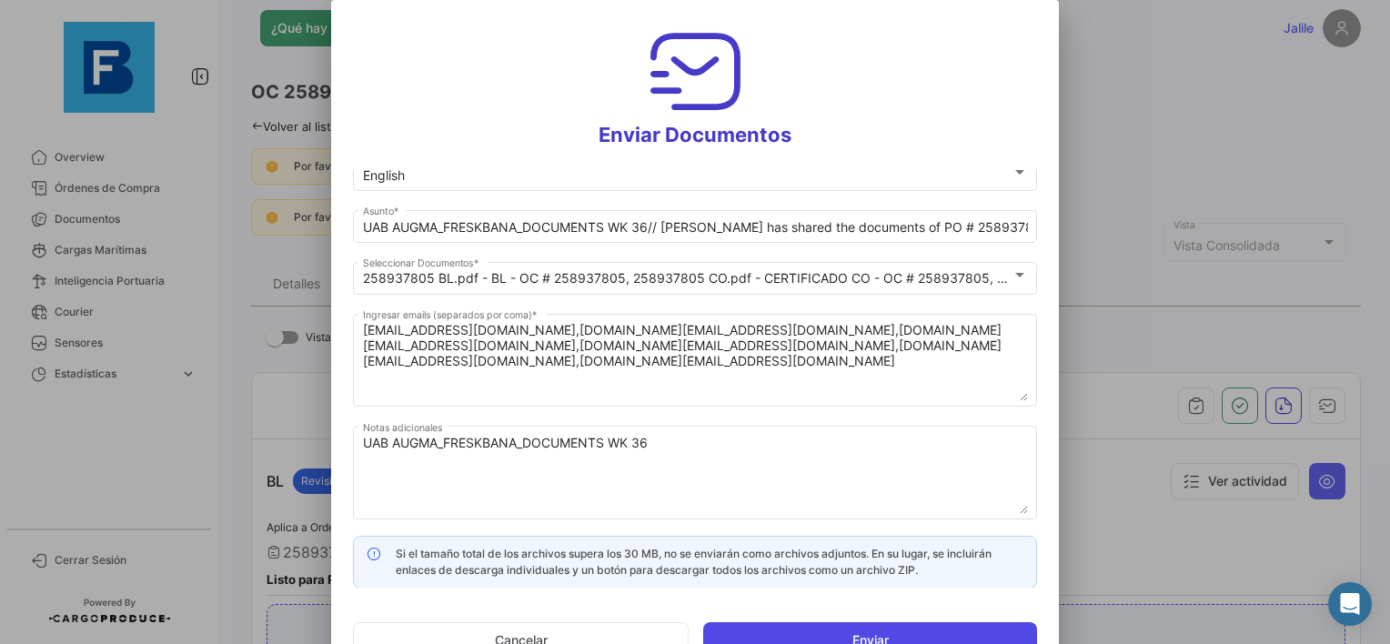
click at [854, 635] on button "Enviar" at bounding box center [870, 640] width 334 height 36
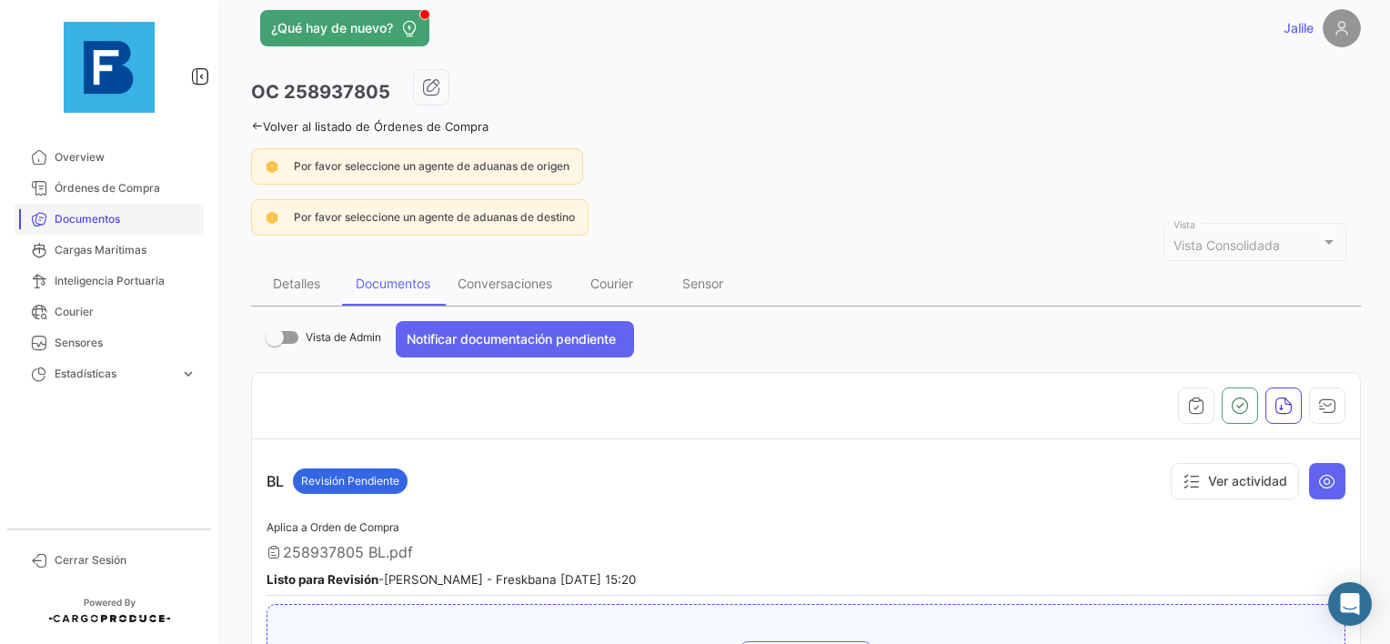
click at [98, 215] on span "Documentos" at bounding box center [126, 219] width 142 height 16
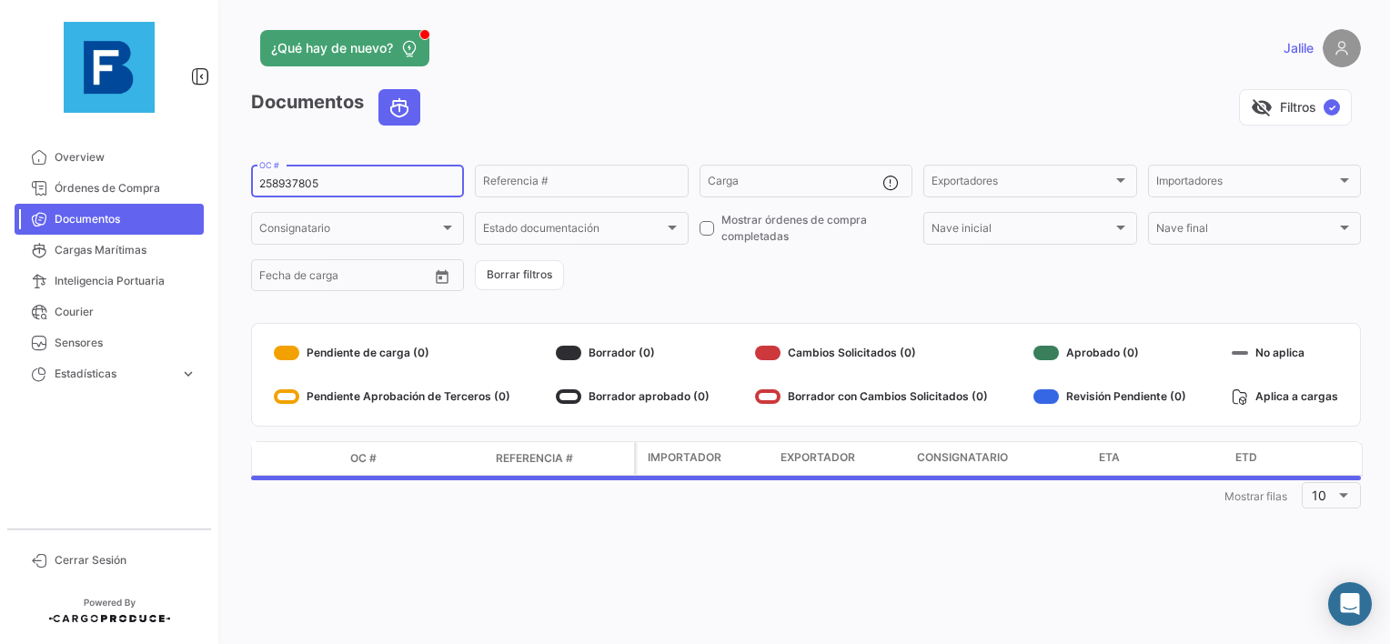
click at [306, 187] on input "258937805" at bounding box center [357, 183] width 197 height 13
paste input "9214273"
type input "259214273"
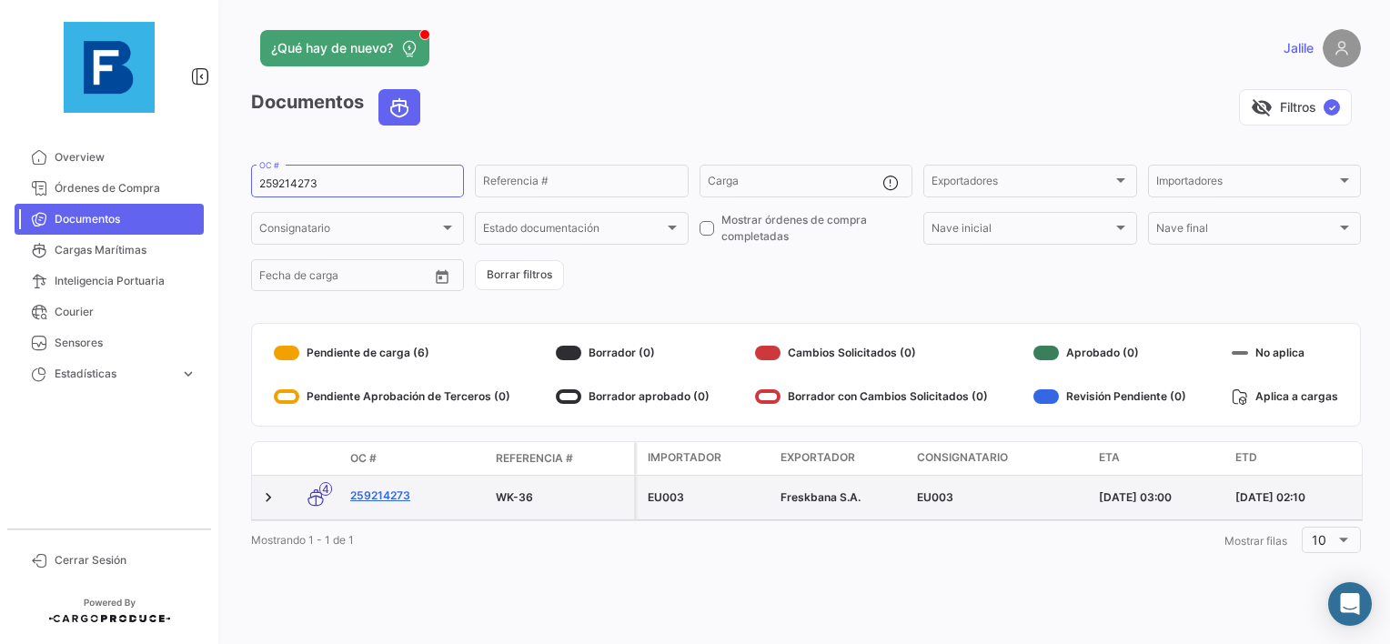
click at [388, 496] on link "259214273" at bounding box center [415, 496] width 131 height 16
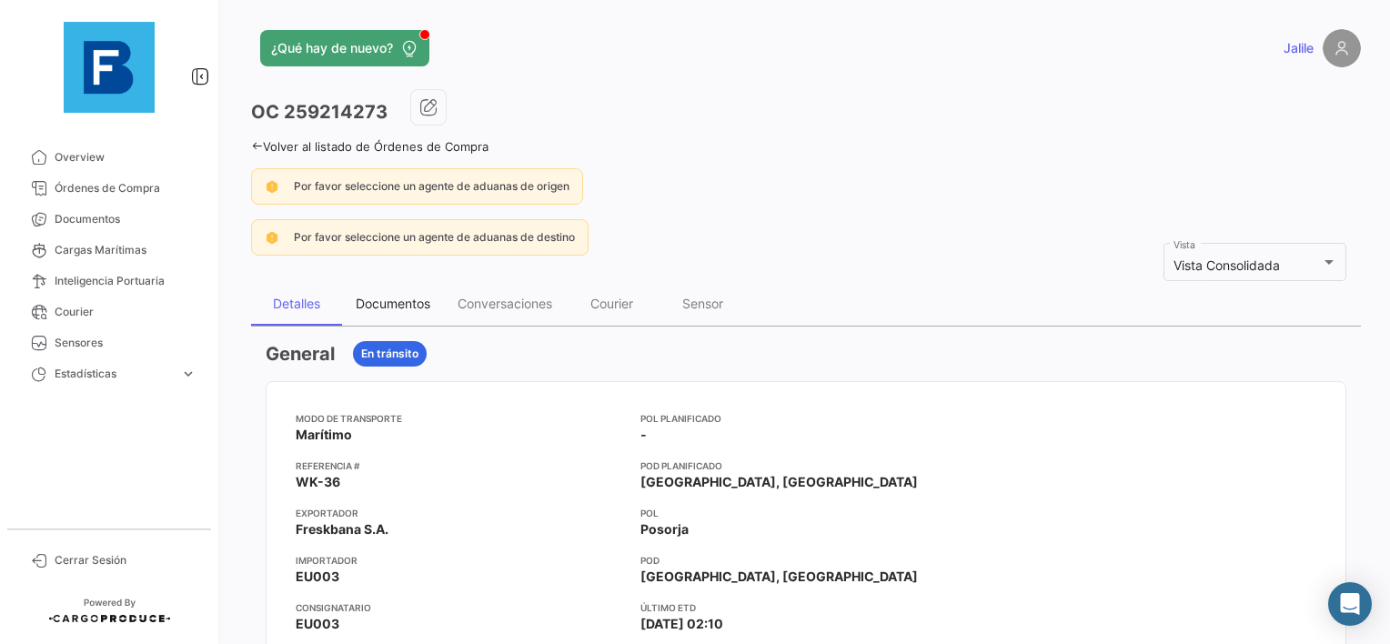
click at [399, 286] on div "Documentos" at bounding box center [393, 304] width 102 height 44
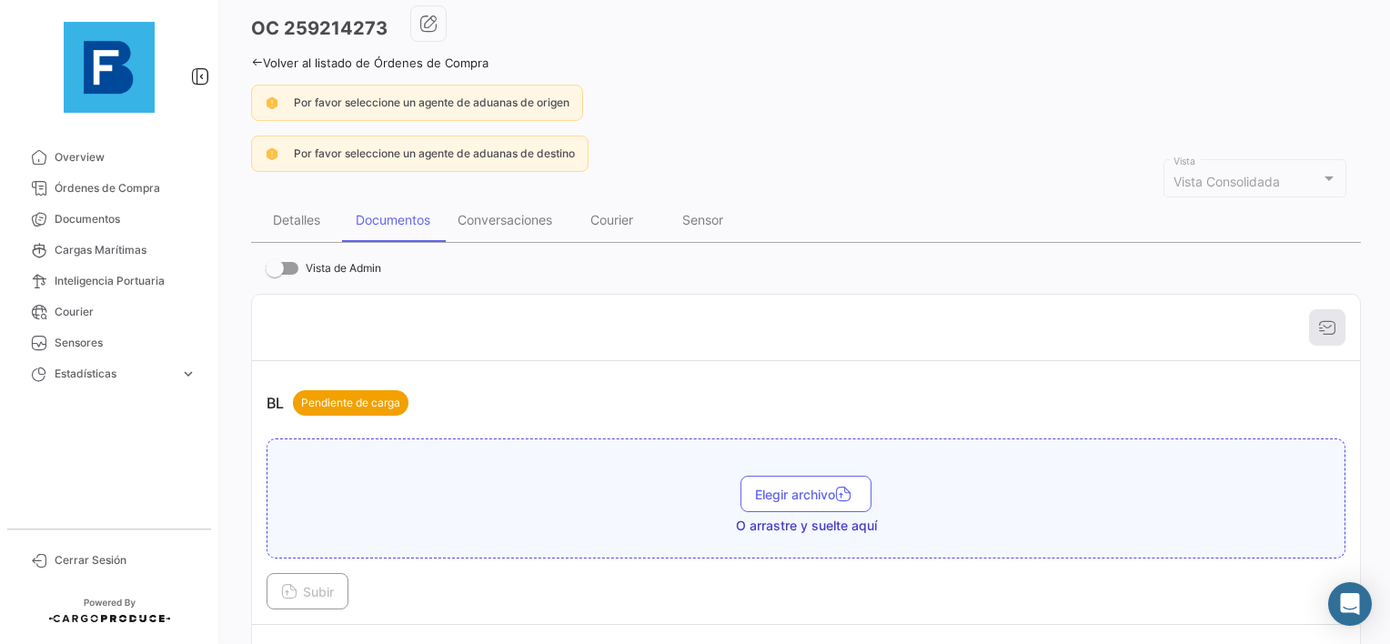
scroll to position [273, 0]
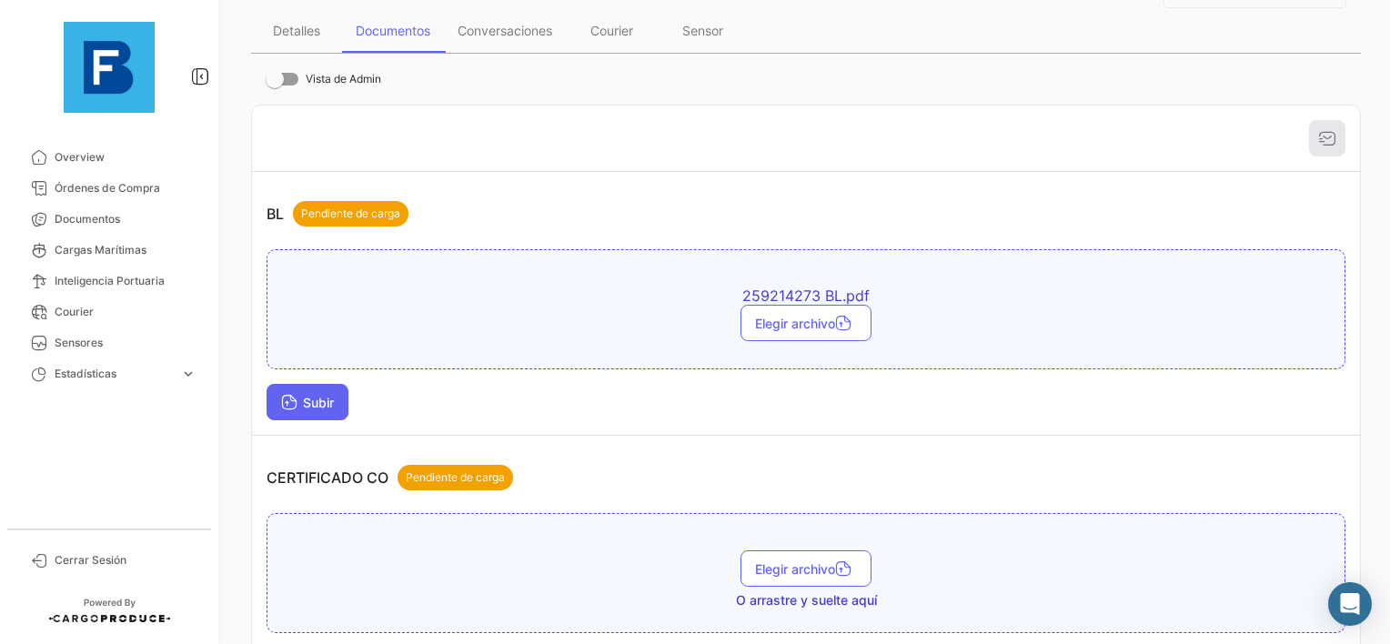
click at [323, 409] on button "Subir" at bounding box center [308, 402] width 82 height 36
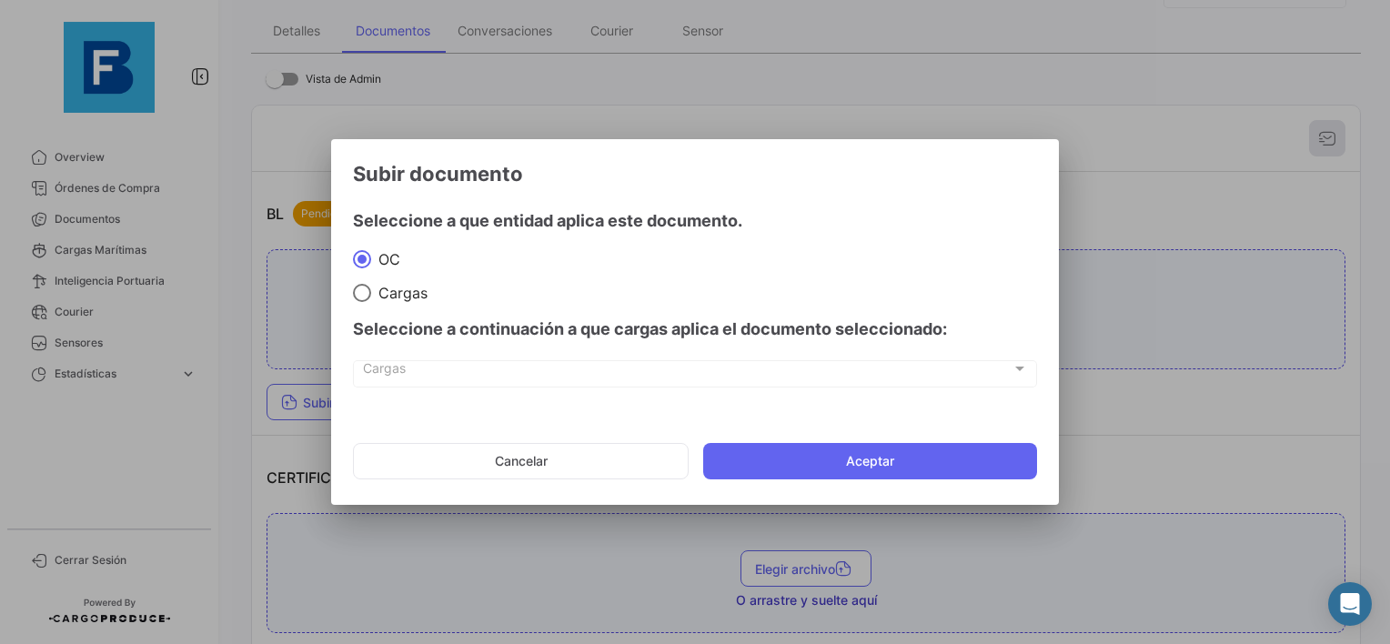
click at [830, 439] on mat-dialog-actions "Cancelar Aceptar" at bounding box center [695, 461] width 684 height 62
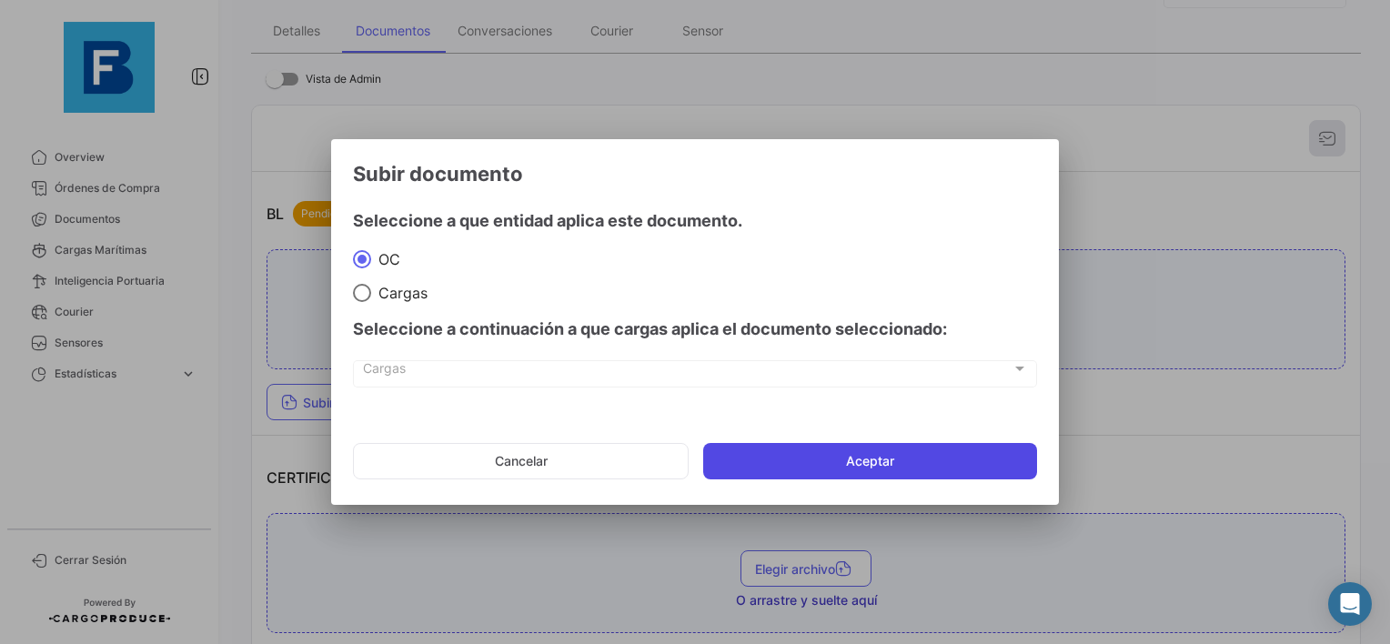
click at [821, 459] on button "Aceptar" at bounding box center [870, 461] width 334 height 36
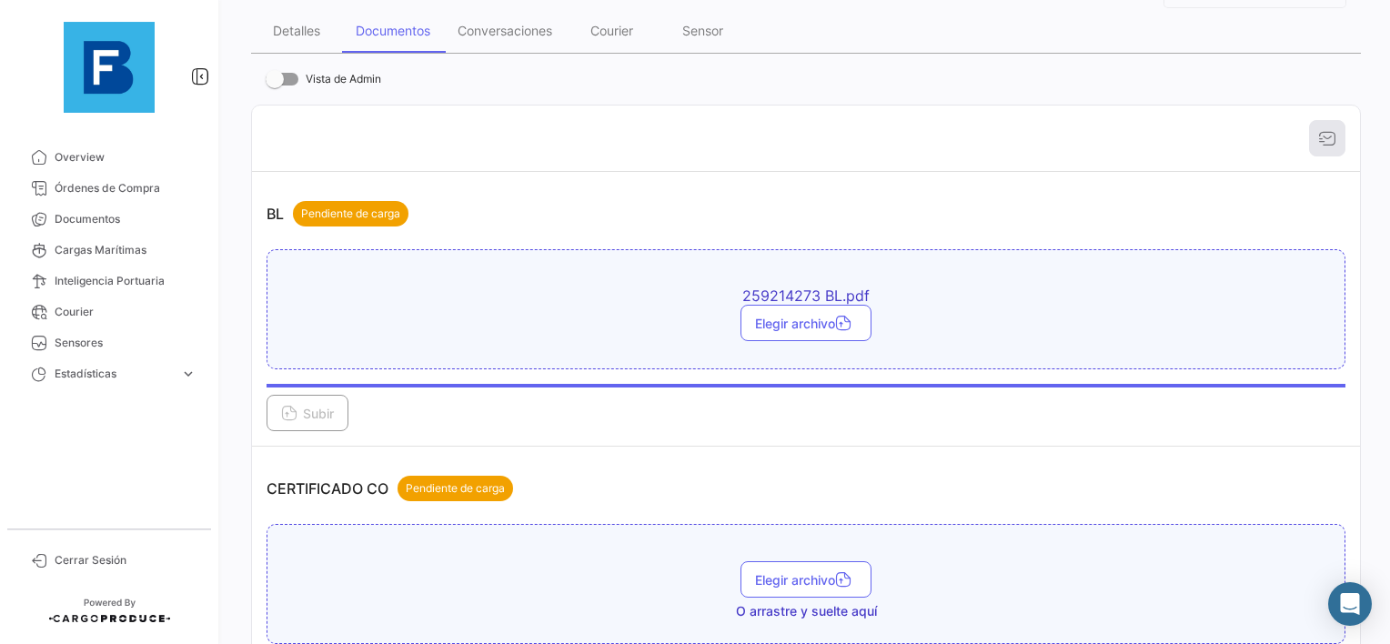
scroll to position [546, 0]
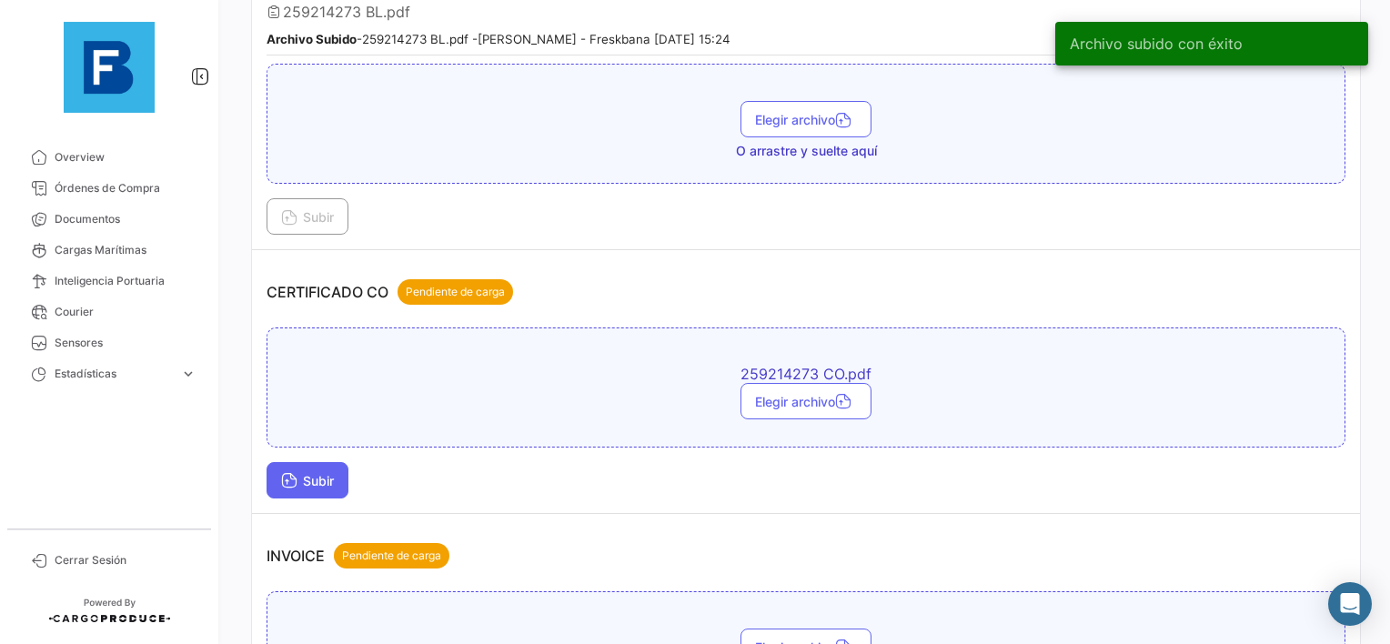
click at [300, 489] on button "Subir" at bounding box center [308, 480] width 82 height 36
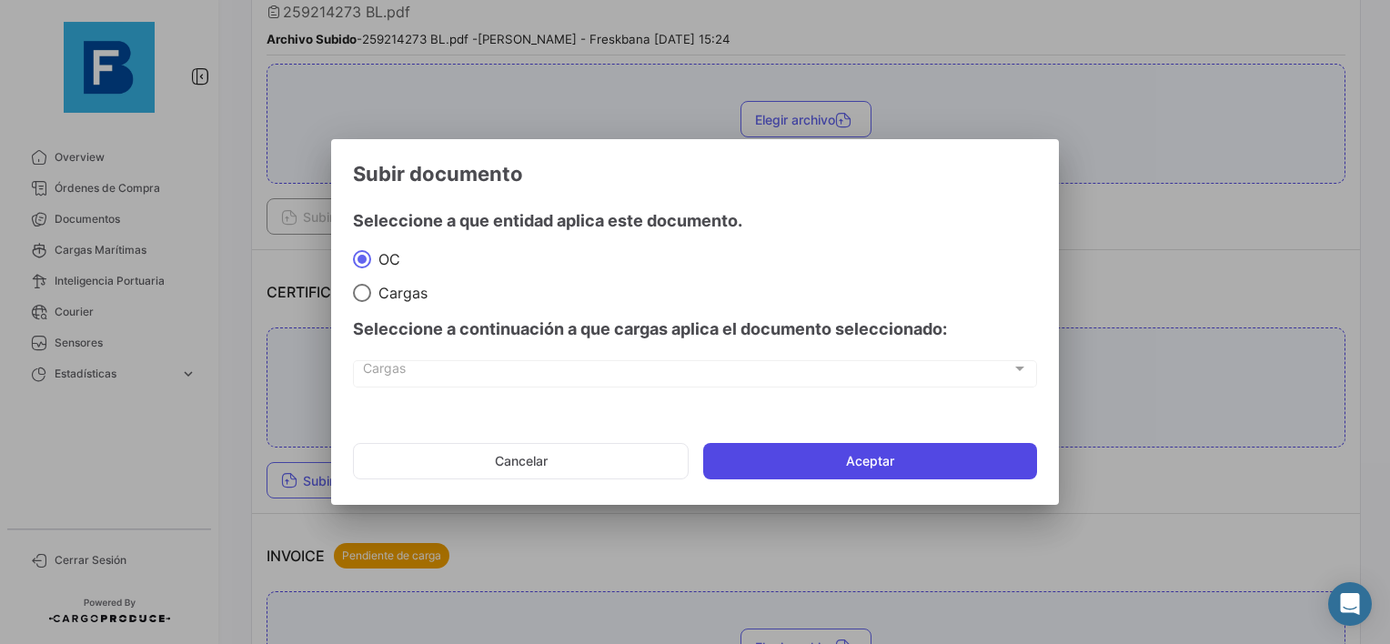
click at [837, 460] on button "Aceptar" at bounding box center [870, 461] width 334 height 36
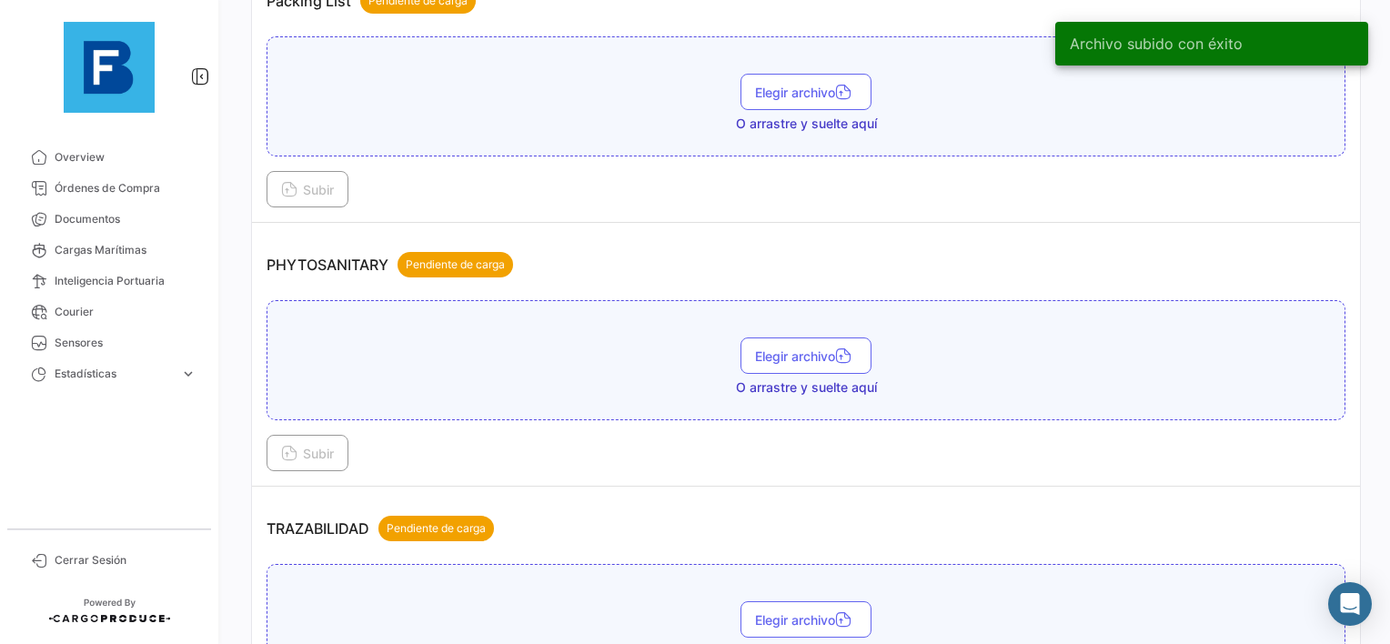
scroll to position [1456, 0]
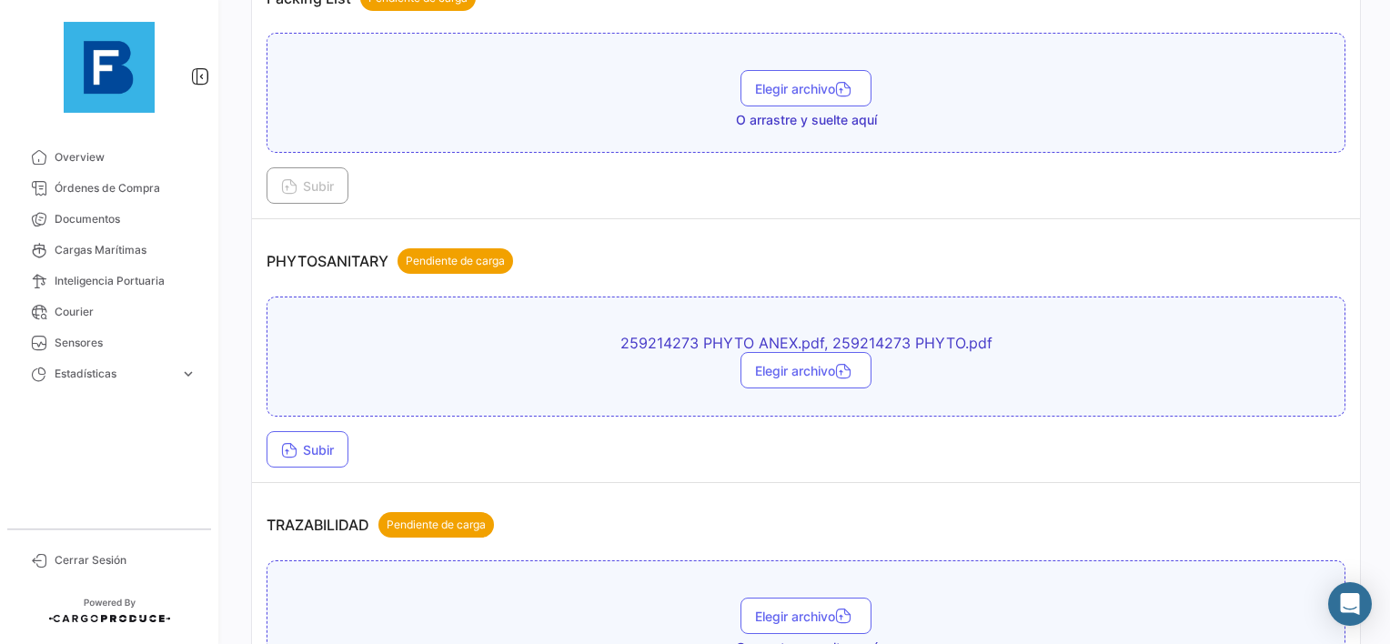
click at [300, 458] on td "PHYTOSANITARY Pendiente de carga 259214273 PHYTO ANEX.pdf, 259214273 PHYTO.pdf …" at bounding box center [806, 351] width 1108 height 264
click at [310, 442] on span "Subir" at bounding box center [307, 449] width 53 height 15
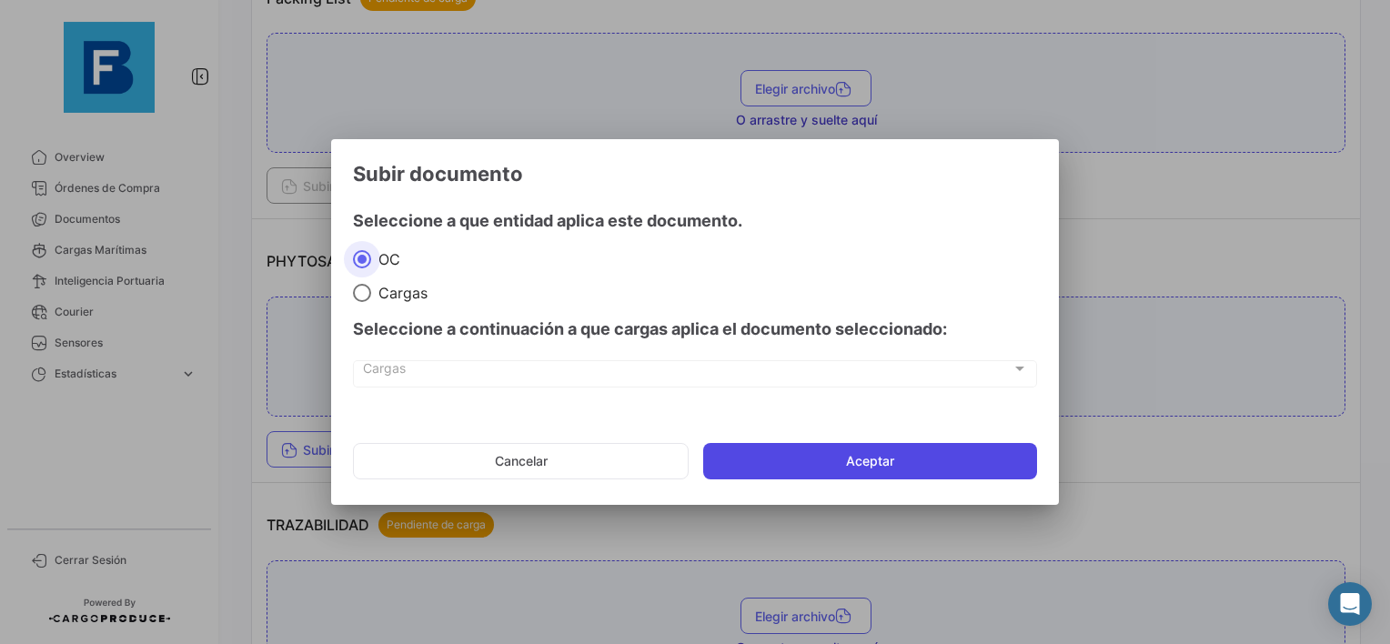
click at [778, 455] on button "Aceptar" at bounding box center [870, 461] width 334 height 36
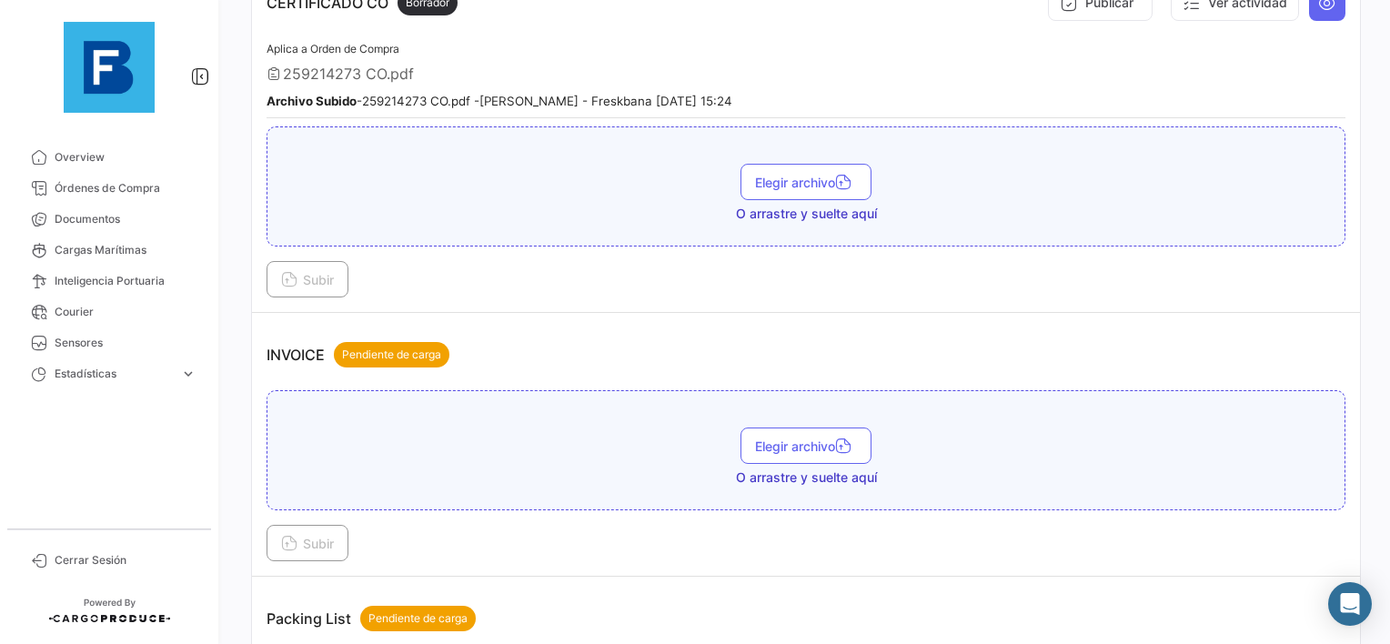
scroll to position [546, 0]
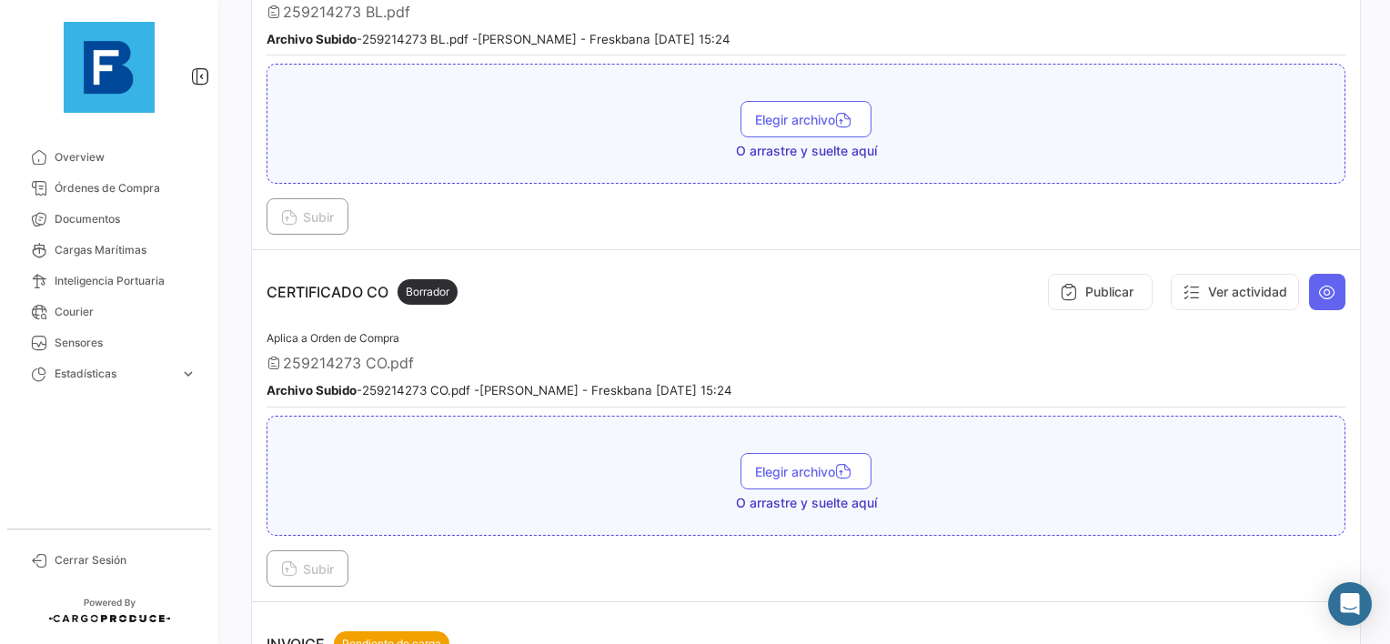
drag, startPoint x: 1114, startPoint y: 312, endPoint x: 1098, endPoint y: 361, distance: 51.5
click at [1095, 365] on div "Aplica a Orden de Compra 259214273 CO.pdf Archivo Subido - 259214273 CO.pdf - […" at bounding box center [806, 368] width 1079 height 80
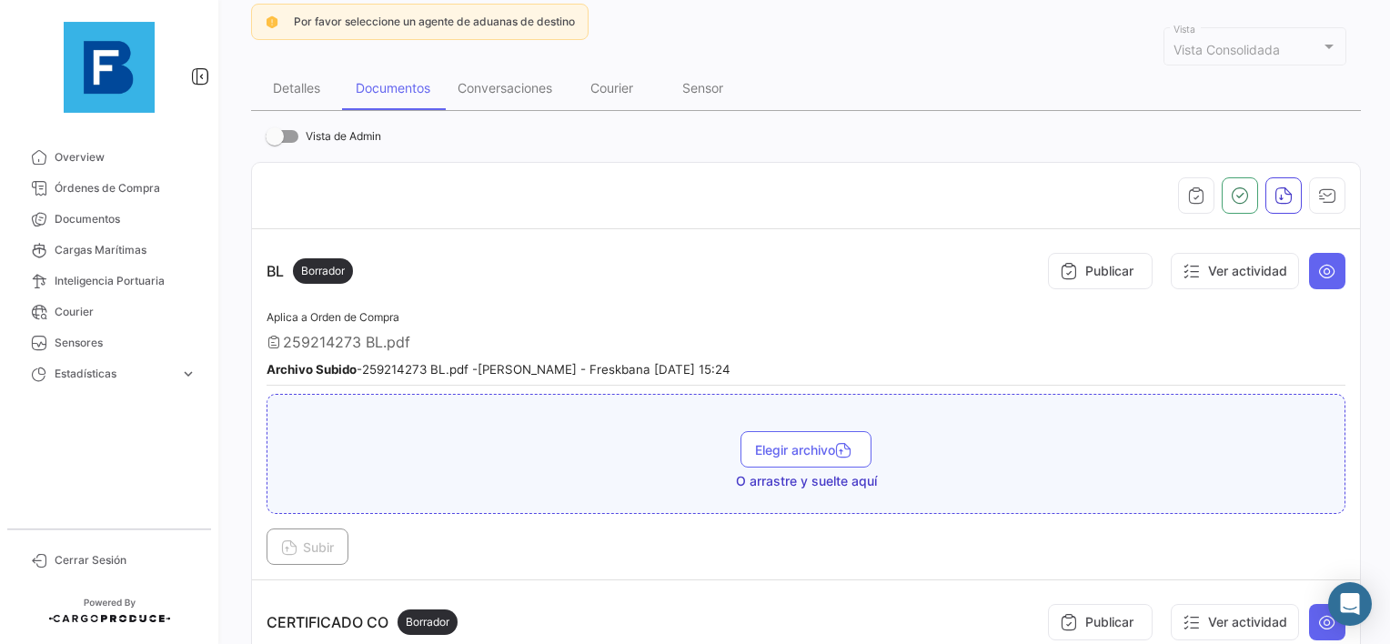
scroll to position [0, 0]
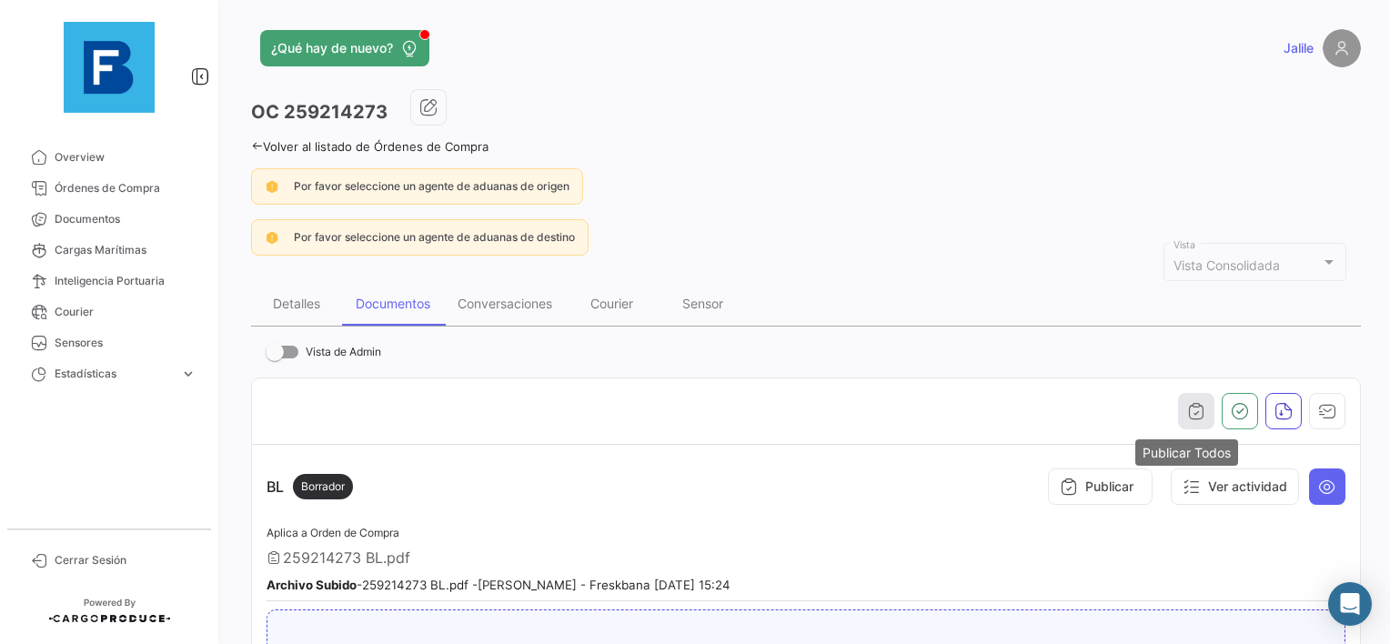
click at [1187, 404] on icon "button" at bounding box center [1196, 411] width 18 height 18
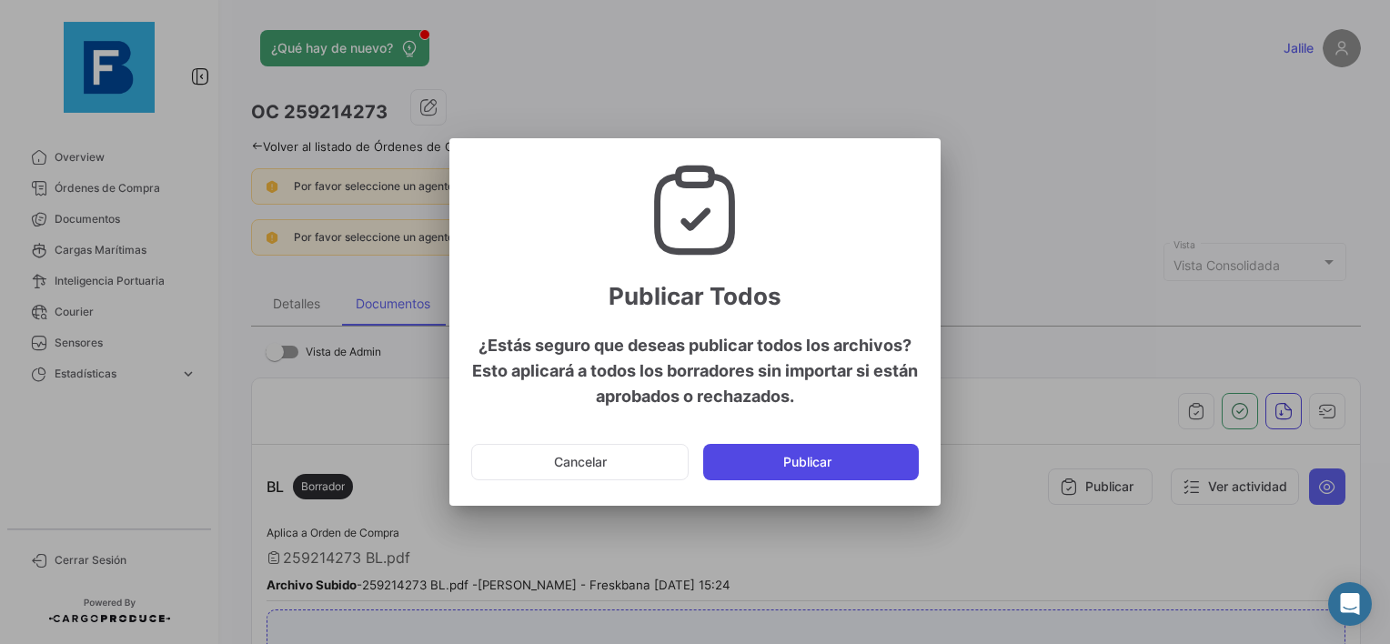
click at [851, 454] on button "Publicar" at bounding box center [811, 462] width 216 height 36
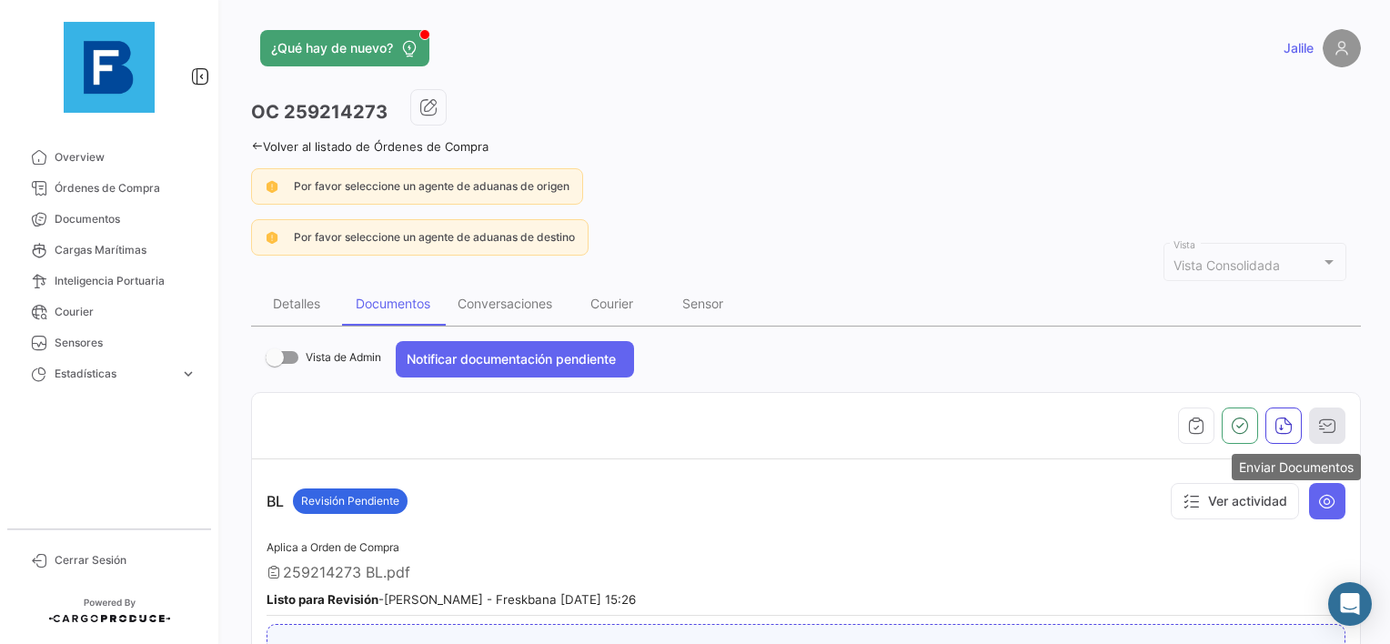
click at [1318, 427] on icon "button" at bounding box center [1327, 426] width 18 height 18
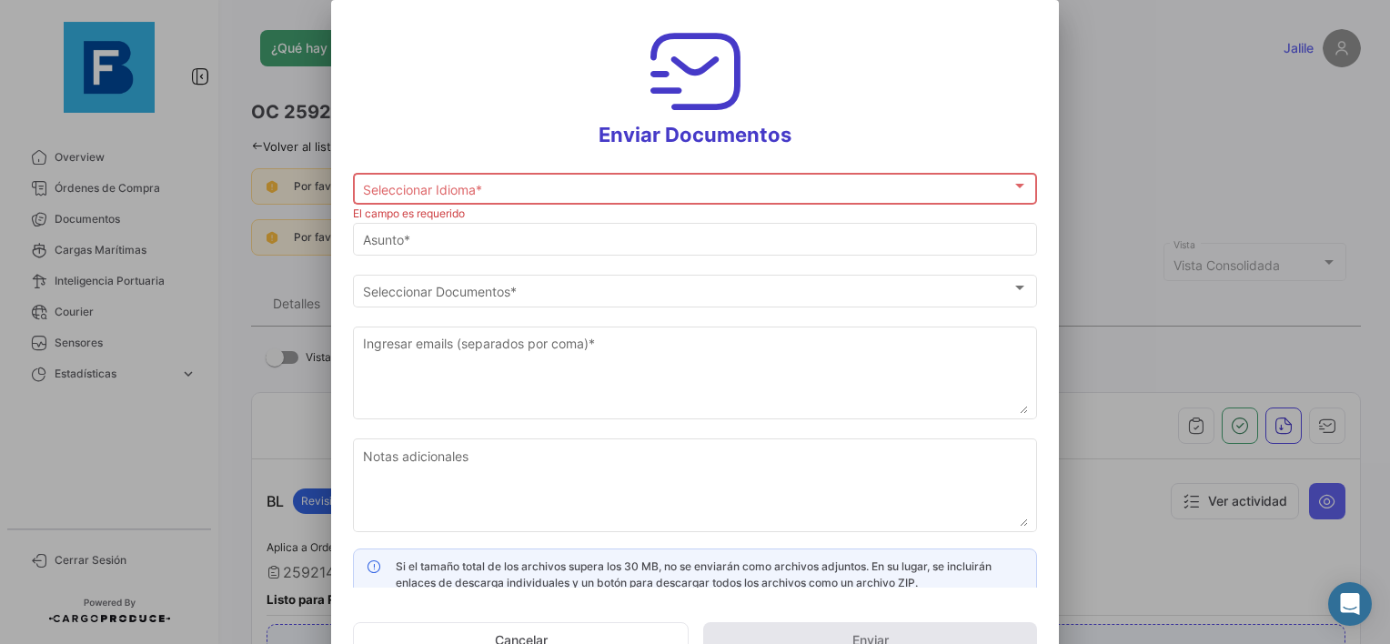
click at [624, 177] on div "Seleccionar Idioma * Seleccionar Idioma *" at bounding box center [695, 186] width 665 height 35
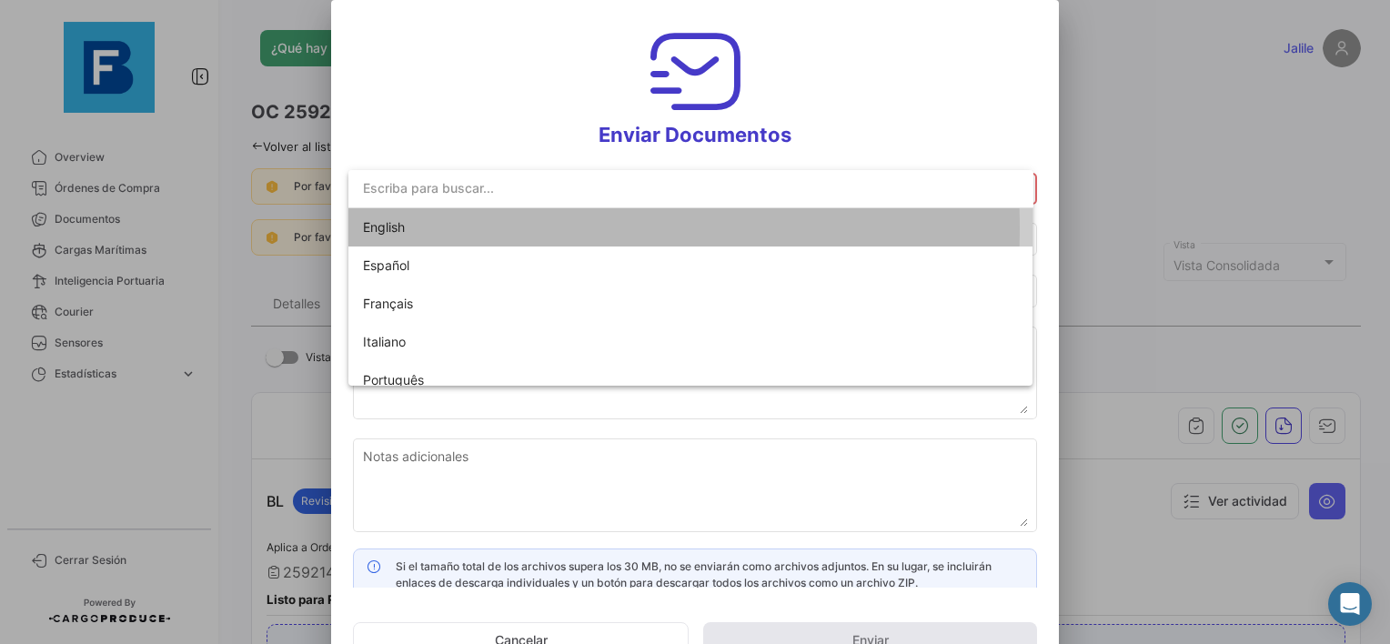
click at [455, 227] on span "English" at bounding box center [490, 227] width 255 height 38
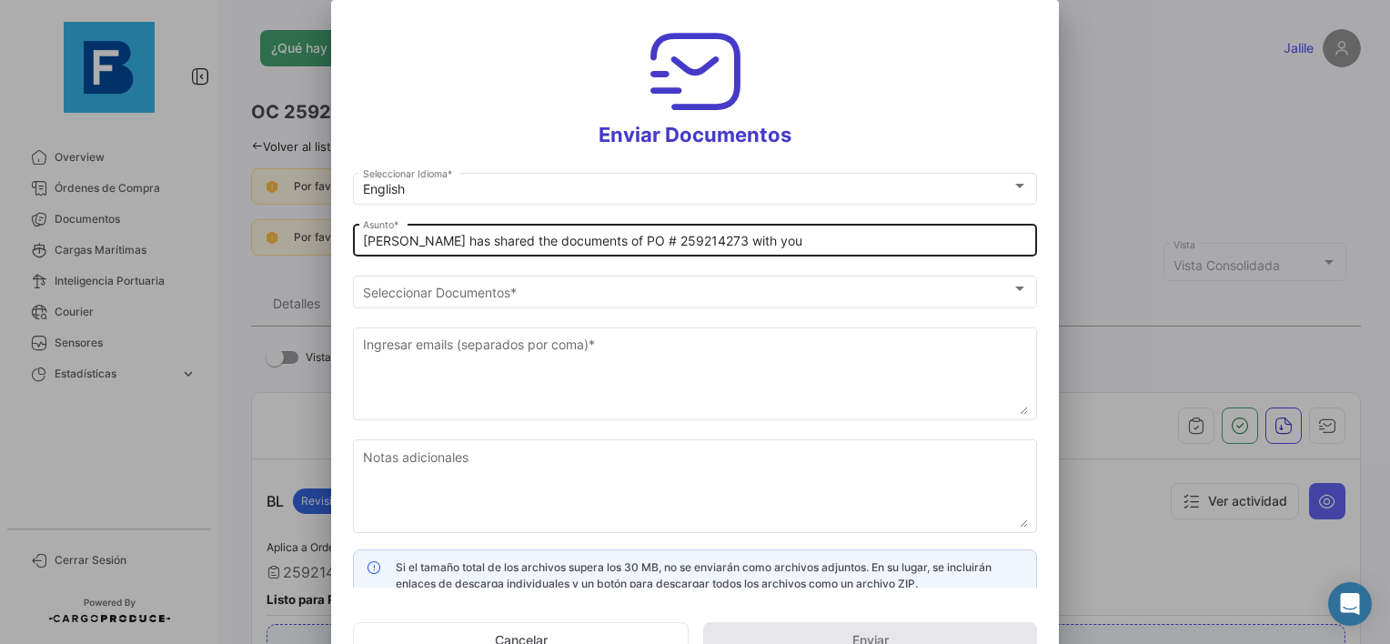
click at [357, 240] on div "[PERSON_NAME] has shared the documents of PO # 259214273 with you [PERSON_NAME]…" at bounding box center [695, 238] width 684 height 35
click at [360, 244] on div "[PERSON_NAME] has shared the documents of PO # 259214273 with you [PERSON_NAME]…" at bounding box center [695, 238] width 684 height 35
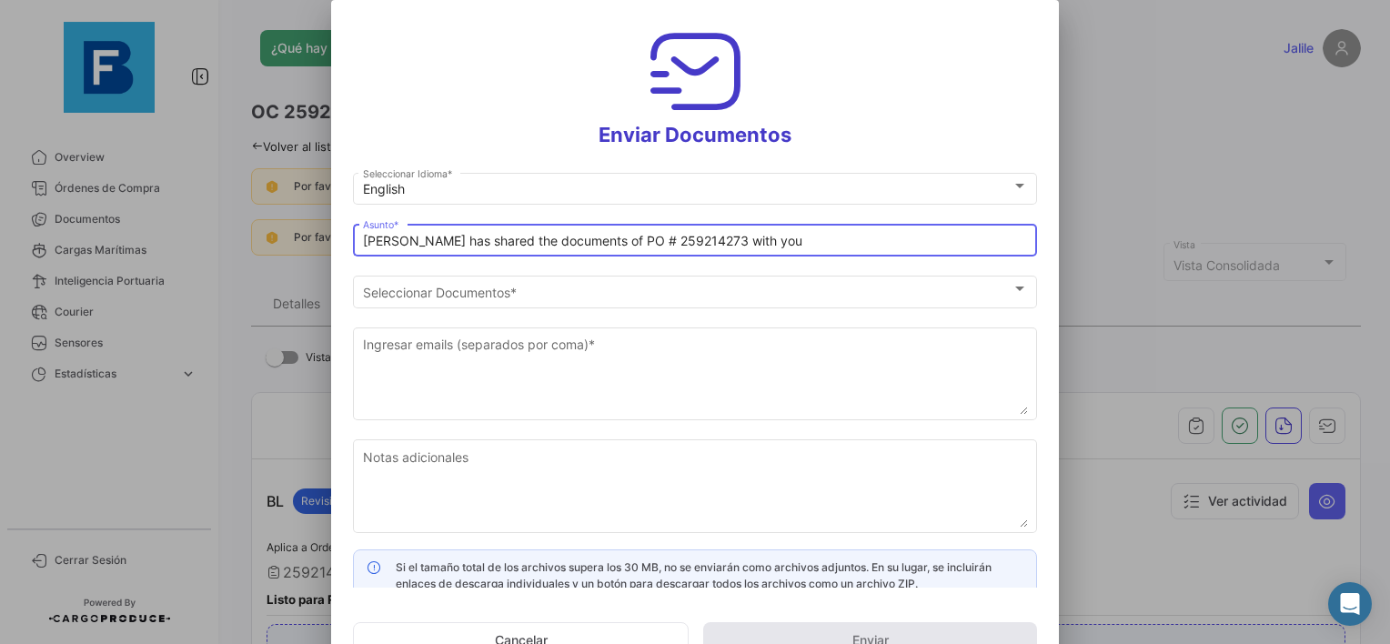
click at [363, 244] on input "[PERSON_NAME] has shared the documents of PO # 259214273 with you" at bounding box center [695, 241] width 665 height 15
paste input "FOZZY COMMERCE_FRESKBANA_DOCUMENTS WK XX"
type input "FOZZY COMMERCE_FRESKBANA_DOCUMENTS WK 36// [PERSON_NAME] has shared the documen…"
click at [536, 269] on mat-form-field "FOZZY COMMERCE_FRESKBANA_DOCUMENTS WK 36// [PERSON_NAME] has shared the documen…" at bounding box center [695, 247] width 684 height 52
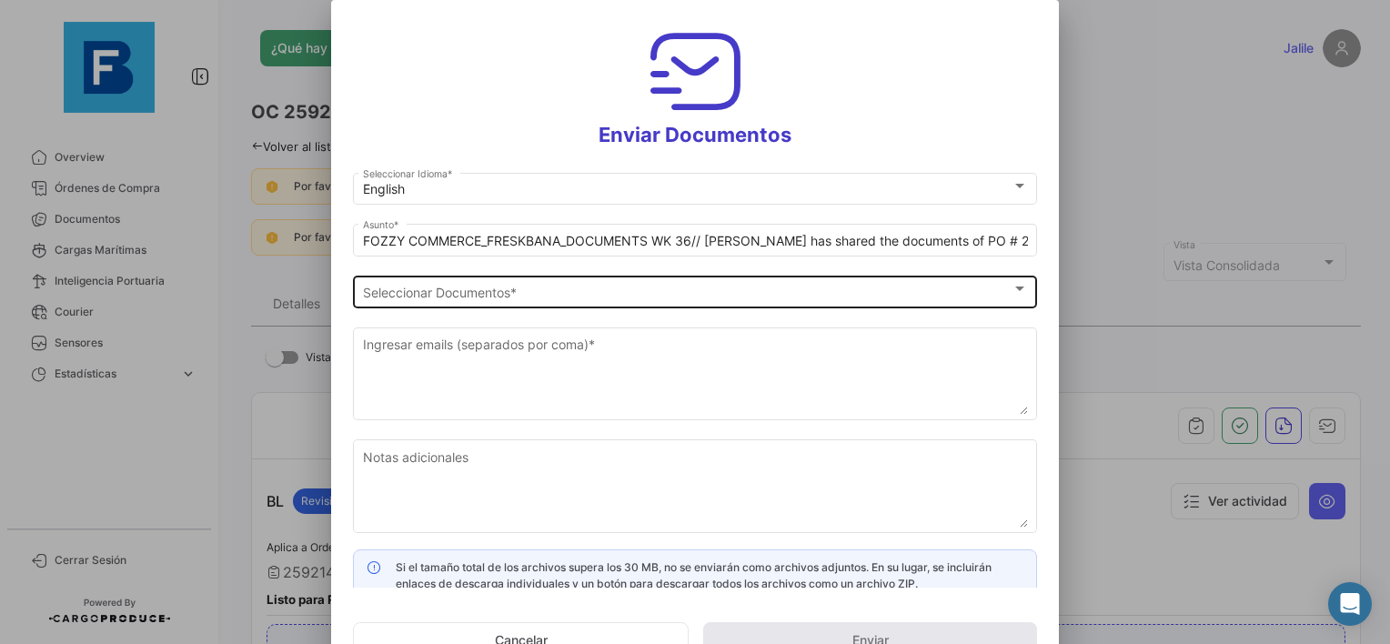
click at [546, 285] on div "Seleccionar Documentos" at bounding box center [687, 292] width 649 height 15
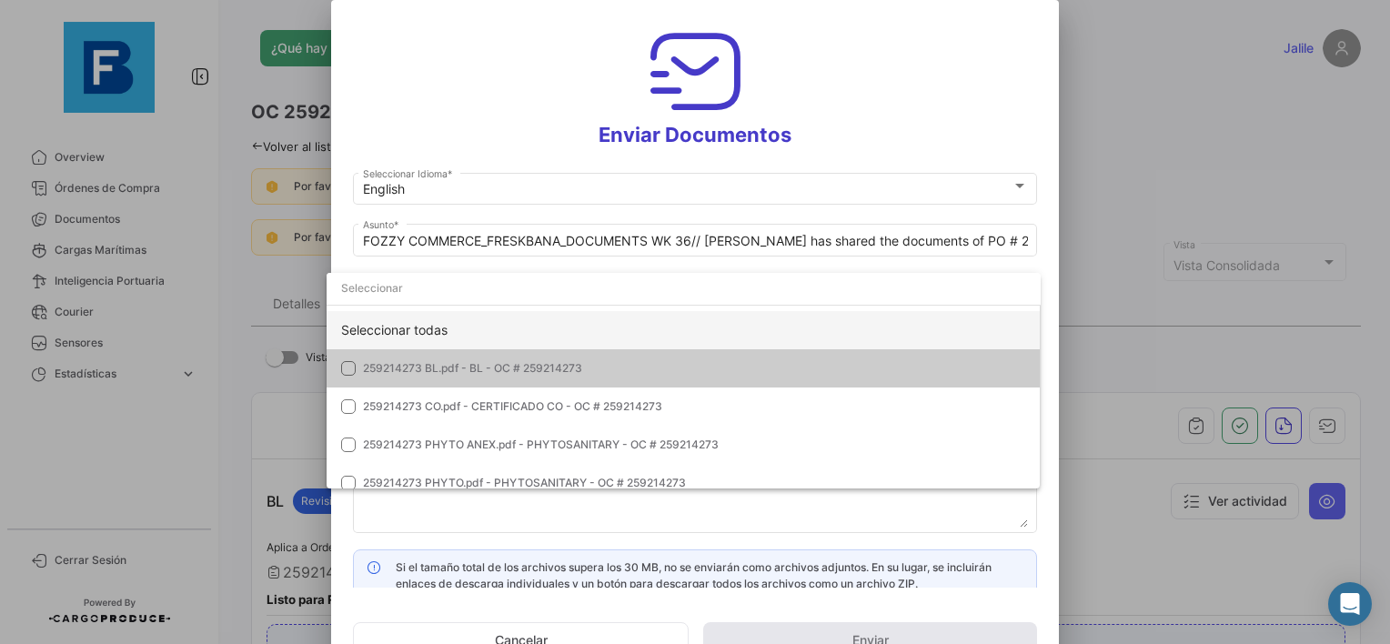
click at [403, 318] on div "Seleccionar todas" at bounding box center [684, 330] width 714 height 38
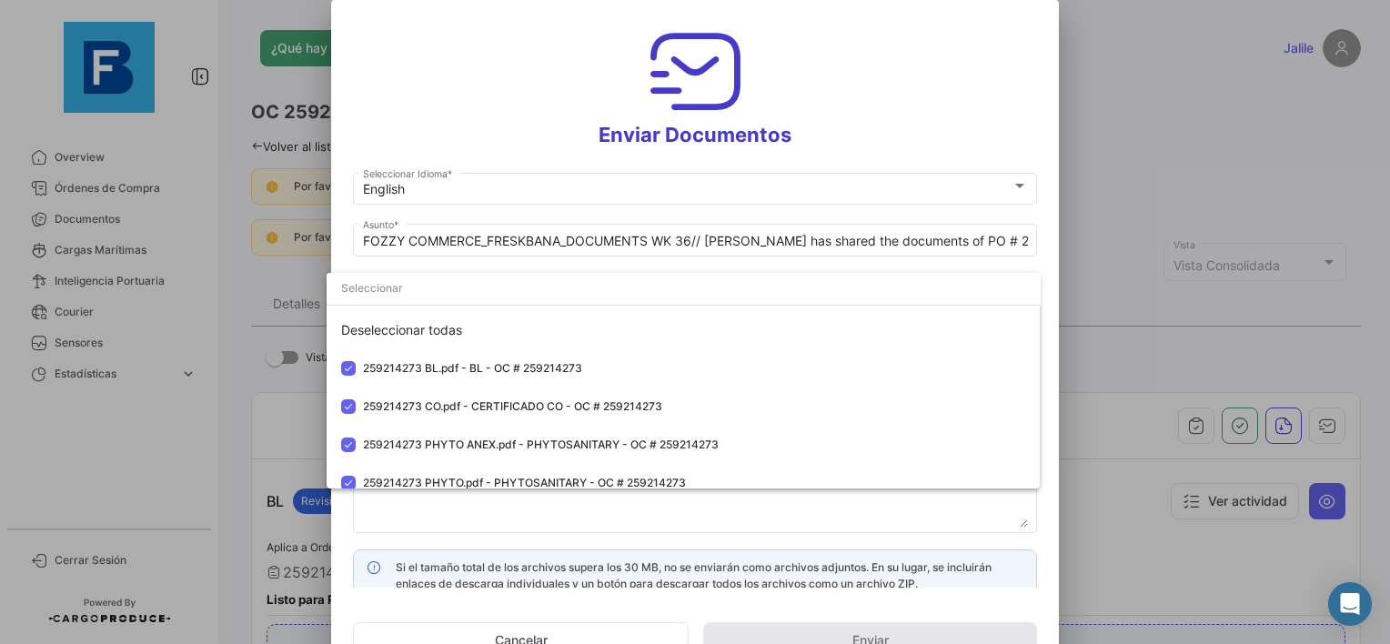
click at [476, 520] on div at bounding box center [695, 322] width 1390 height 644
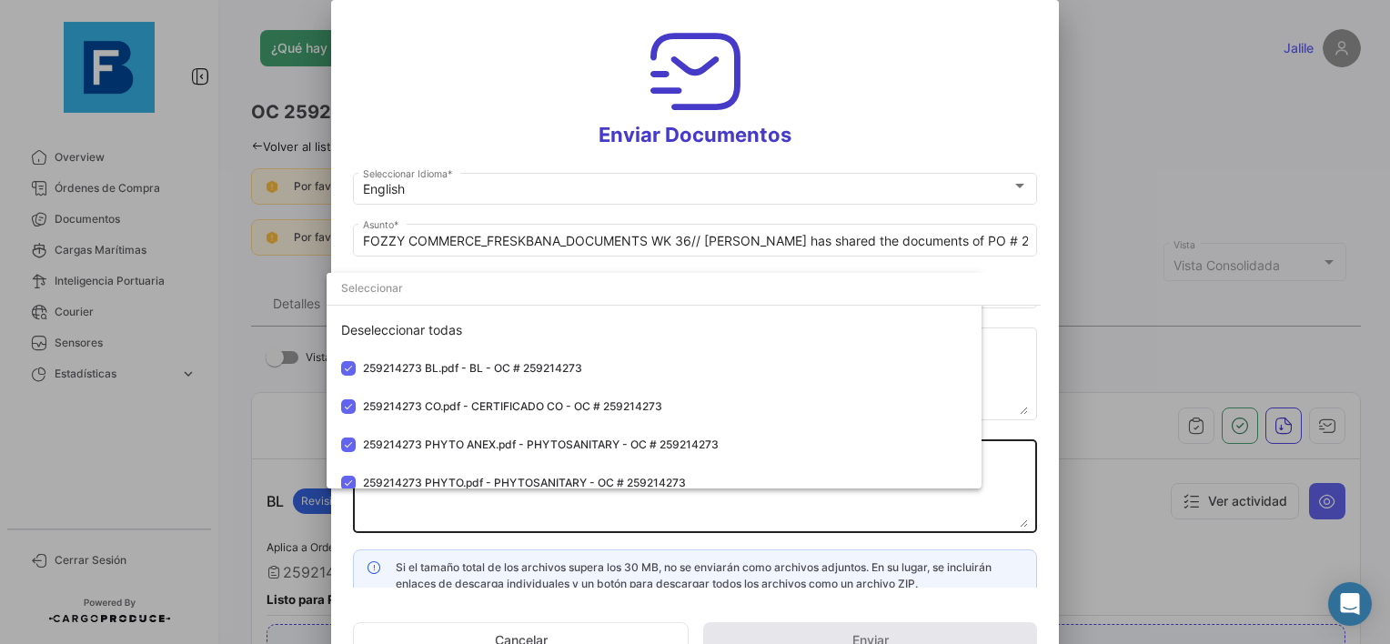
click at [511, 501] on textarea "Notas adicionales" at bounding box center [695, 488] width 665 height 80
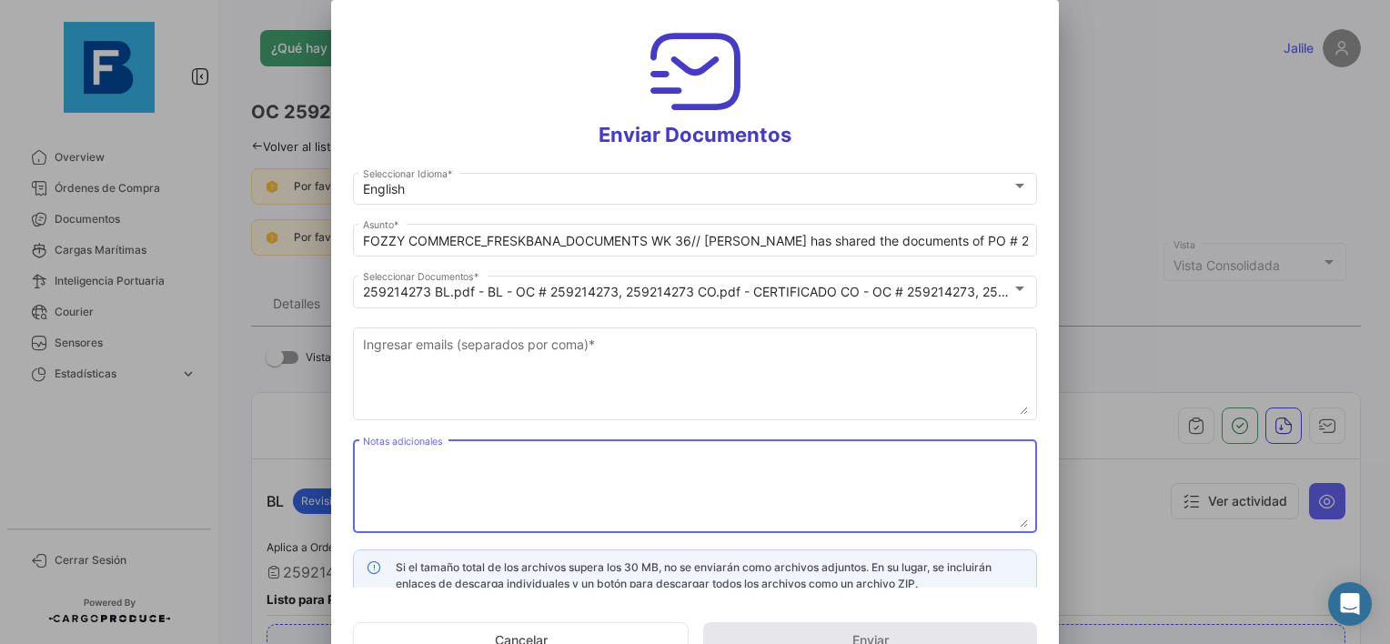
paste textarea "FOZZY COMMERCE_FRESKBANA_DOCUMENTS WK XX"
type textarea "FOZZY COMMERCE_FRESKBANA_DOCUMENTS WK 36"
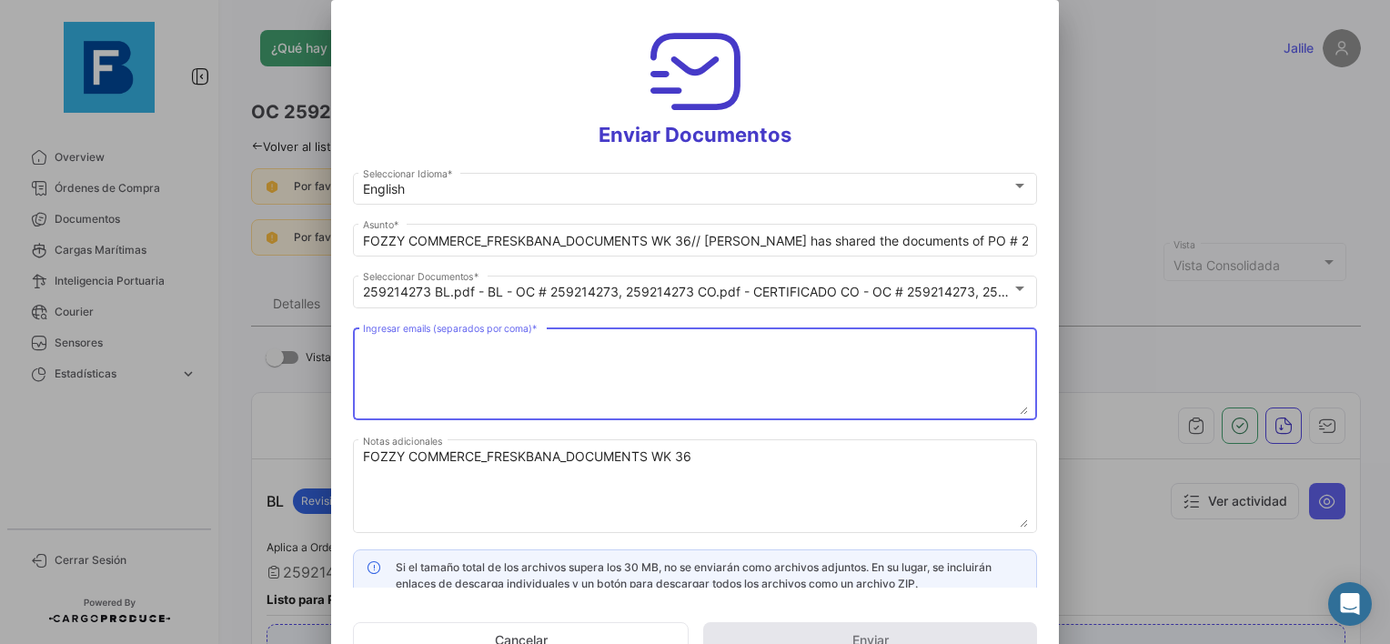
click at [502, 355] on textarea "Ingresar emails (separados por coma) *" at bounding box center [695, 375] width 665 height 80
paste textarea "[PERSON_NAME][EMAIL_ADDRESS][DOMAIN_NAME],[DOMAIN_NAME][EMAIL_ADDRESS][DOMAIN_N…"
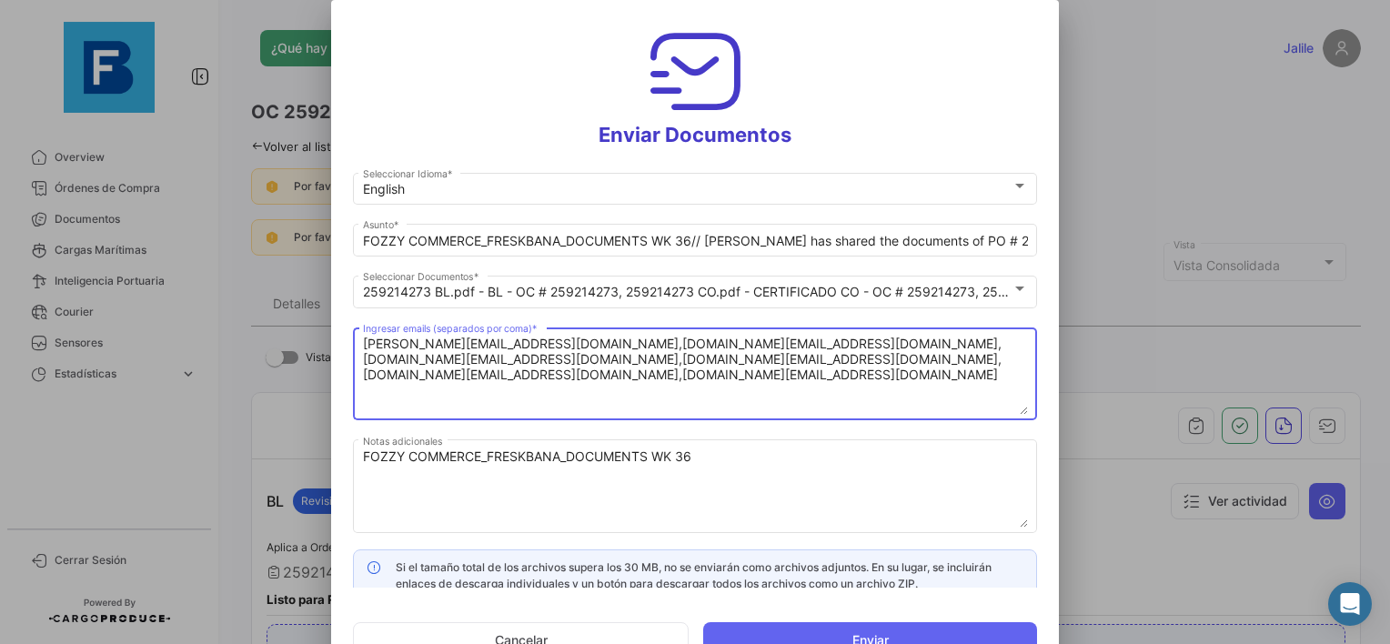
scroll to position [14, 0]
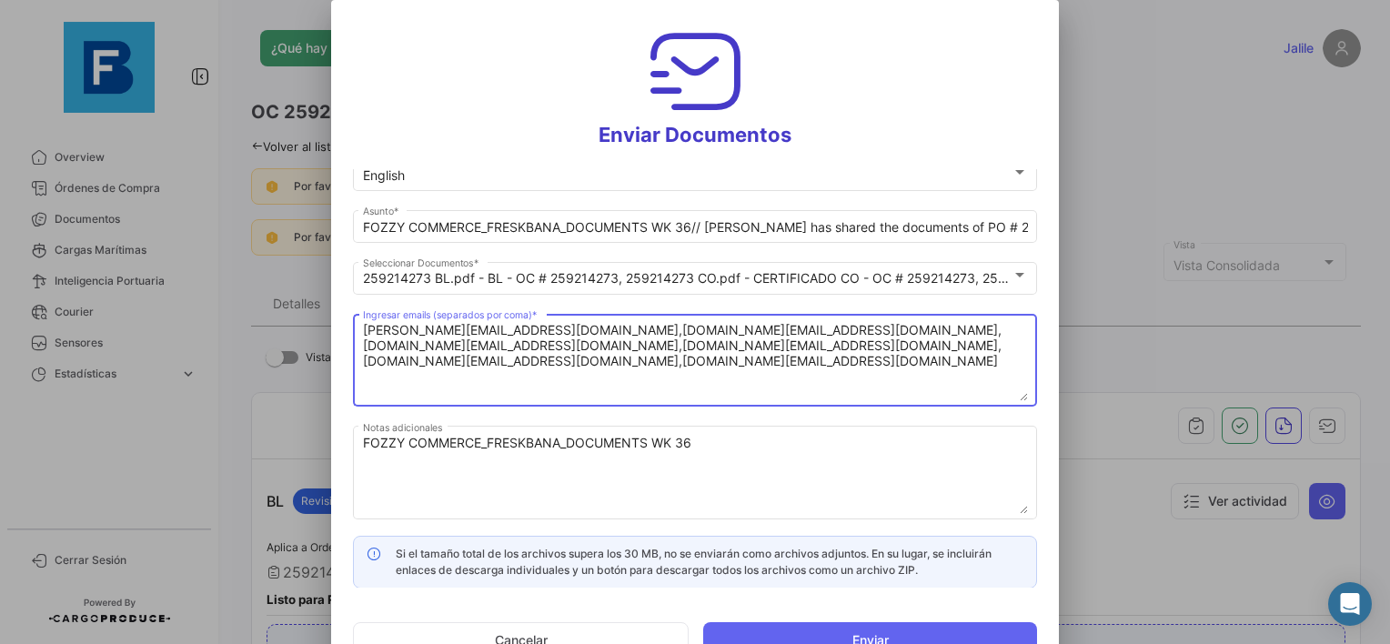
type textarea "[PERSON_NAME][EMAIL_ADDRESS][DOMAIN_NAME],[DOMAIN_NAME][EMAIL_ADDRESS][DOMAIN_N…"
click at [833, 643] on button "Enviar" at bounding box center [870, 640] width 334 height 36
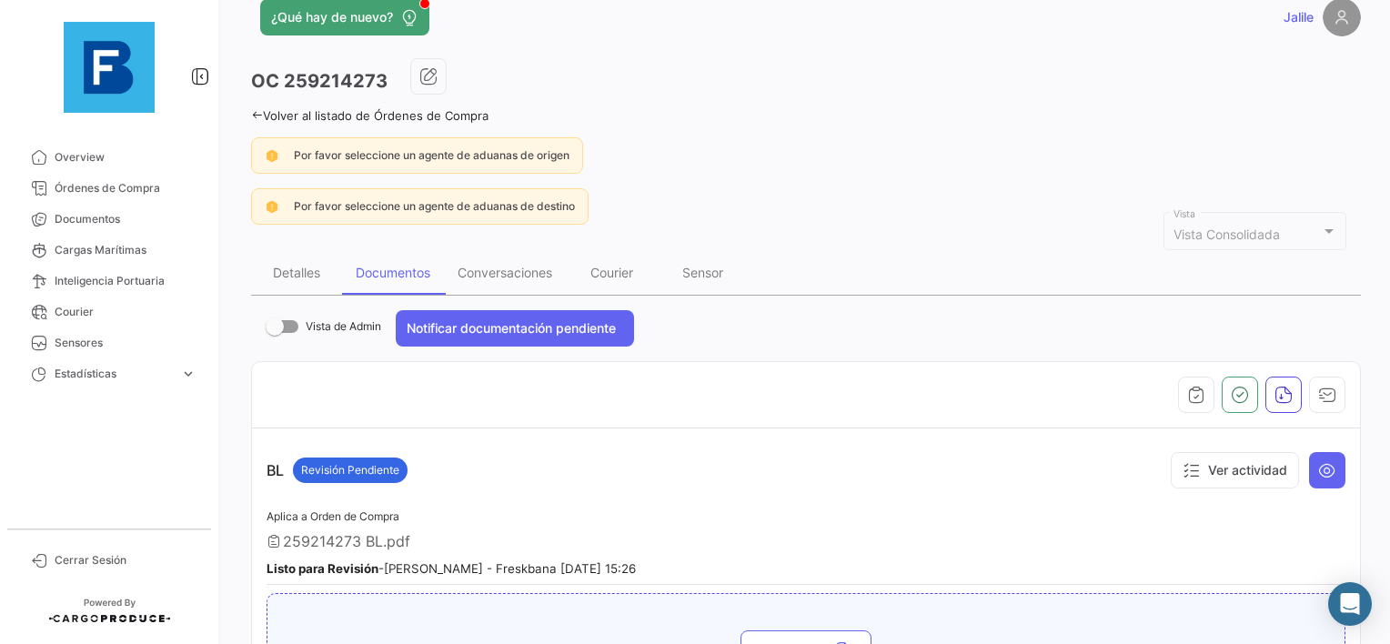
scroll to position [0, 0]
